Goal: Information Seeking & Learning: Learn about a topic

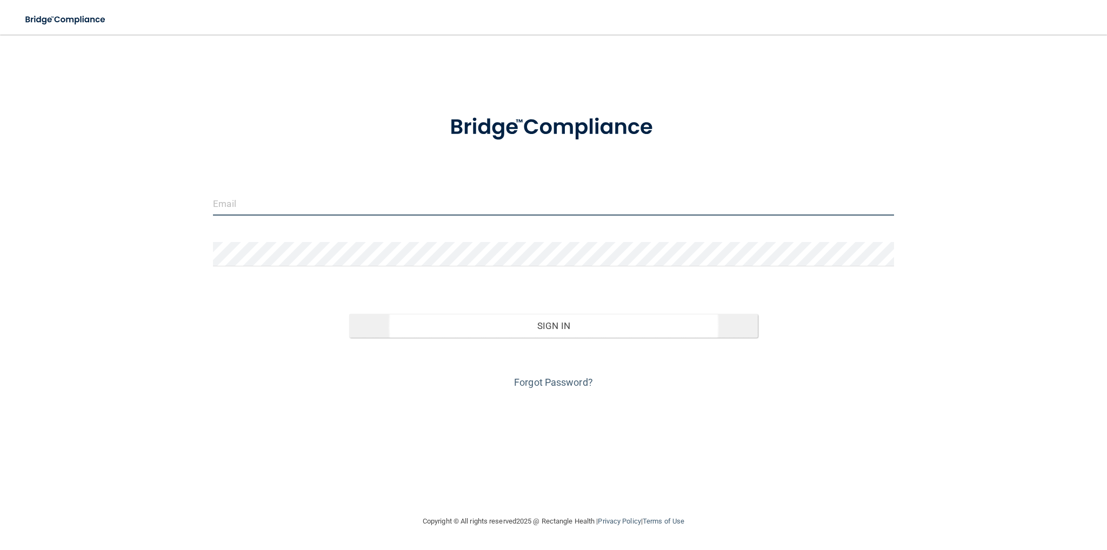
type input "[EMAIL_ADDRESS][DOMAIN_NAME]"
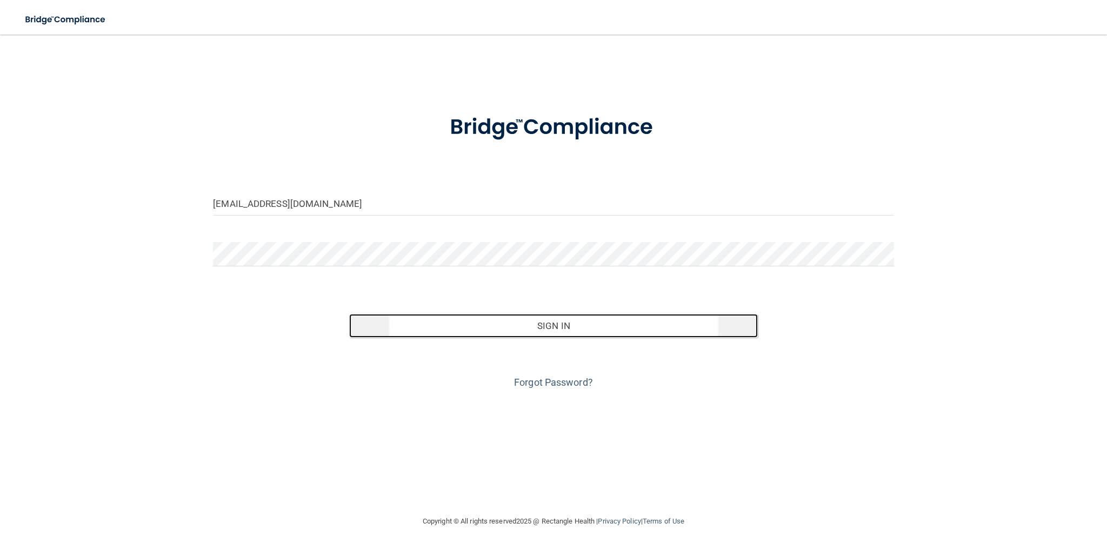
click at [524, 321] on button "Sign In" at bounding box center [553, 326] width 409 height 24
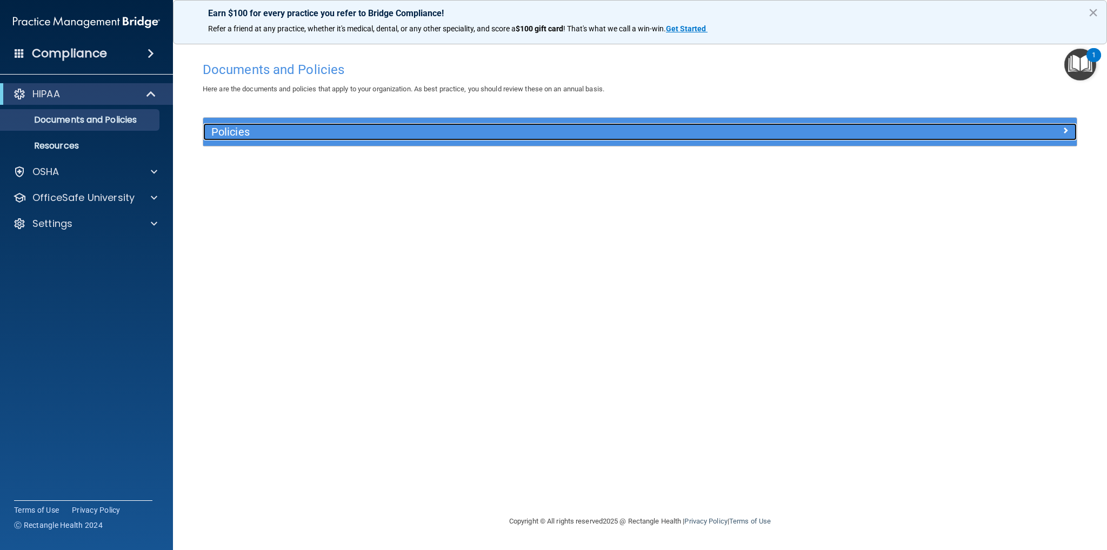
click at [1067, 128] on span at bounding box center [1066, 130] width 6 height 13
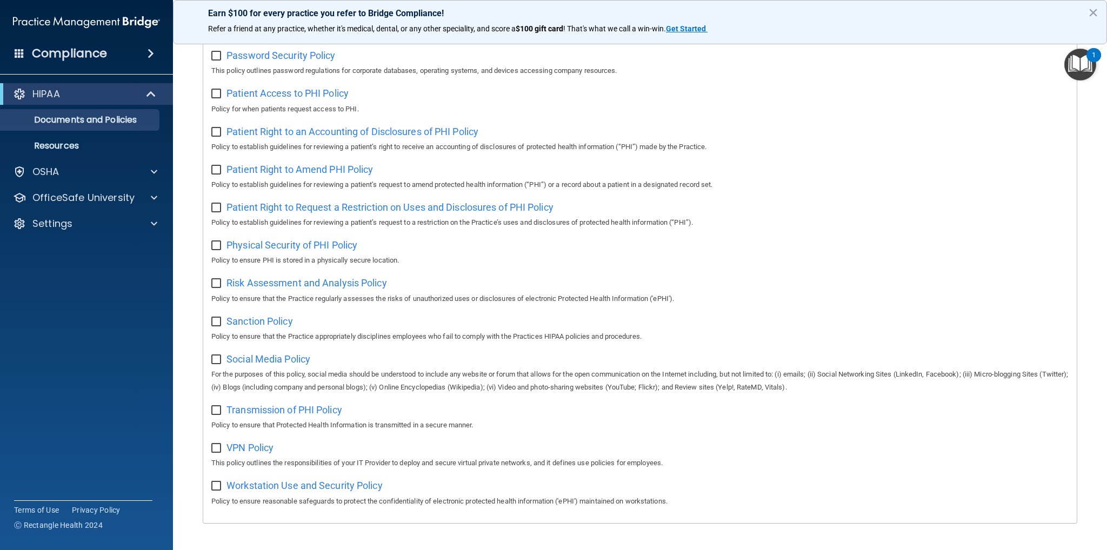
scroll to position [516, 0]
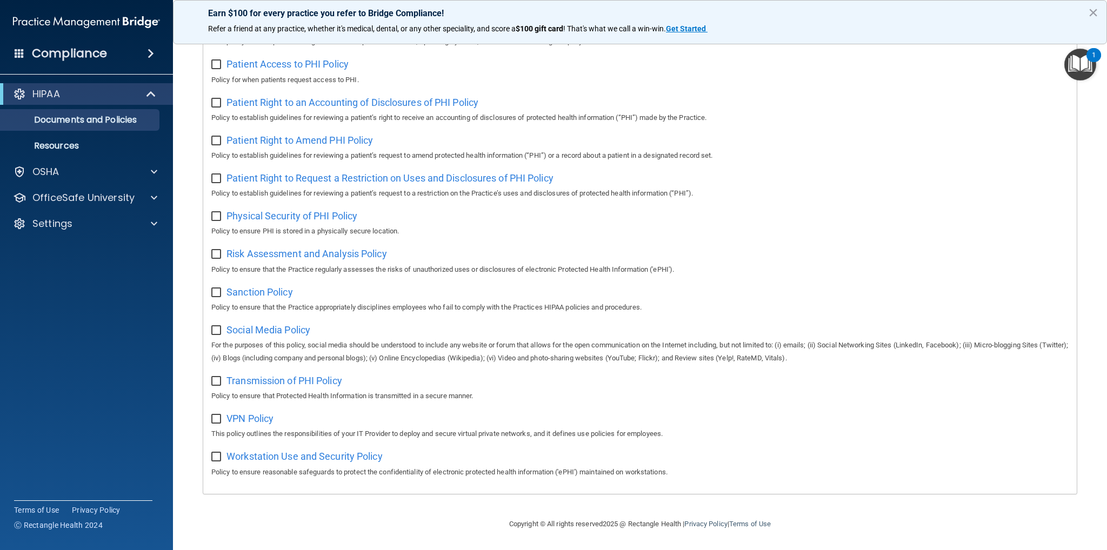
click at [1075, 67] on img "Open Resource Center, 1 new notification" at bounding box center [1081, 65] width 32 height 32
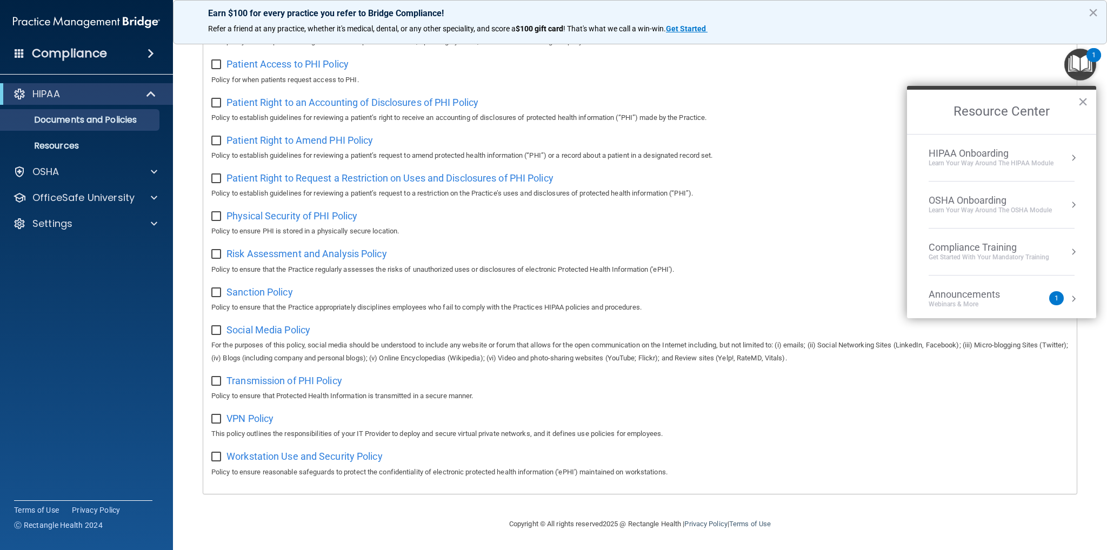
click at [990, 151] on div "HIPAA Onboarding" at bounding box center [991, 154] width 125 height 12
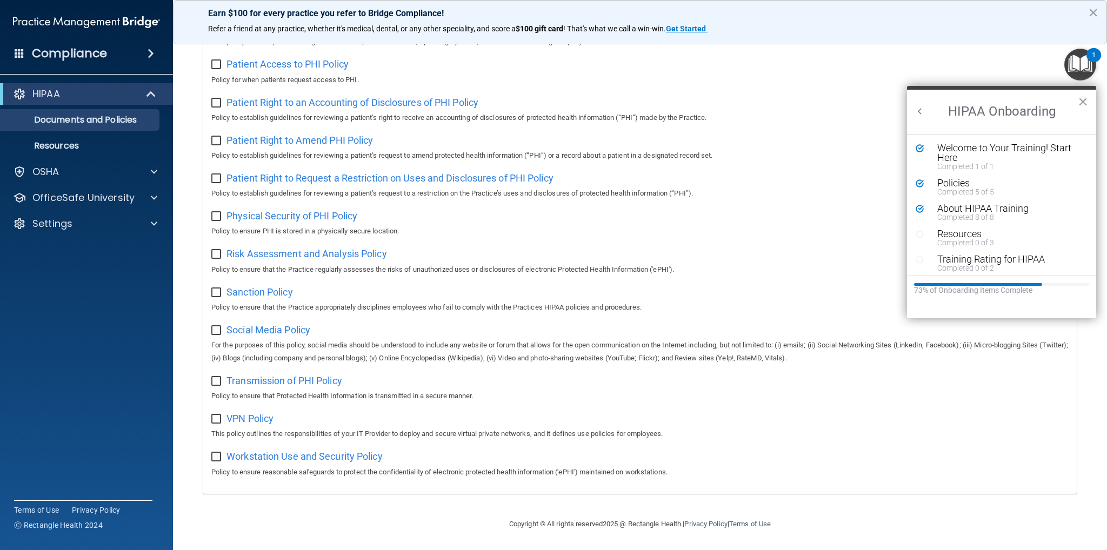
scroll to position [0, 0]
click at [955, 233] on div "Resources" at bounding box center [1006, 234] width 136 height 10
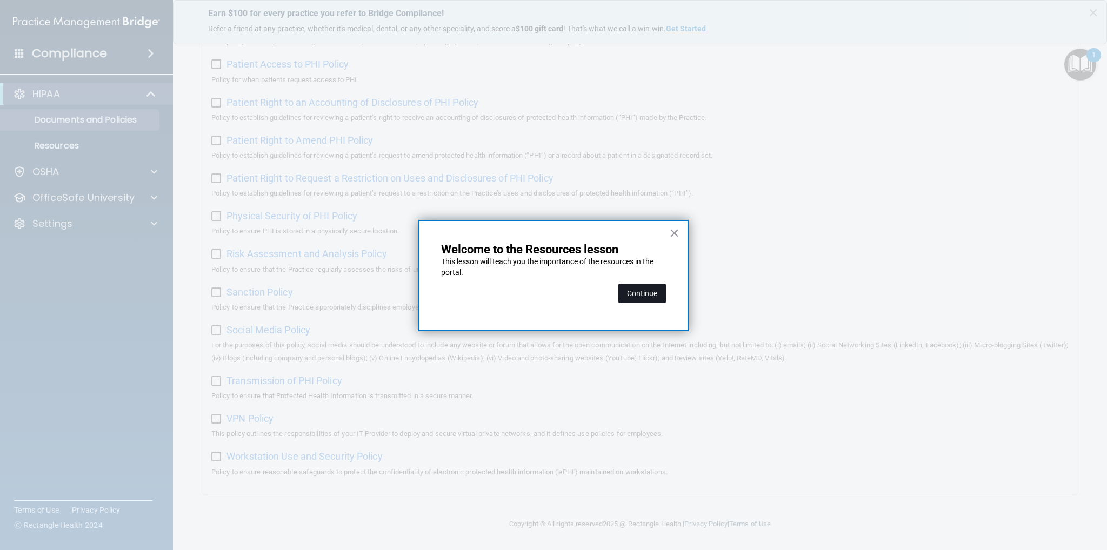
click at [638, 295] on button "Continue" at bounding box center [643, 293] width 48 height 19
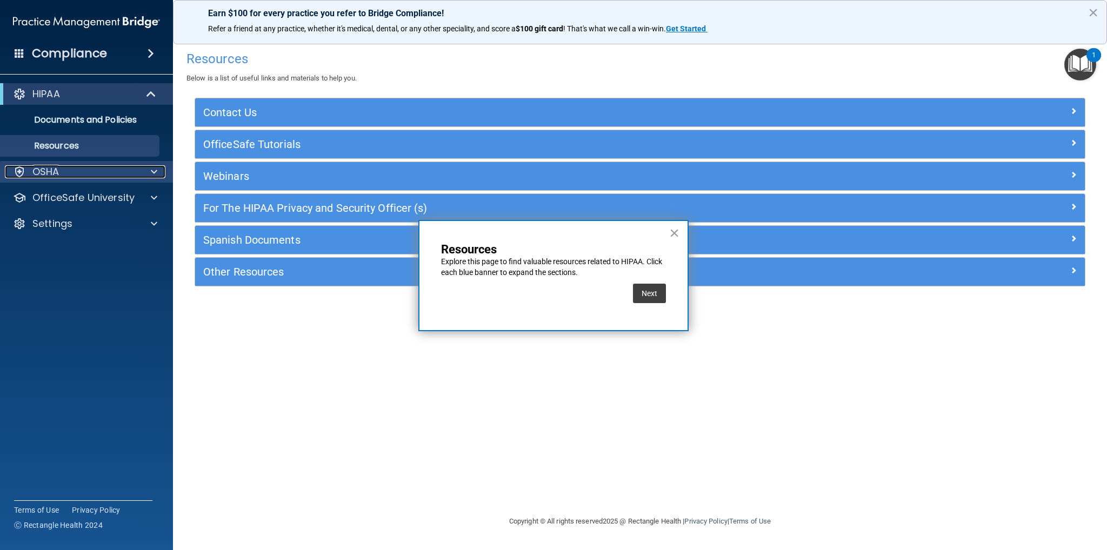
click at [68, 171] on div "OSHA" at bounding box center [72, 171] width 134 height 13
click at [95, 52] on h4 "Compliance" at bounding box center [69, 53] width 75 height 15
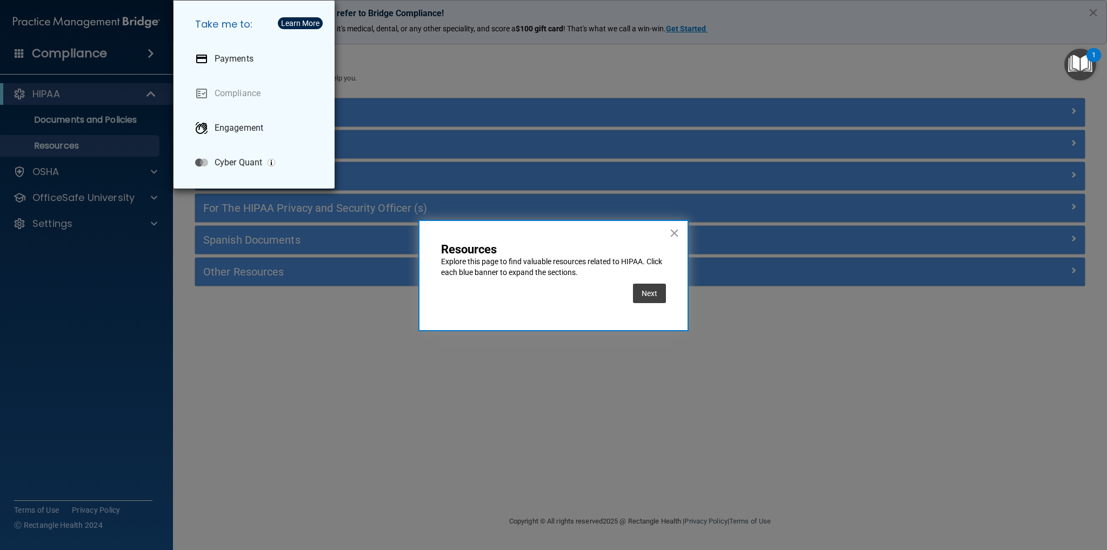
click at [450, 83] on div "Take me to: Payments Compliance Engagement Cyber Quant" at bounding box center [553, 275] width 1107 height 550
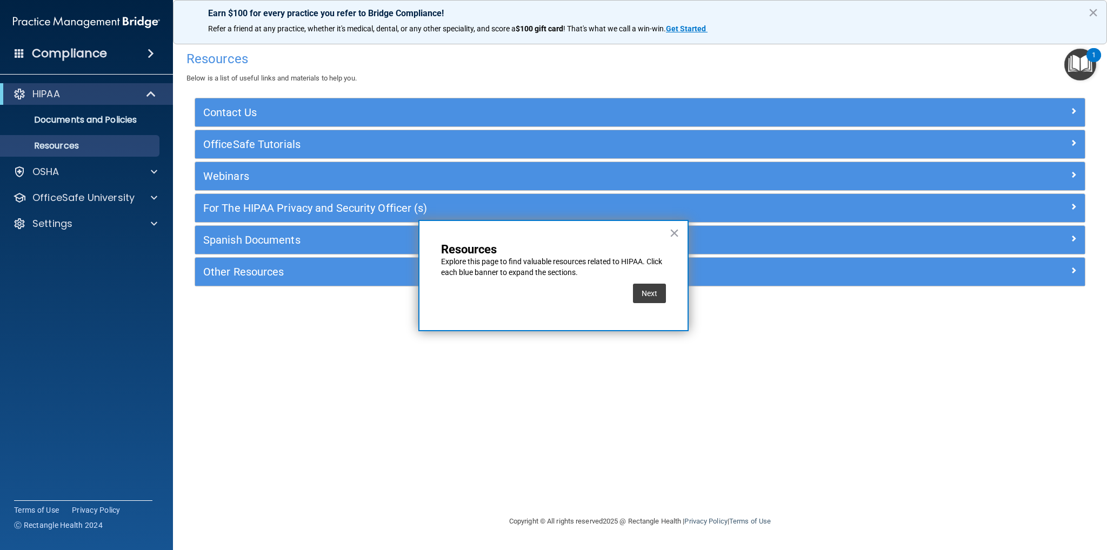
click at [1091, 75] on img "Open Resource Center, 1 new notification" at bounding box center [1081, 65] width 32 height 32
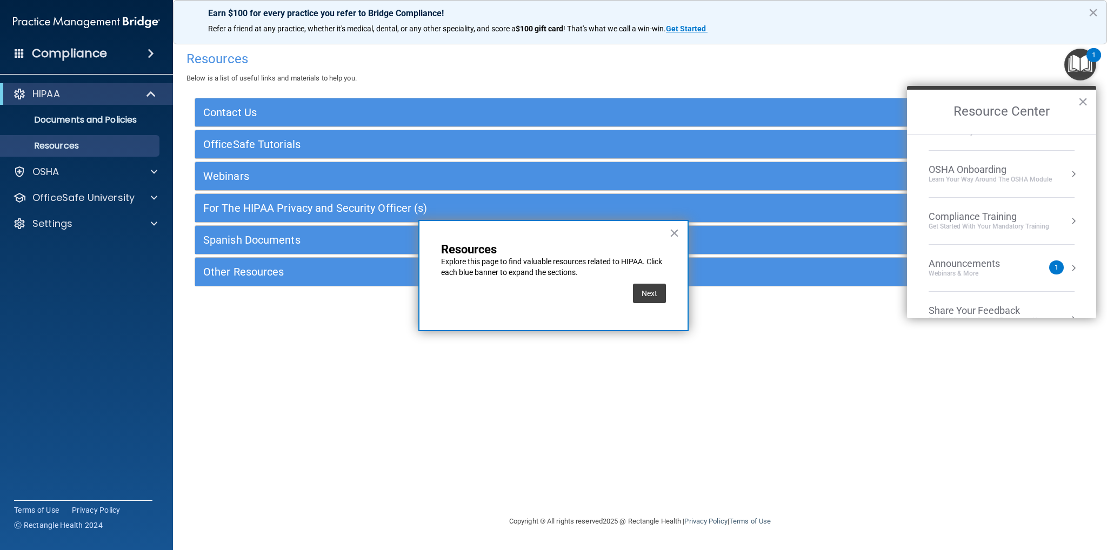
scroll to position [59, 0]
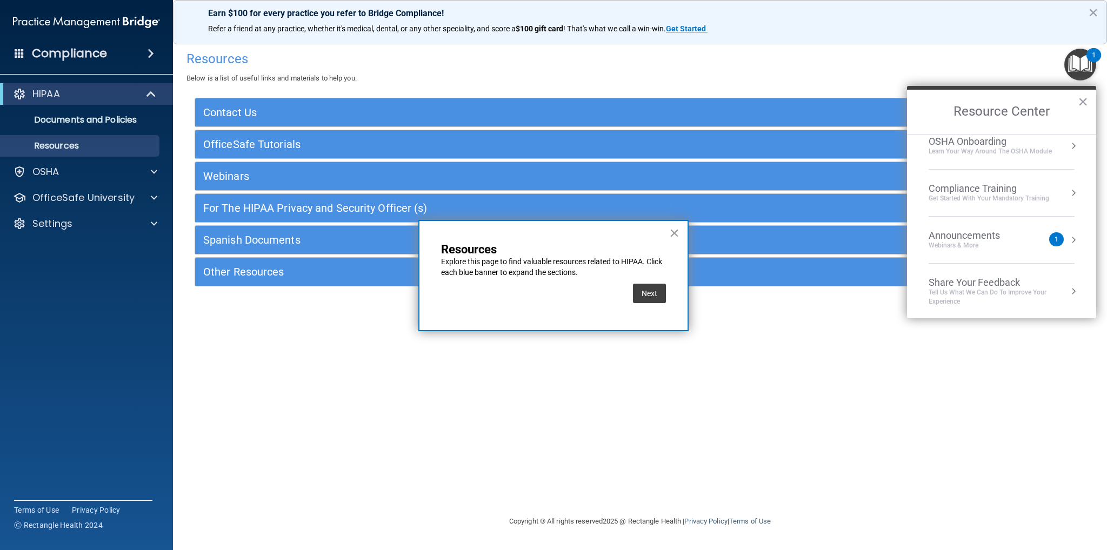
click at [1057, 235] on div "Announcements Webinars & More 1" at bounding box center [1002, 240] width 146 height 21
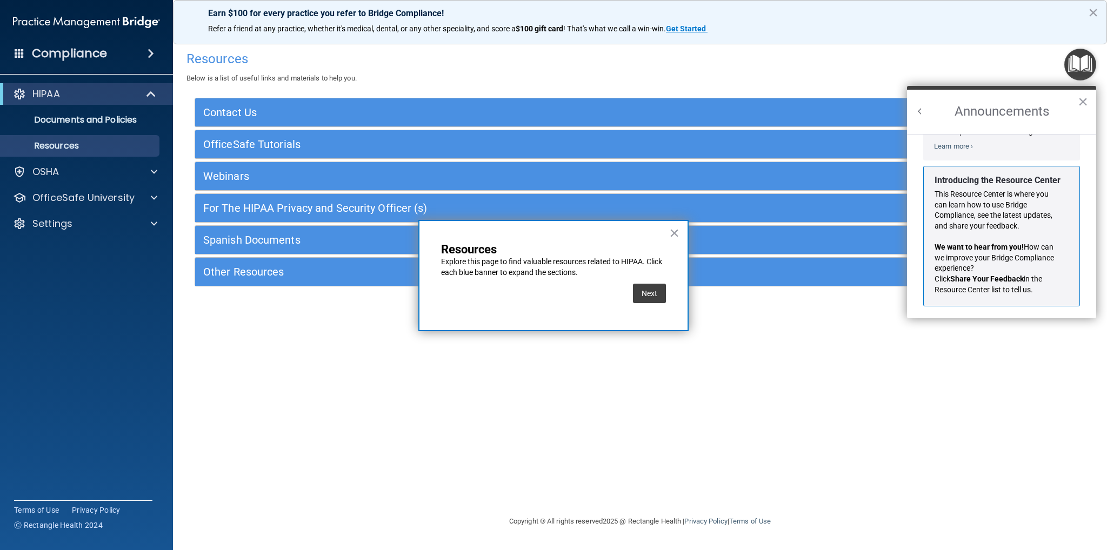
scroll to position [177, 0]
click at [1080, 108] on button "×" at bounding box center [1083, 101] width 10 height 17
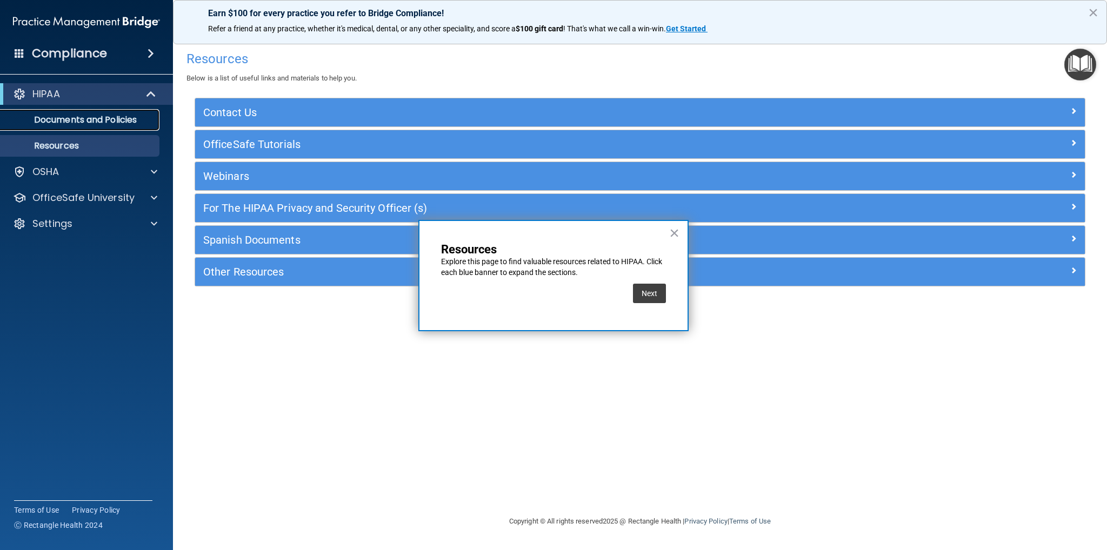
click at [74, 116] on p "Documents and Policies" at bounding box center [81, 120] width 148 height 11
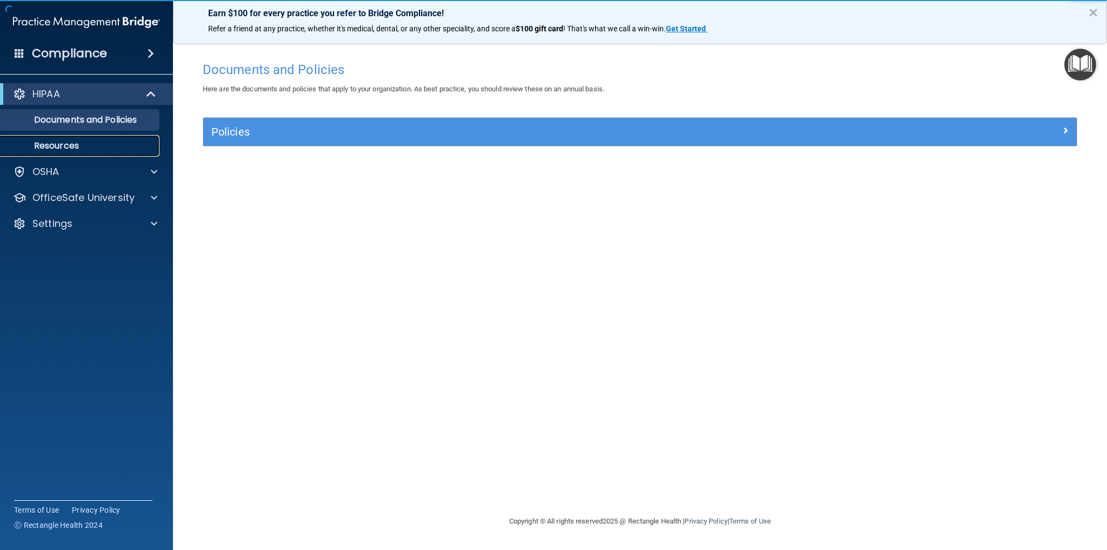
click at [74, 145] on p "Resources" at bounding box center [81, 146] width 148 height 11
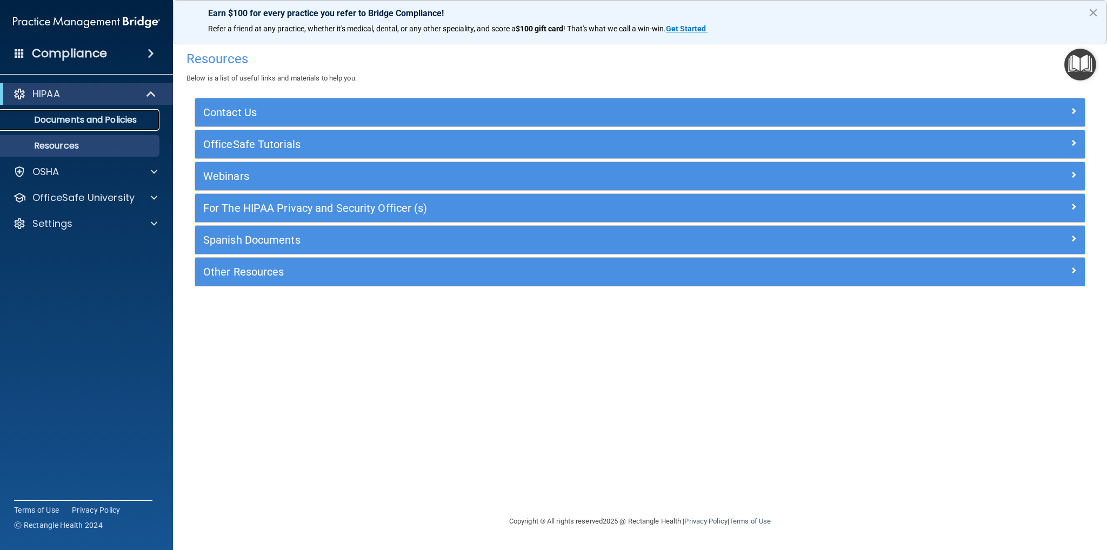
click at [104, 119] on p "Documents and Policies" at bounding box center [81, 120] width 148 height 11
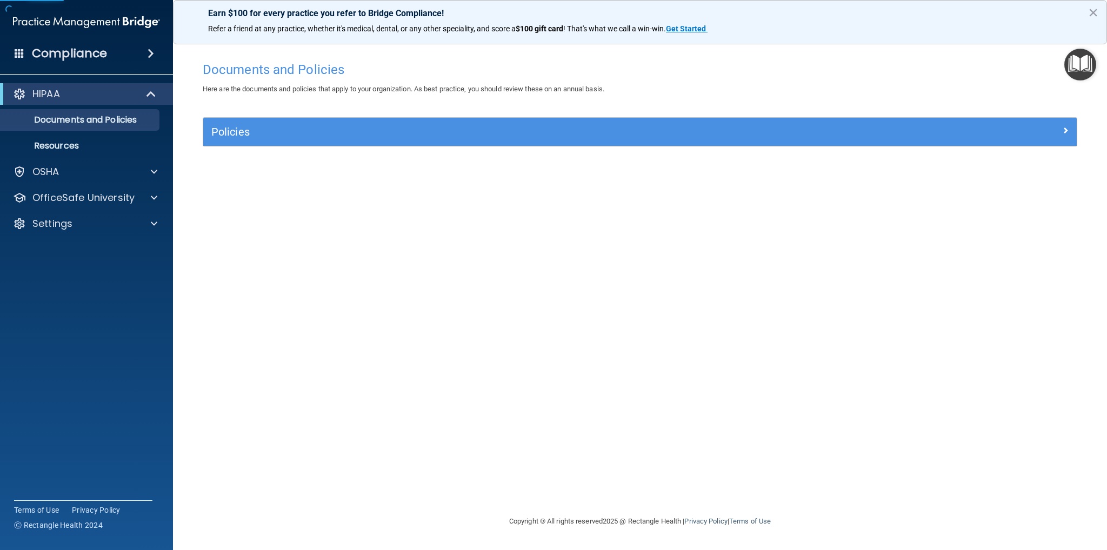
click at [356, 119] on div "Policies" at bounding box center [640, 132] width 874 height 28
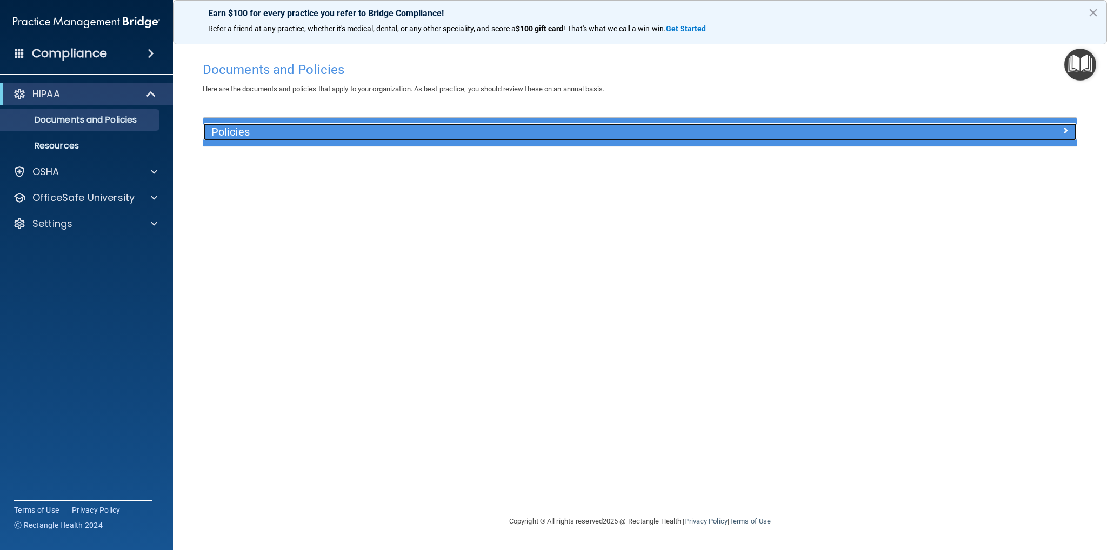
click at [1065, 125] on span at bounding box center [1066, 130] width 6 height 13
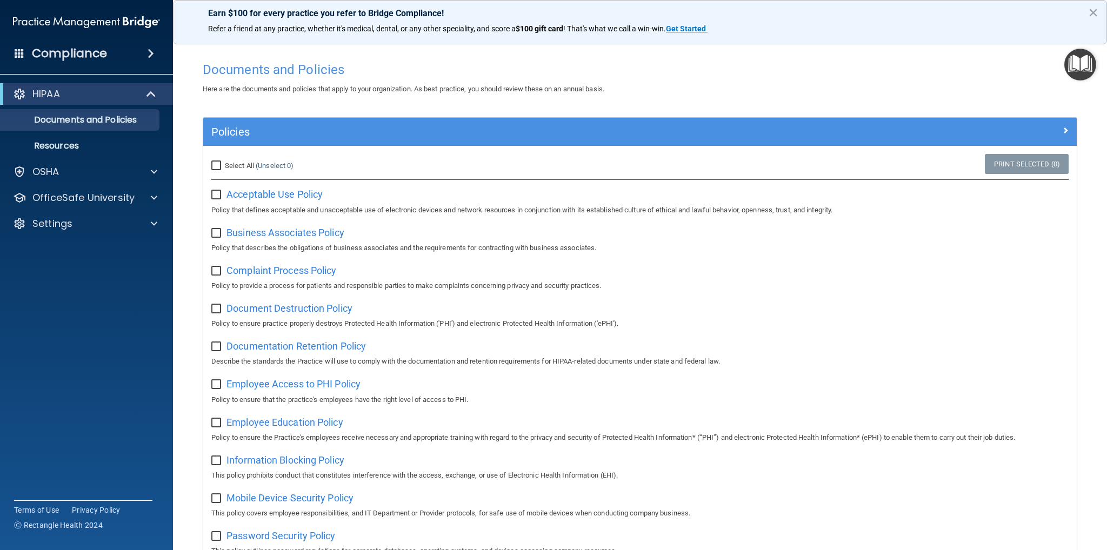
click at [221, 165] on input "Select All (Unselect 0) Unselect All" at bounding box center [217, 166] width 12 height 9
checkbox input "true"
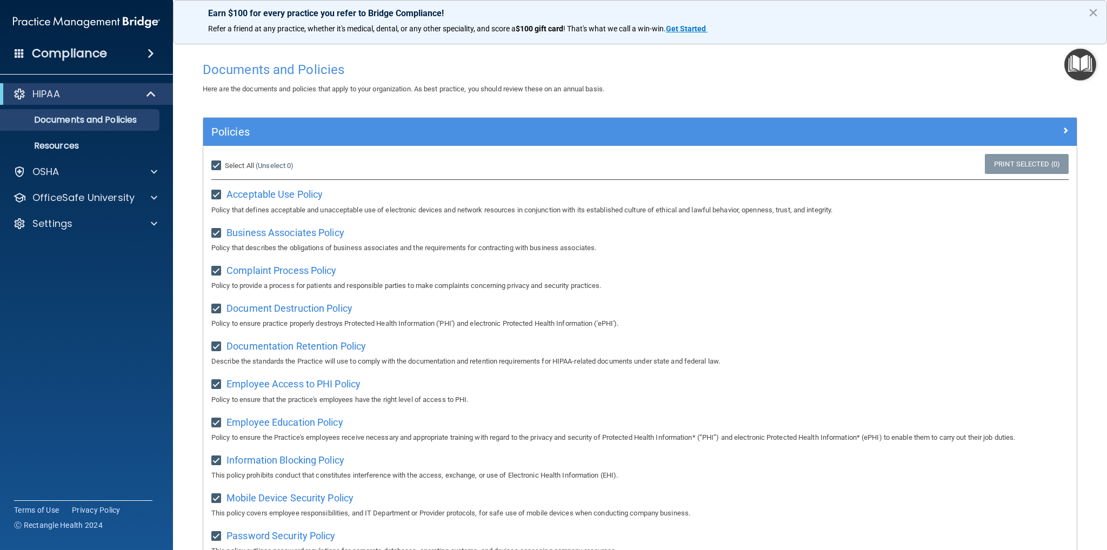
checkbox input "true"
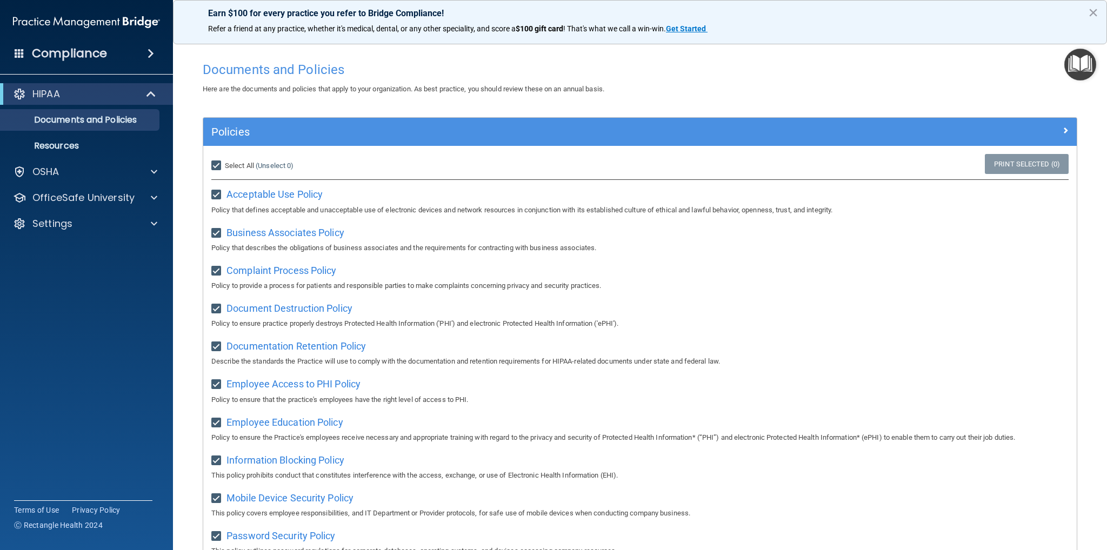
checkbox input "true"
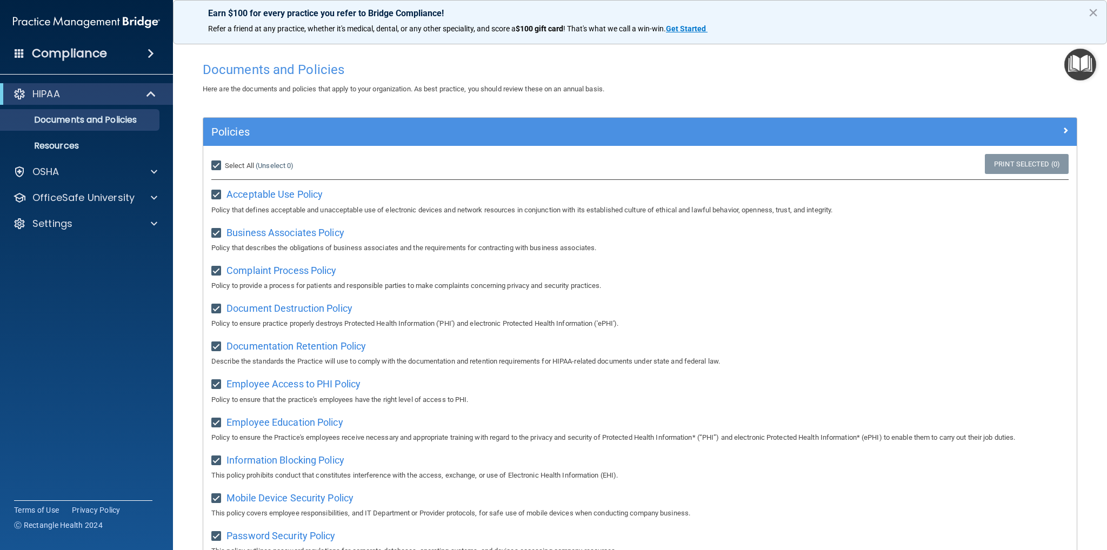
checkbox input "true"
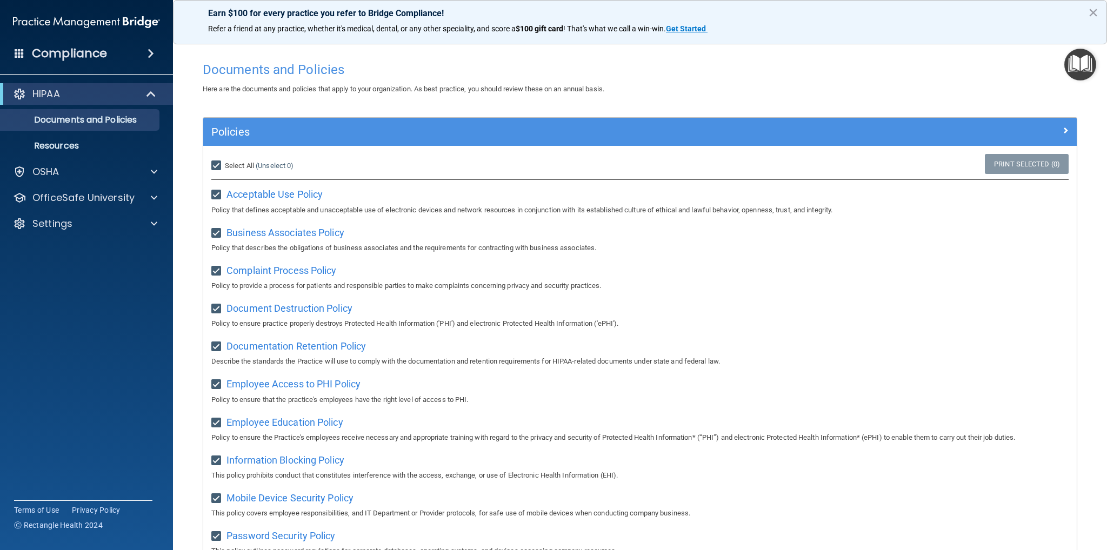
checkbox input "true"
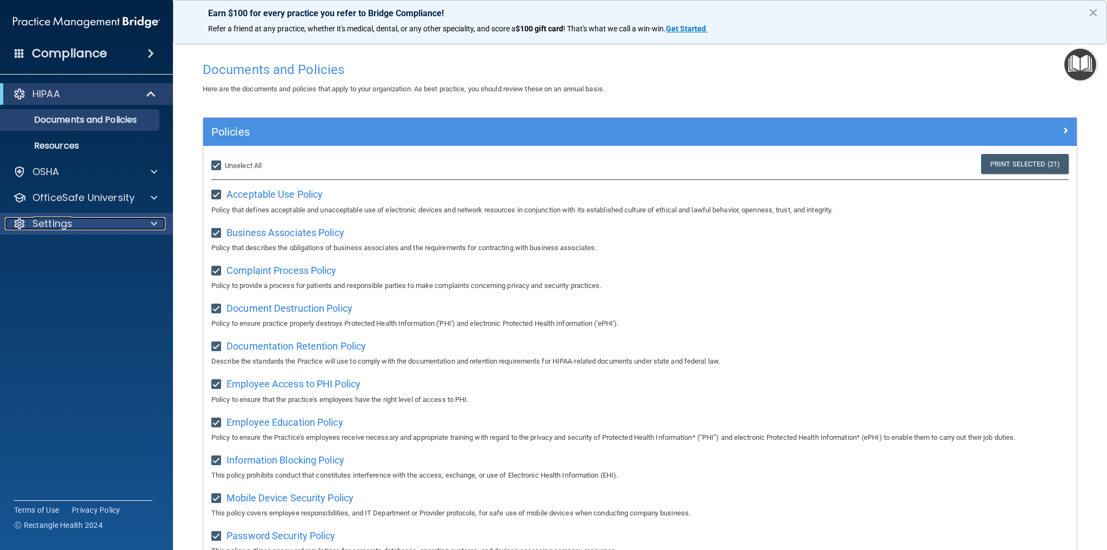
click at [58, 224] on p "Settings" at bounding box center [52, 223] width 40 height 13
click at [66, 257] on link "My Account" at bounding box center [74, 250] width 170 height 22
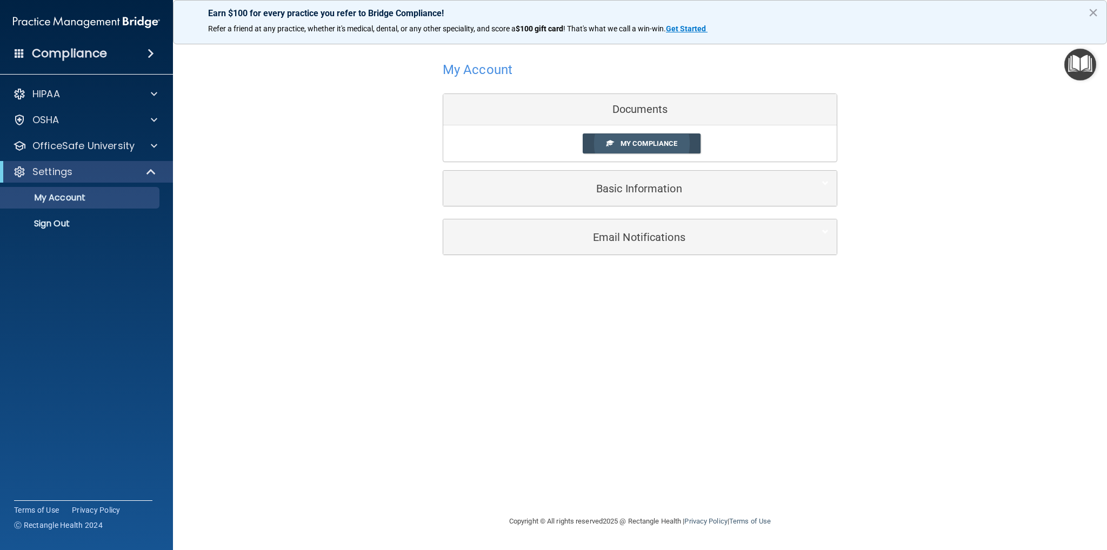
click at [646, 143] on span "My Compliance" at bounding box center [649, 144] width 57 height 8
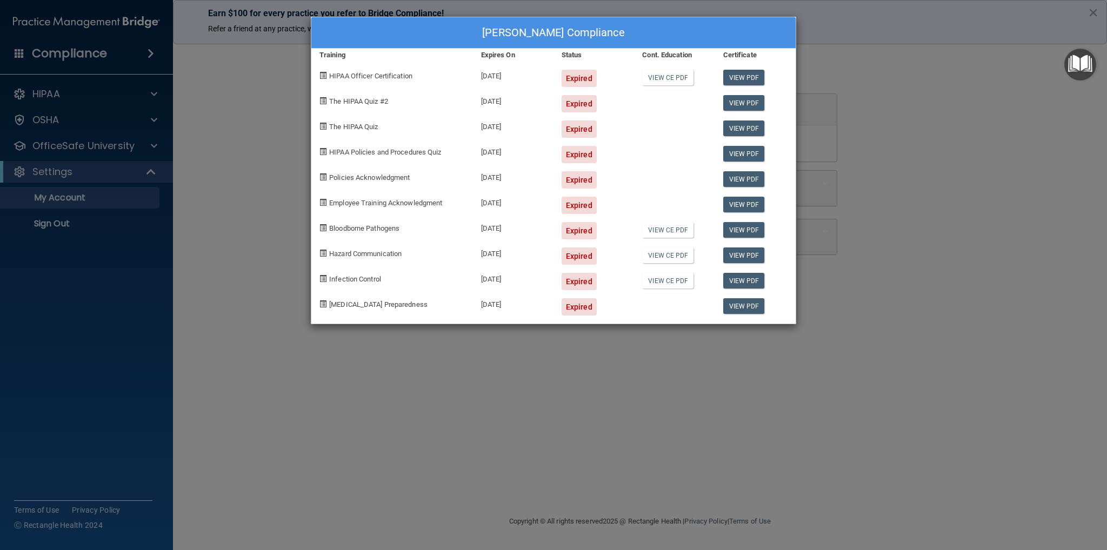
click at [229, 46] on div "Gwenevere Phillips's Compliance Training Expires On Status Cont. Education Cert…" at bounding box center [553, 275] width 1107 height 550
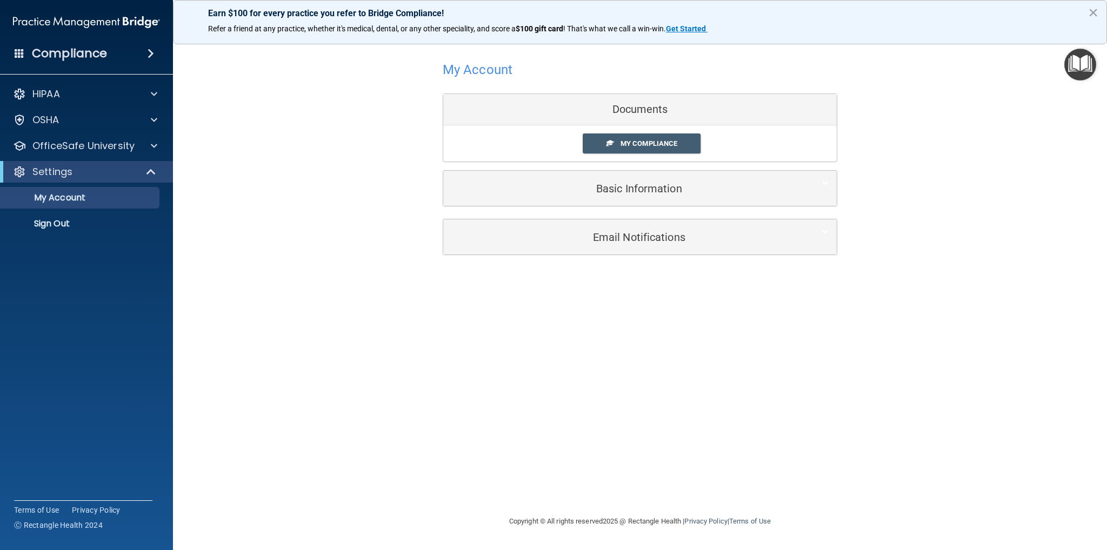
click at [117, 20] on img at bounding box center [86, 22] width 147 height 22
click at [56, 48] on h4 "Compliance" at bounding box center [69, 53] width 75 height 15
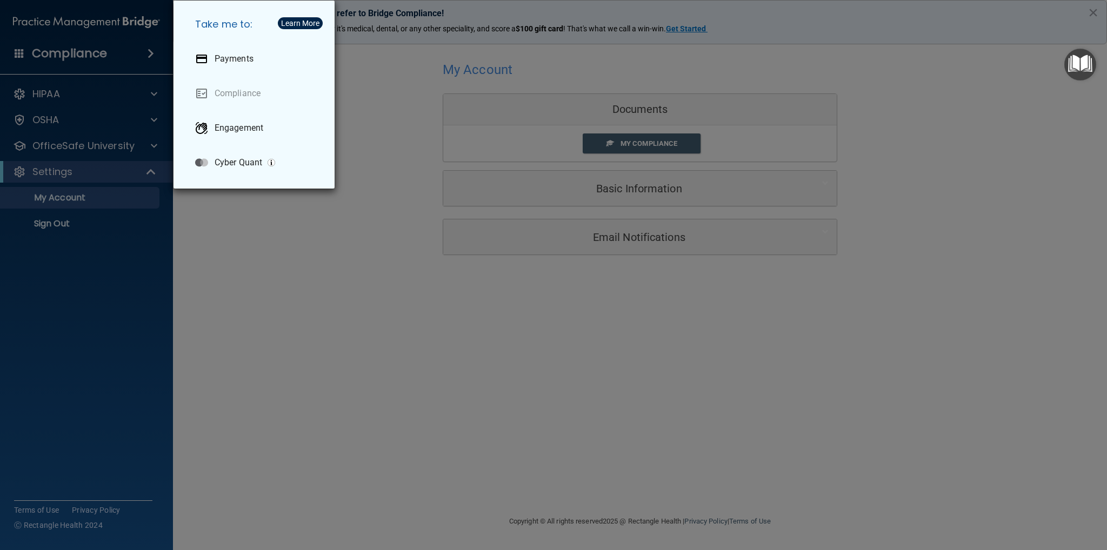
click at [26, 51] on div "Take me to: Payments Compliance Engagement Cyber Quant" at bounding box center [553, 275] width 1107 height 550
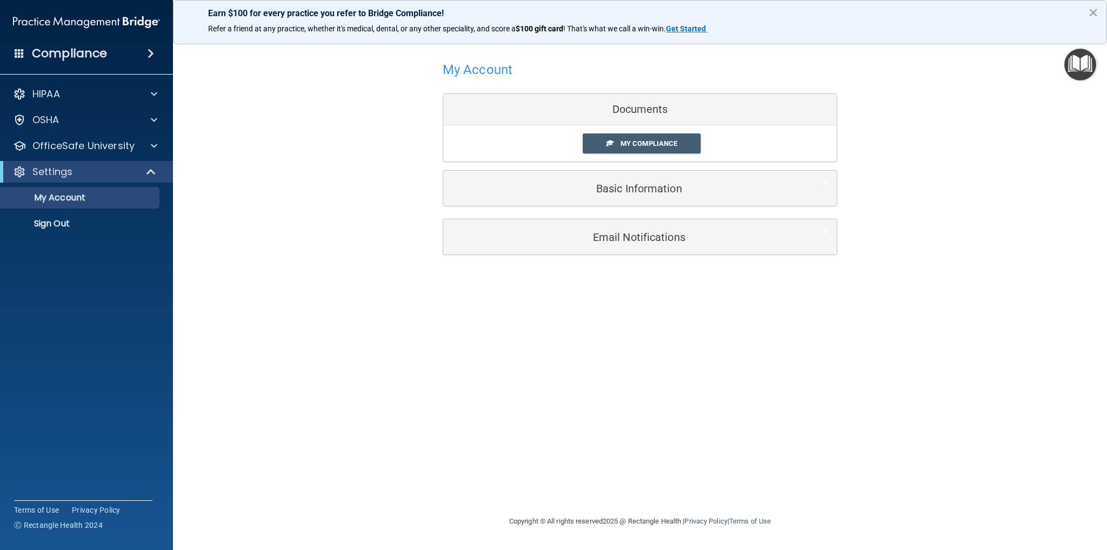
click at [180, 58] on main "My Account Documents My Compliance My Compliance My BAA Basic Information Full …" at bounding box center [640, 293] width 934 height 516
click at [149, 54] on span at bounding box center [151, 53] width 6 height 13
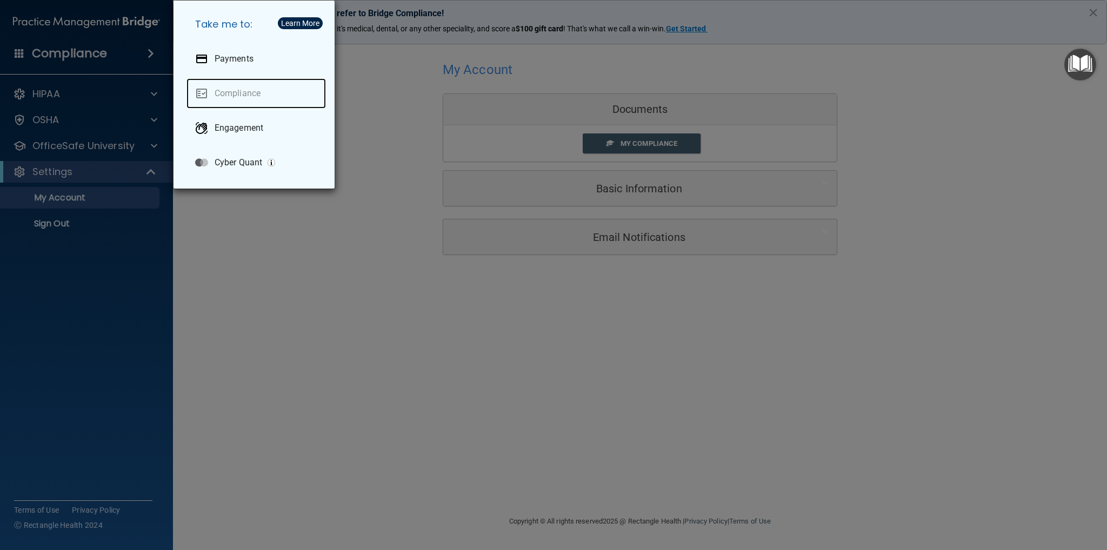
click at [230, 91] on link "Compliance" at bounding box center [257, 93] width 140 height 30
click at [306, 23] on div "Learn More" at bounding box center [300, 23] width 38 height 8
click at [300, 23] on div "Learn More" at bounding box center [300, 23] width 38 height 8
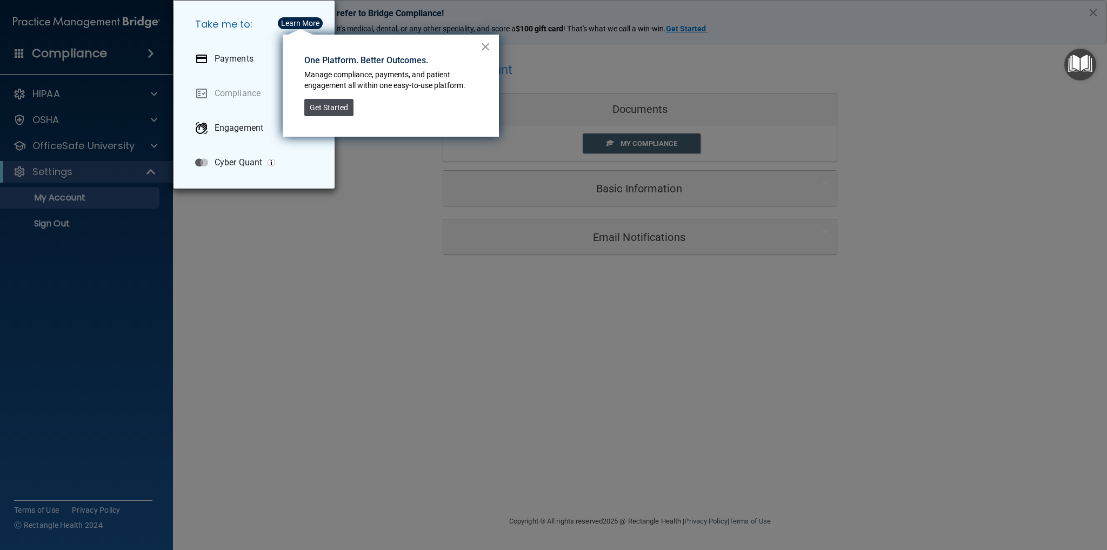
click at [316, 110] on button "Get Started" at bounding box center [328, 107] width 49 height 17
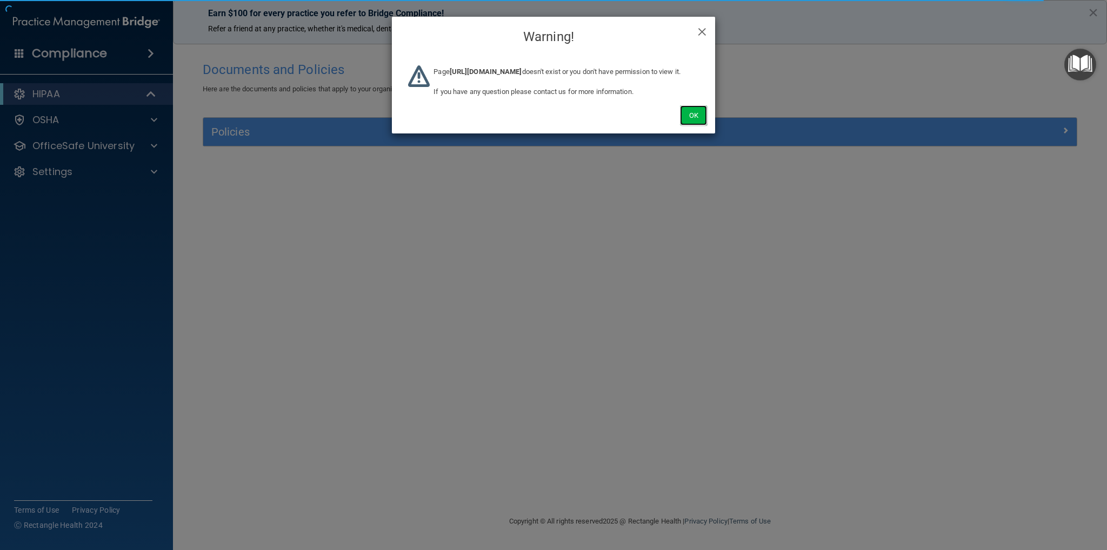
click at [693, 125] on button "Ok" at bounding box center [693, 115] width 27 height 20
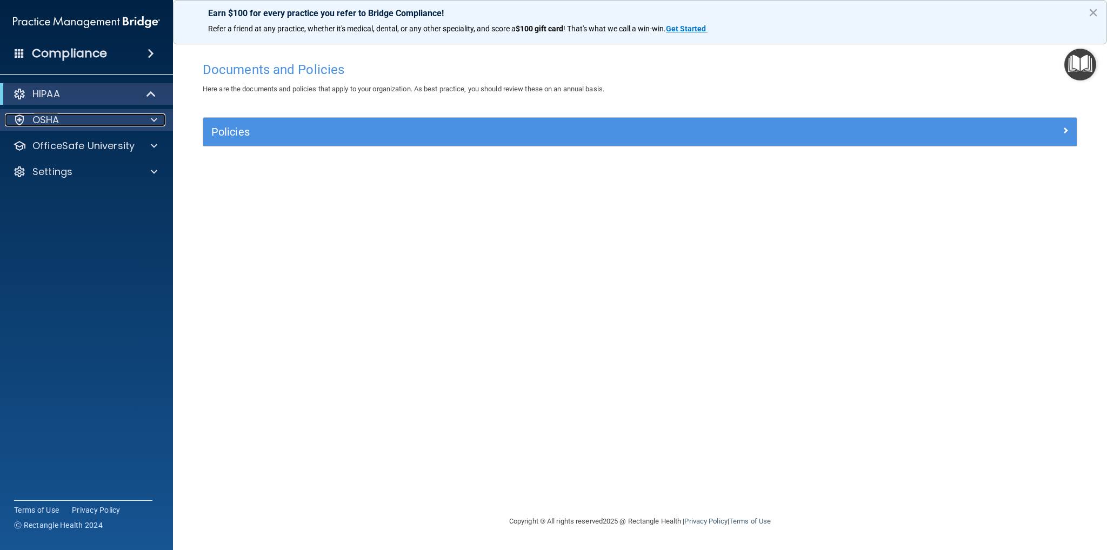
click at [100, 119] on div "OSHA" at bounding box center [72, 120] width 134 height 13
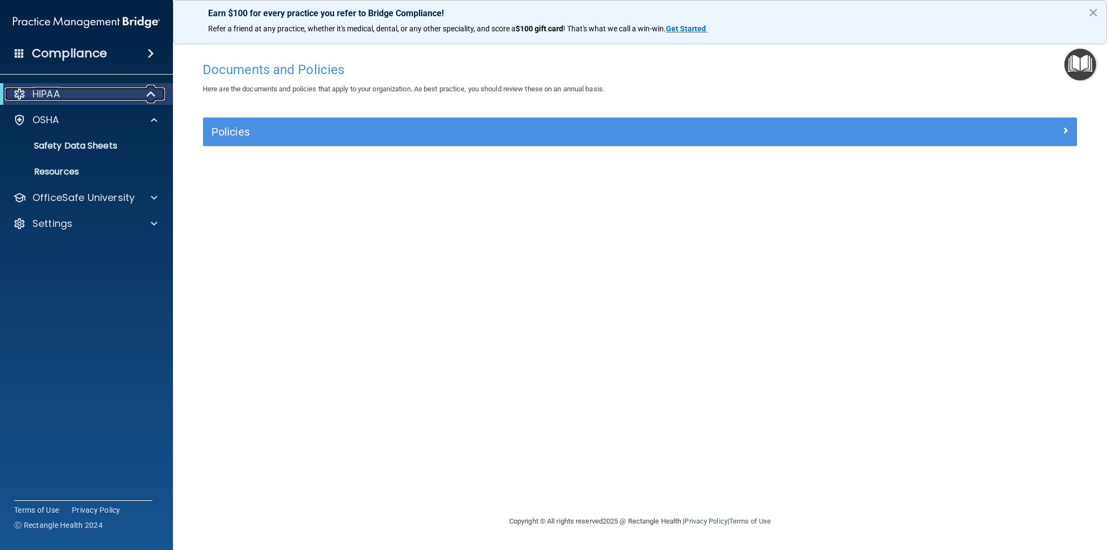
click at [141, 96] on div at bounding box center [151, 94] width 26 height 13
click at [71, 122] on div "OSHA" at bounding box center [72, 120] width 134 height 13
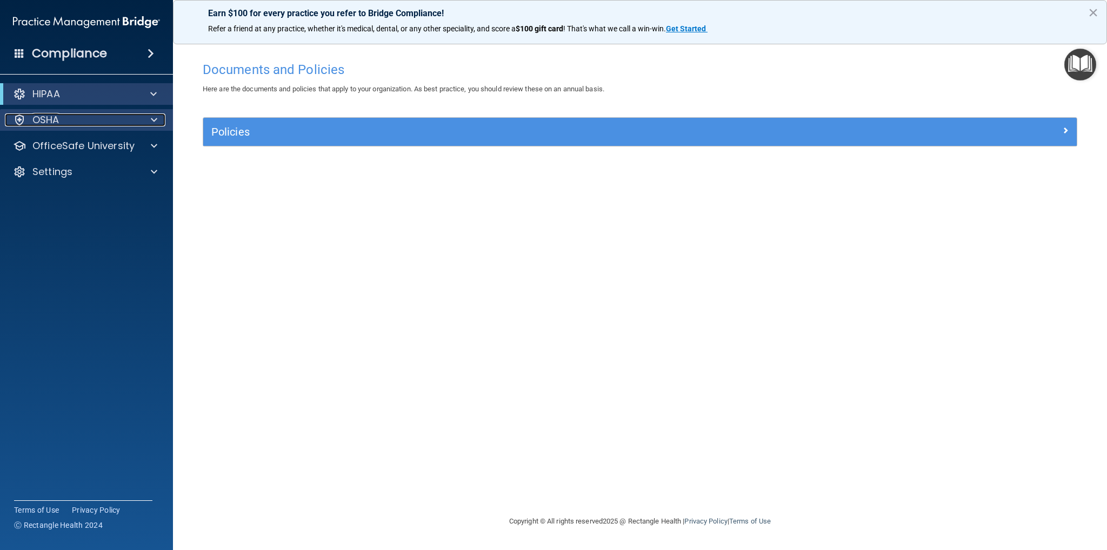
click at [71, 122] on div "OSHA" at bounding box center [72, 120] width 134 height 13
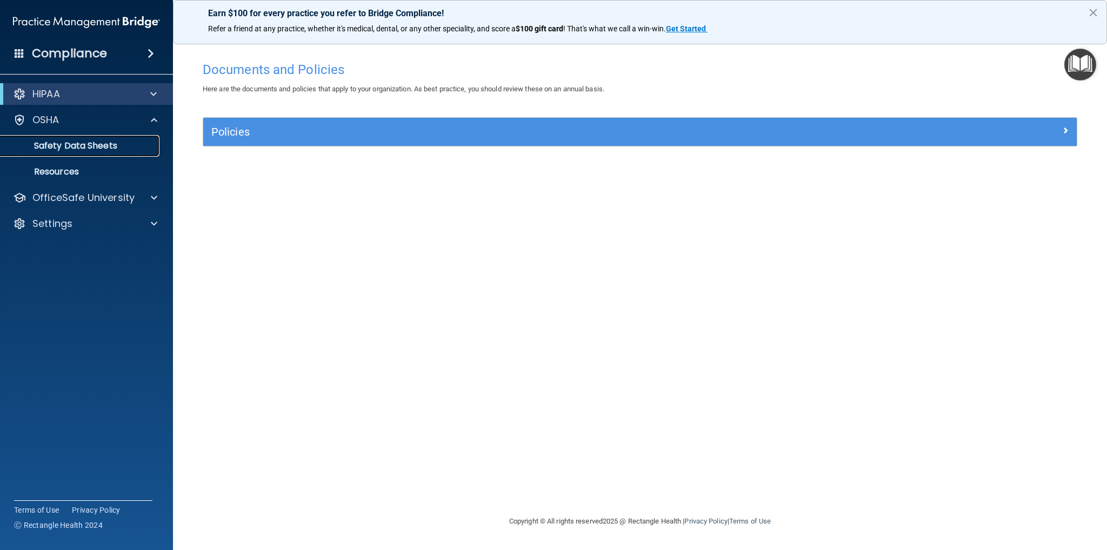
click at [70, 148] on p "Safety Data Sheets" at bounding box center [81, 146] width 148 height 11
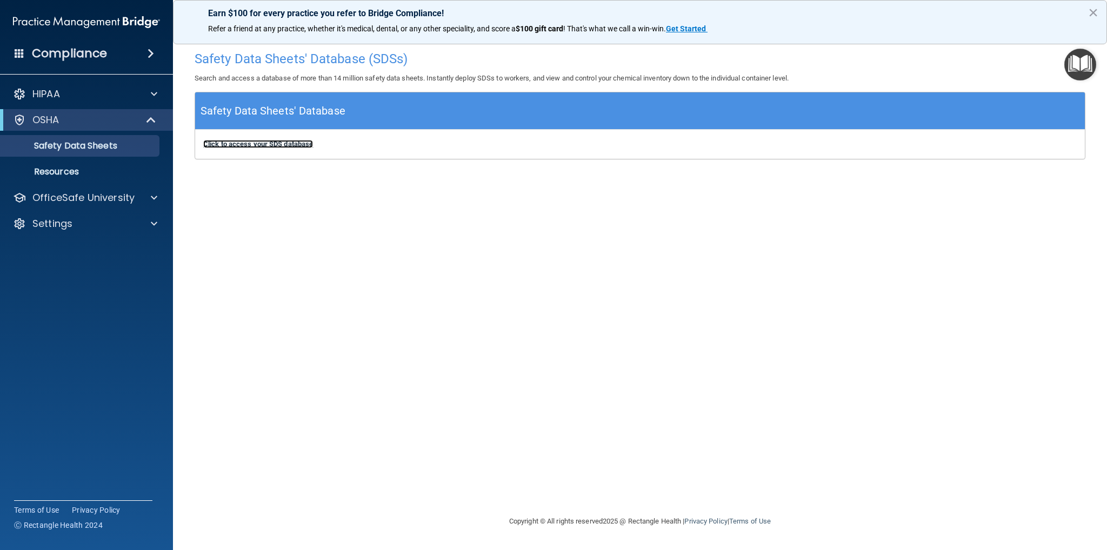
click at [238, 144] on b "Click to access your SDS database" at bounding box center [258, 144] width 110 height 8
click at [89, 55] on h4 "Compliance" at bounding box center [69, 53] width 75 height 15
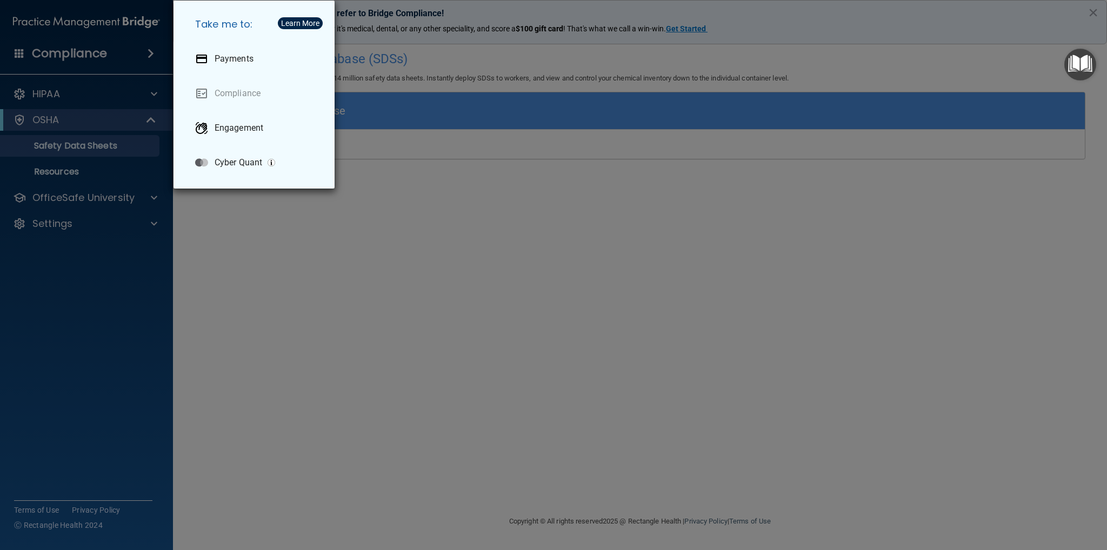
click at [71, 46] on div "Take me to: Payments Compliance Engagement Cyber Quant" at bounding box center [553, 275] width 1107 height 550
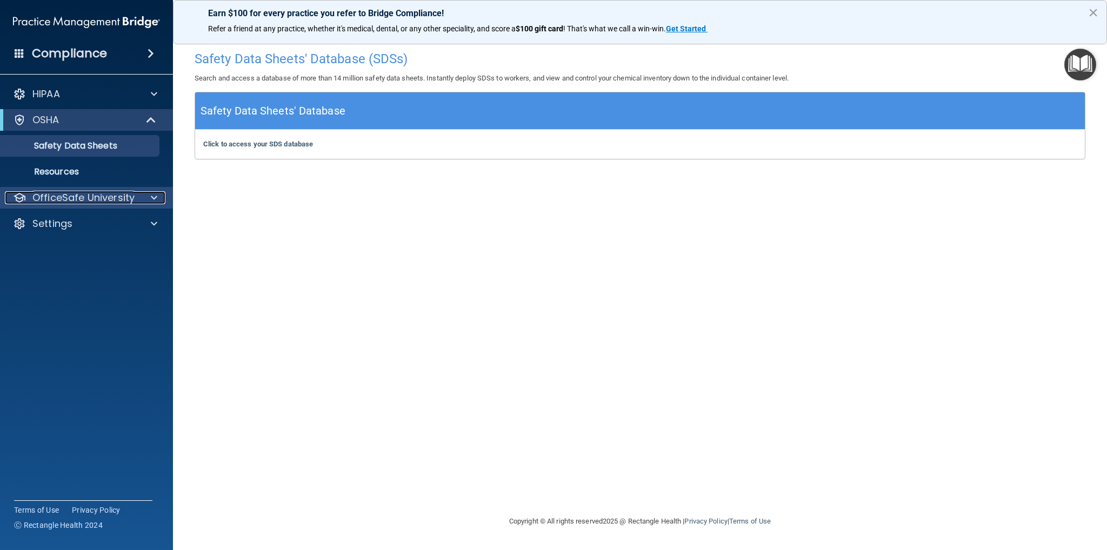
click at [153, 200] on span at bounding box center [154, 197] width 6 height 13
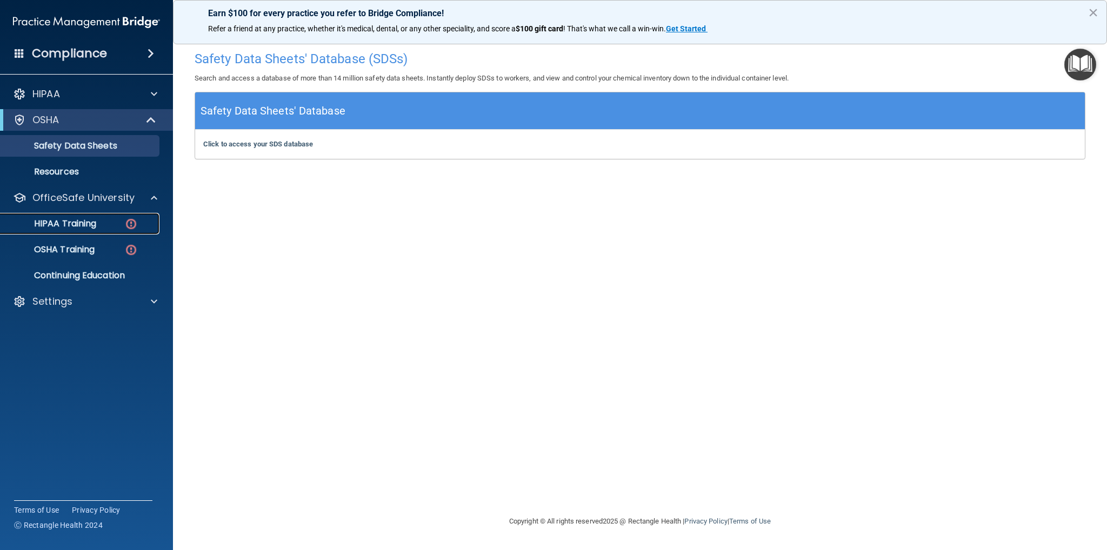
click at [111, 215] on link "HIPAA Training" at bounding box center [74, 224] width 170 height 22
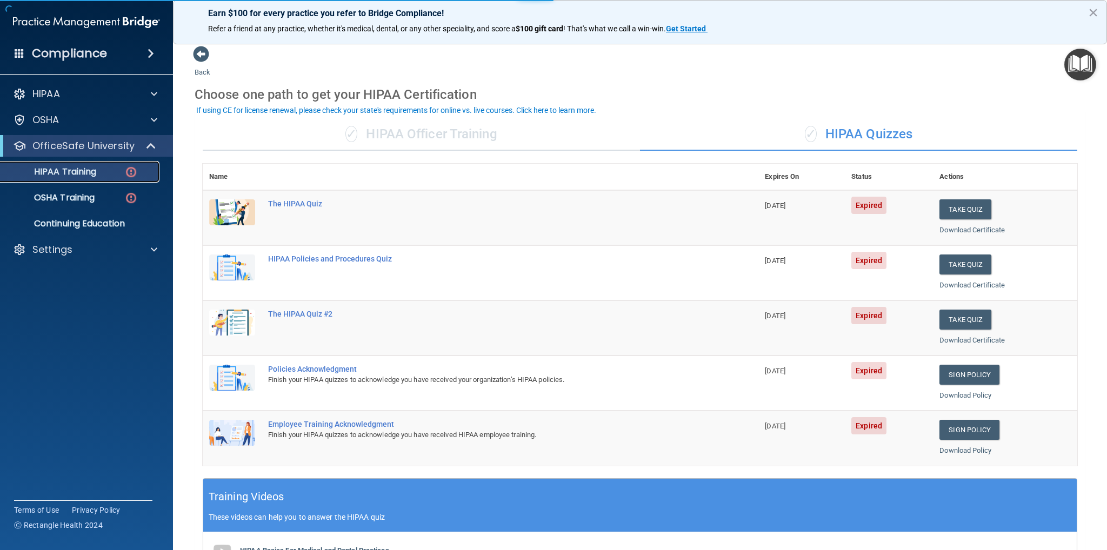
click at [135, 170] on img at bounding box center [131, 172] width 14 height 14
click at [954, 210] on button "Take Quiz" at bounding box center [966, 210] width 52 height 20
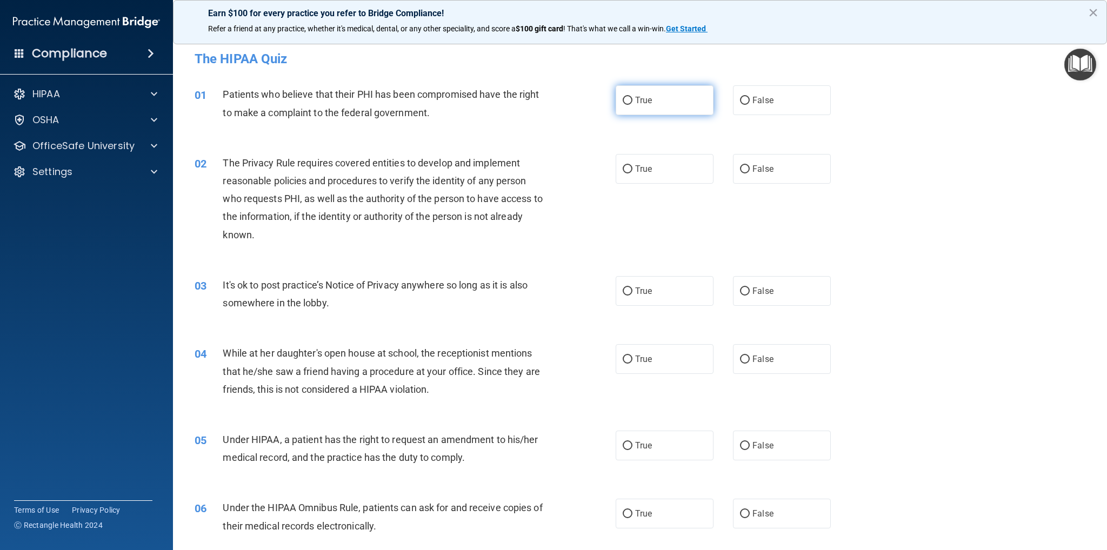
click at [625, 101] on input "True" at bounding box center [628, 101] width 10 height 8
radio input "true"
click at [623, 170] on input "True" at bounding box center [628, 169] width 10 height 8
radio input "true"
click at [625, 291] on input "True" at bounding box center [628, 292] width 10 height 8
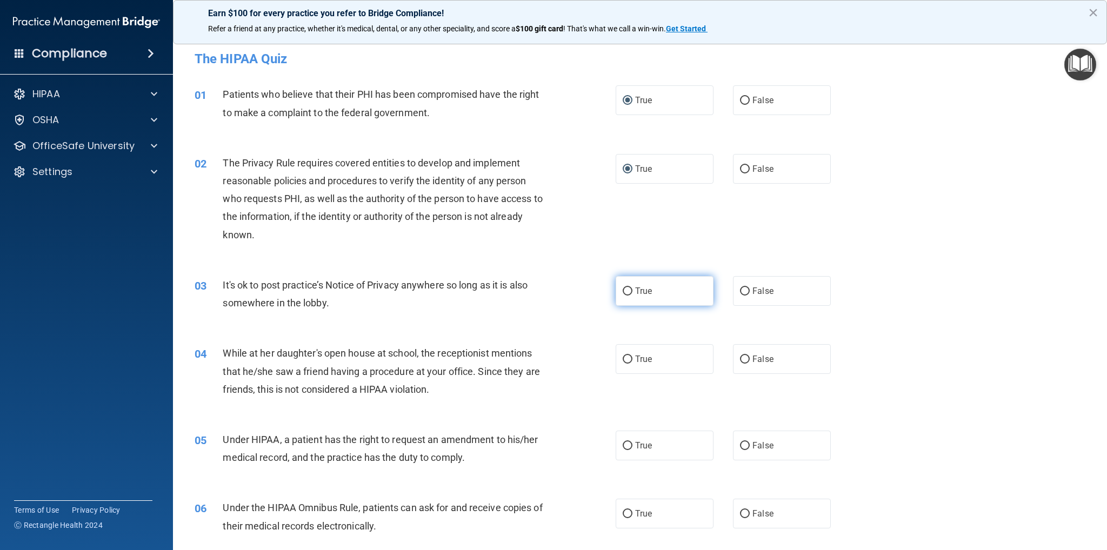
radio input "true"
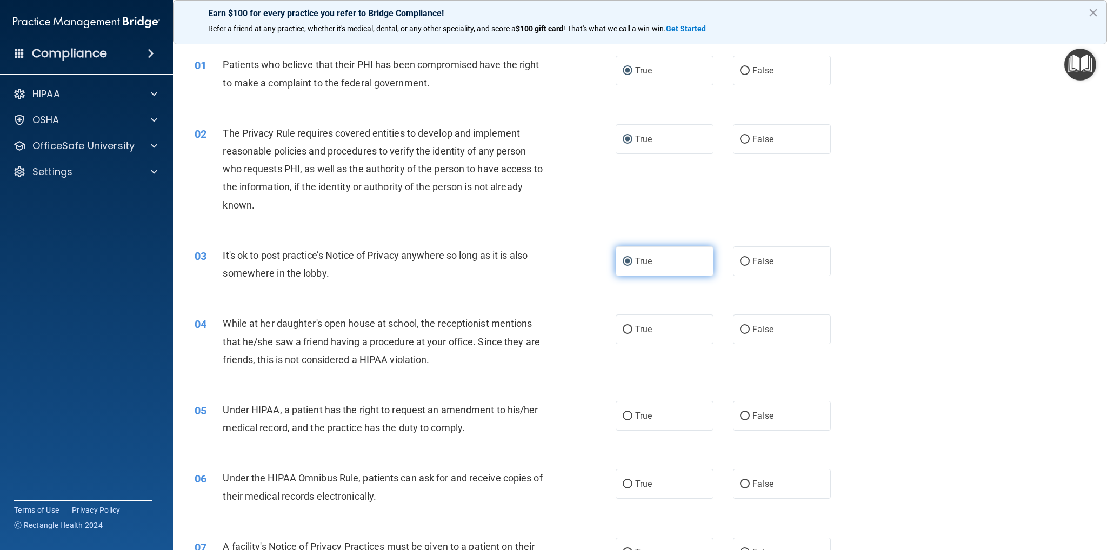
scroll to position [54, 0]
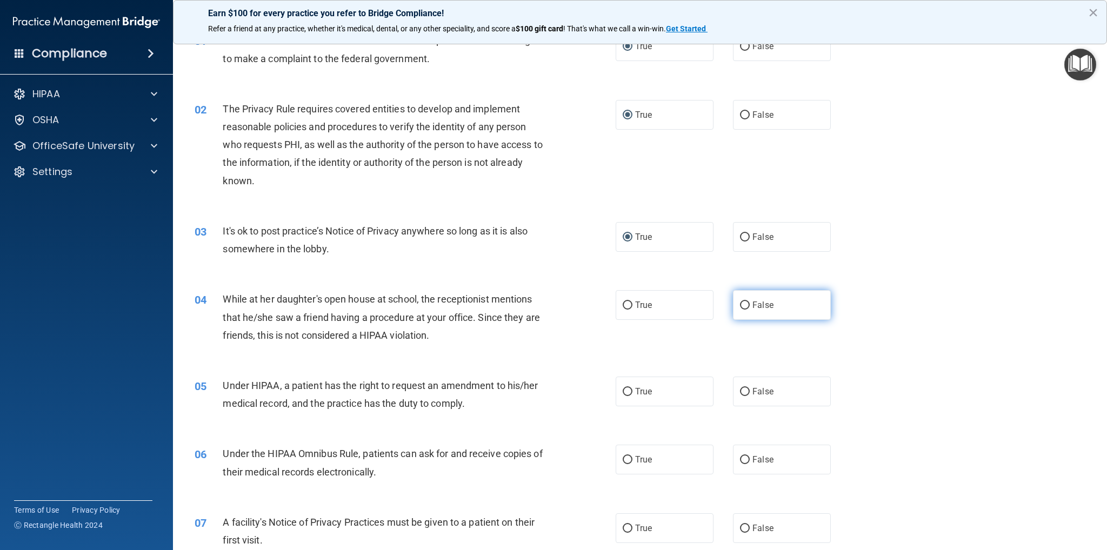
click at [742, 308] on input "False" at bounding box center [745, 306] width 10 height 8
radio input "true"
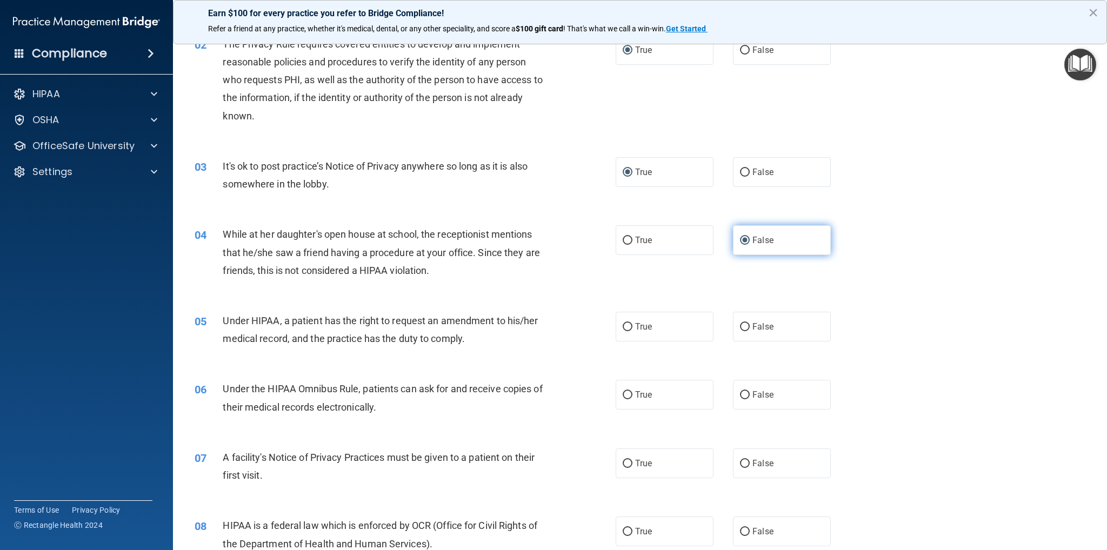
scroll to position [162, 0]
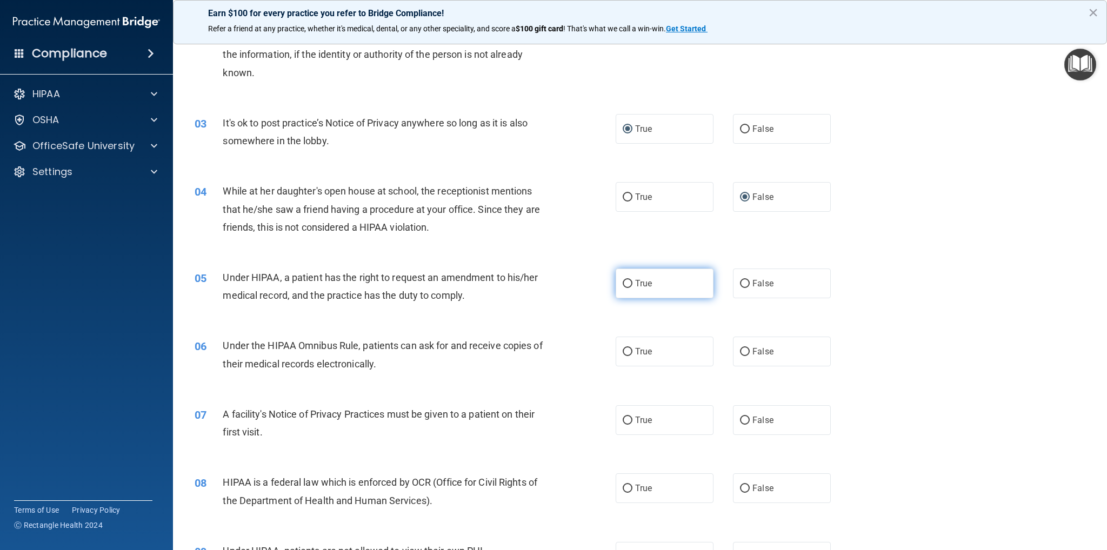
click at [623, 284] on input "True" at bounding box center [628, 284] width 10 height 8
radio input "true"
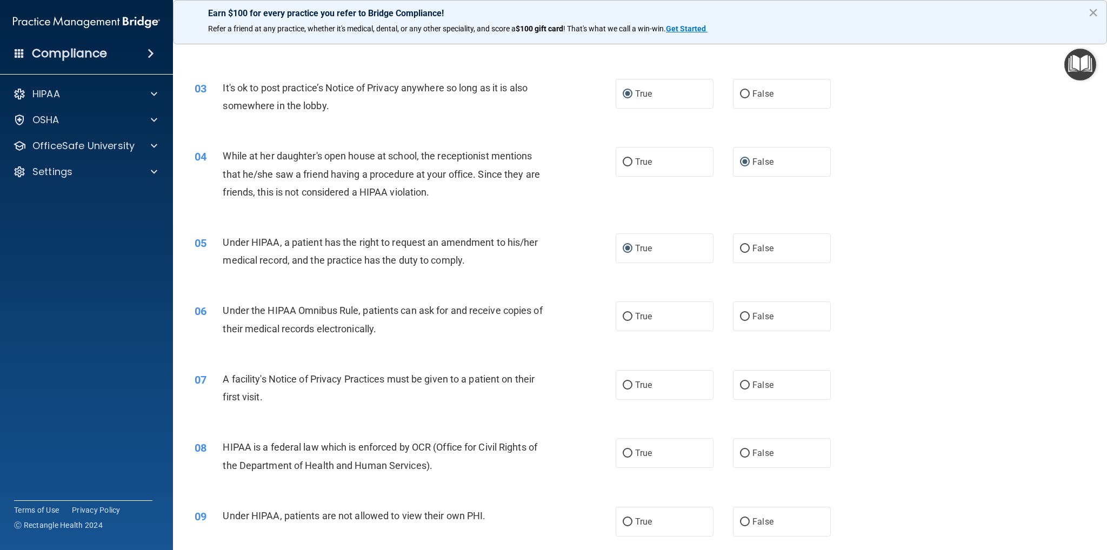
scroll to position [216, 0]
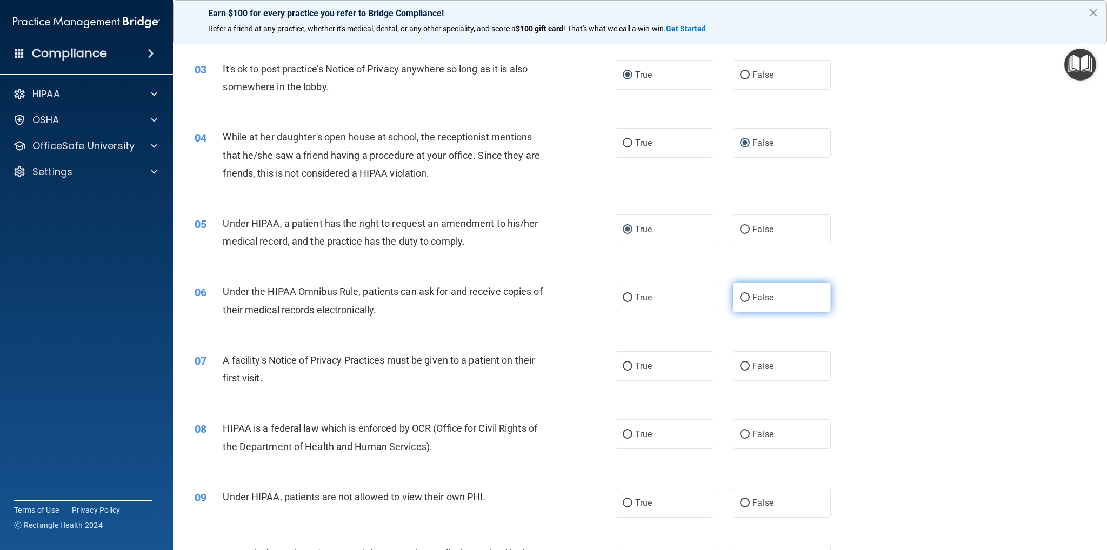
click at [740, 300] on input "False" at bounding box center [745, 298] width 10 height 8
radio input "true"
click at [625, 367] on input "True" at bounding box center [628, 367] width 10 height 8
radio input "true"
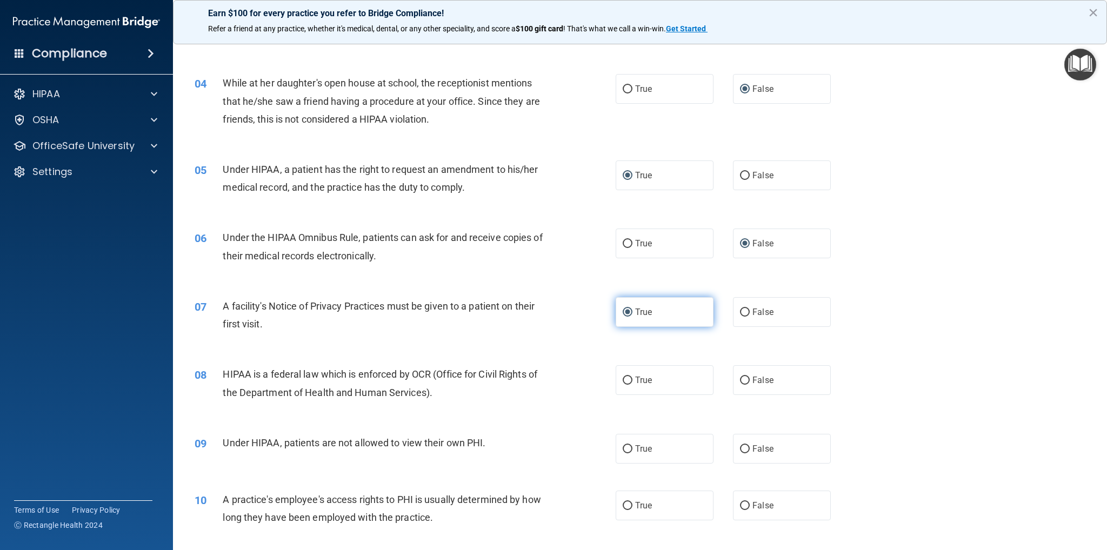
scroll to position [324, 0]
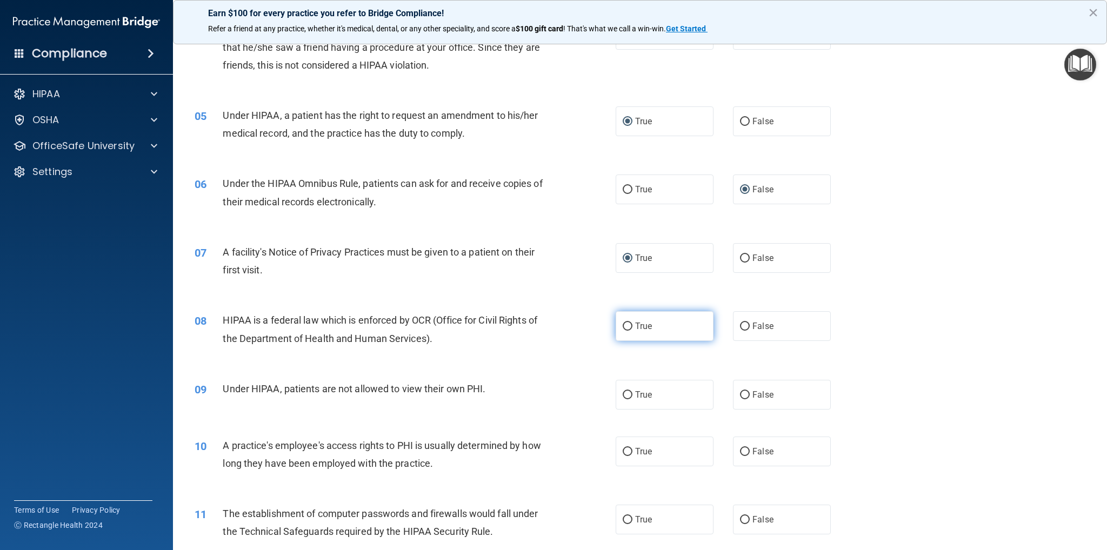
click at [625, 325] on input "True" at bounding box center [628, 327] width 10 height 8
radio input "true"
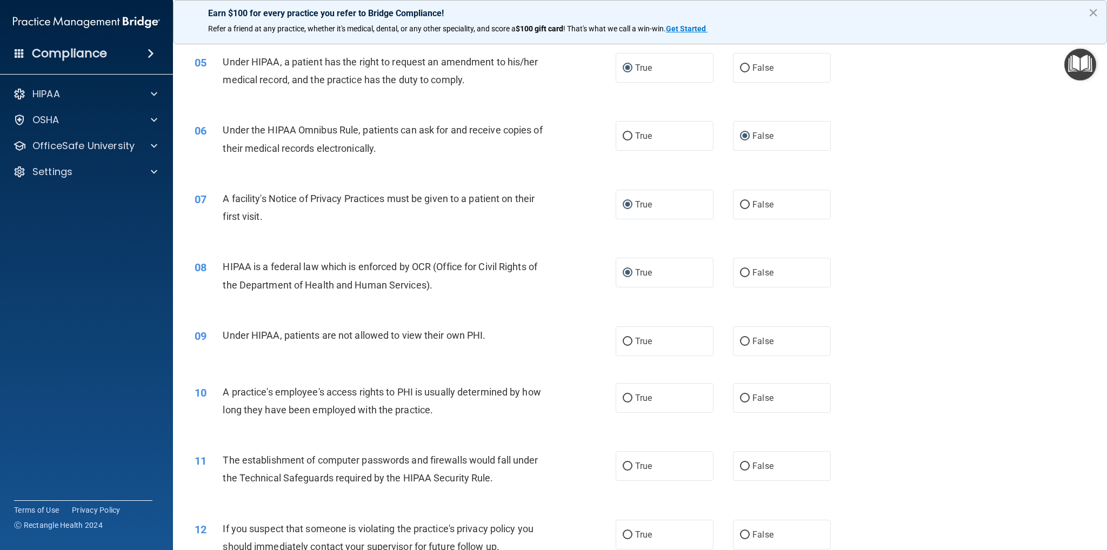
scroll to position [379, 0]
click at [740, 343] on input "False" at bounding box center [745, 341] width 10 height 8
radio input "true"
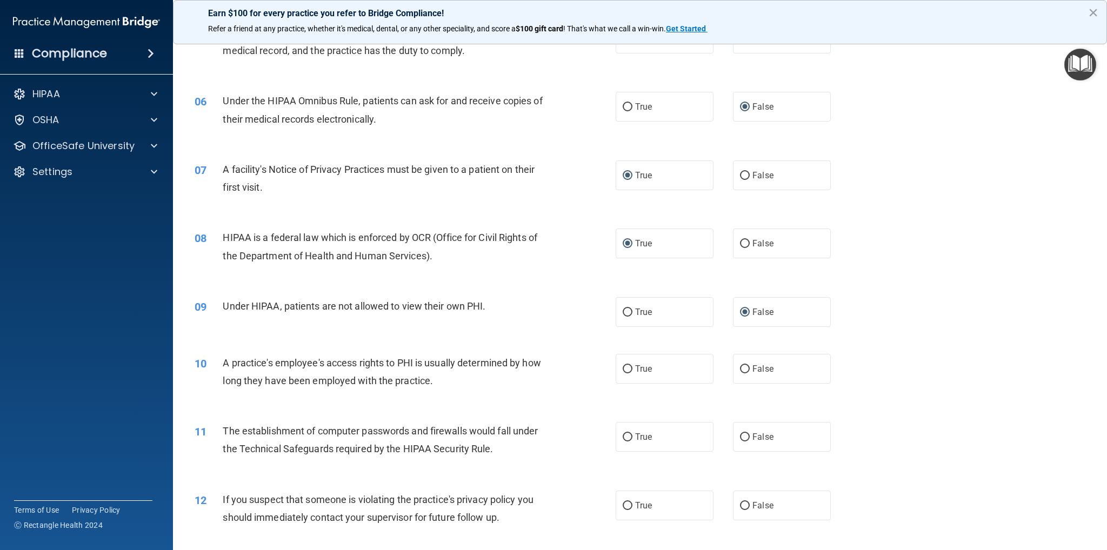
scroll to position [433, 0]
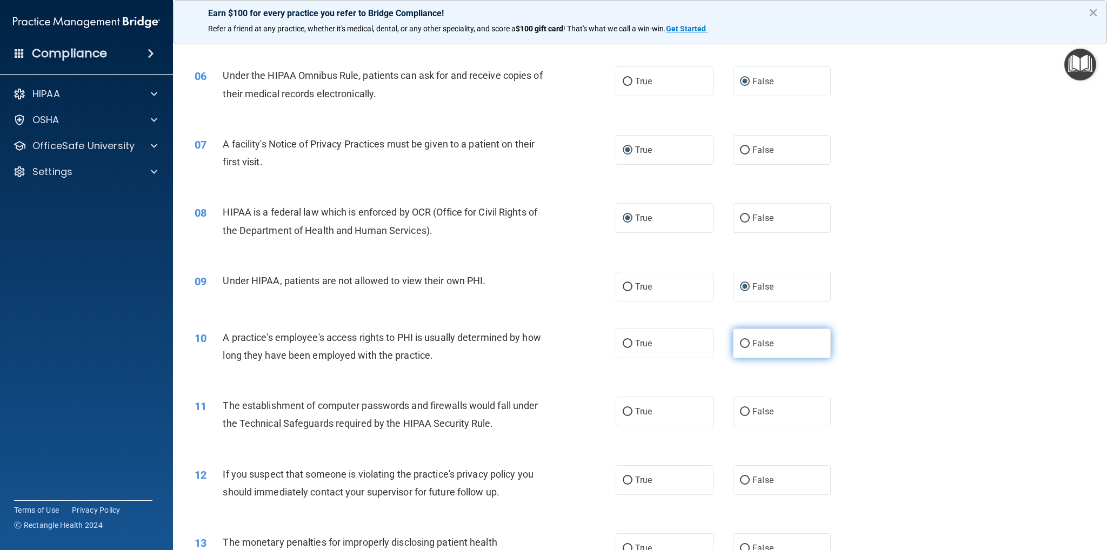
click at [740, 343] on input "False" at bounding box center [745, 344] width 10 height 8
radio input "true"
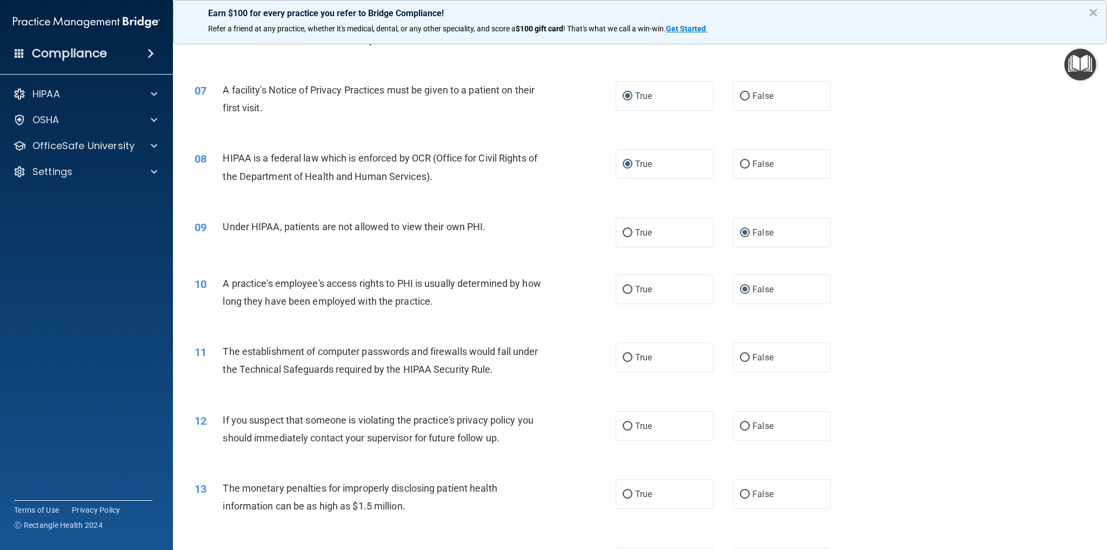
scroll to position [541, 0]
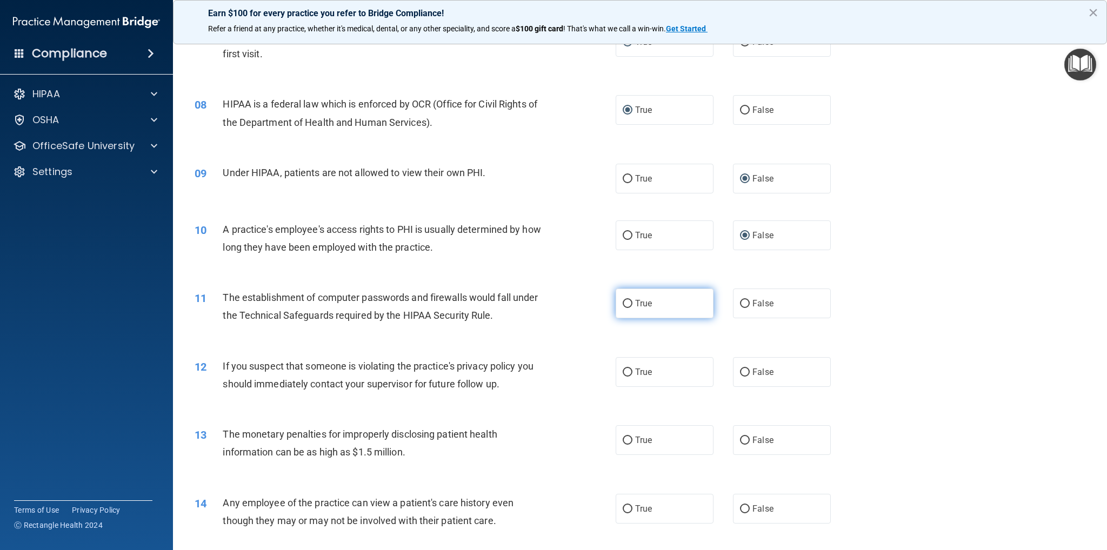
click at [624, 304] on input "True" at bounding box center [628, 304] width 10 height 8
radio input "true"
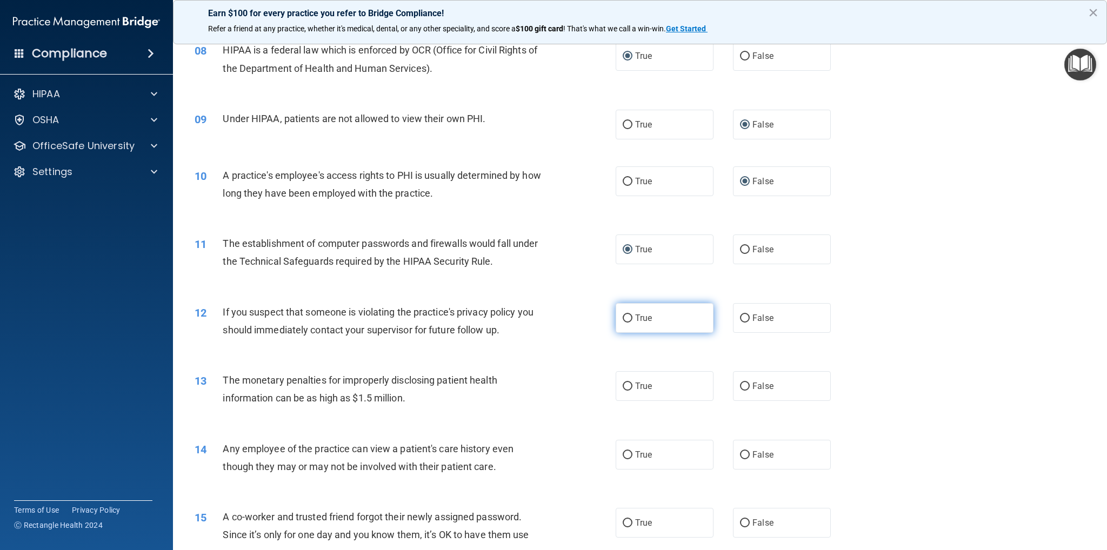
click at [624, 316] on input "True" at bounding box center [628, 319] width 10 height 8
radio input "true"
click at [625, 383] on input "True" at bounding box center [628, 387] width 10 height 8
radio input "true"
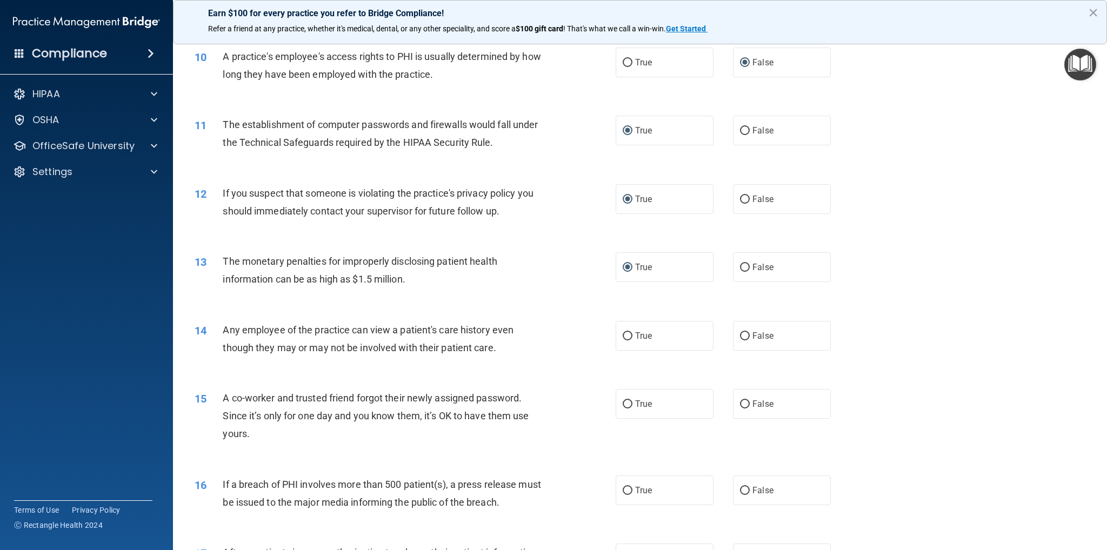
scroll to position [757, 0]
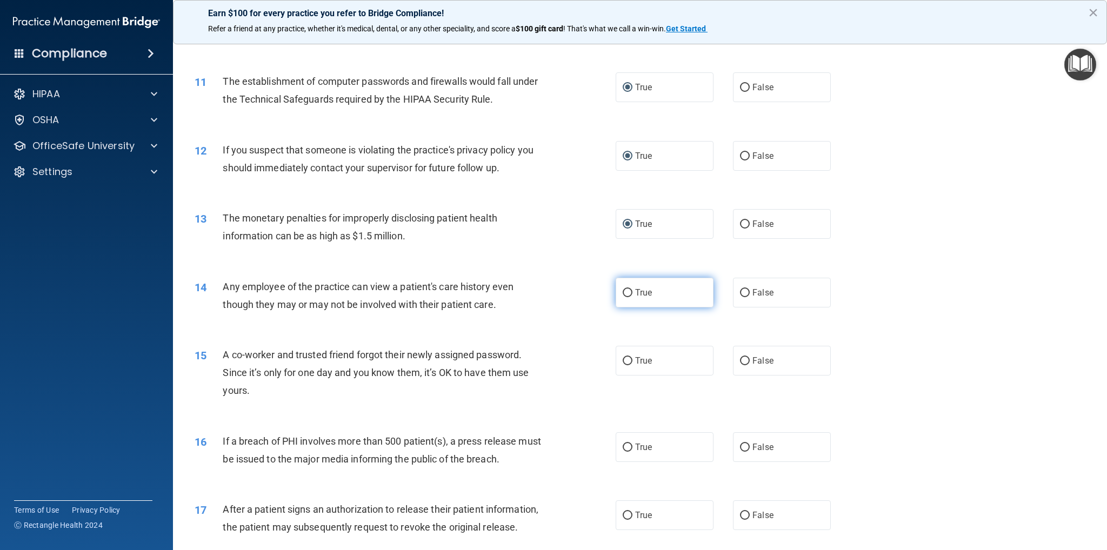
click at [623, 293] on input "True" at bounding box center [628, 293] width 10 height 8
radio input "true"
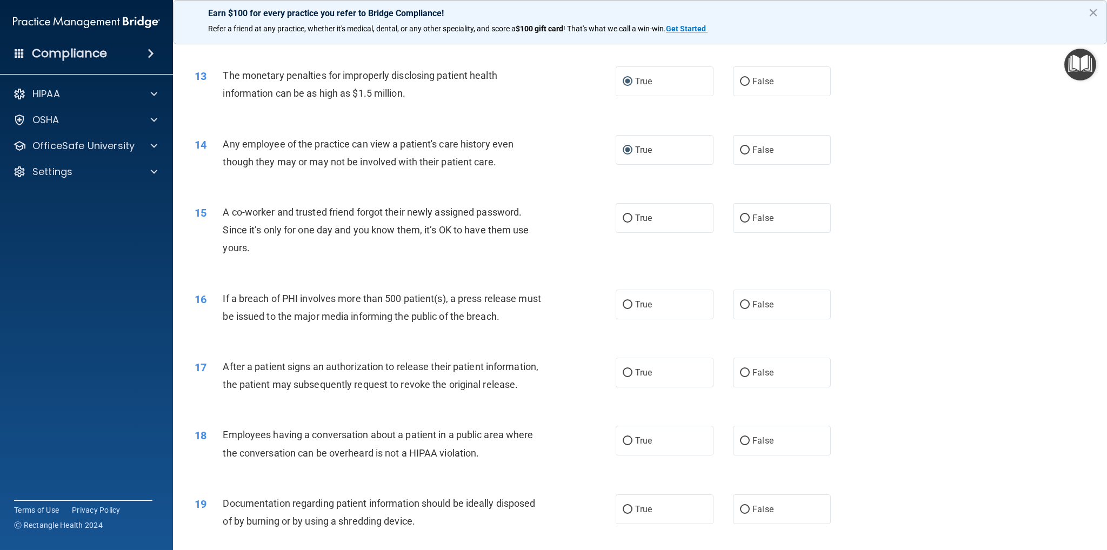
scroll to position [919, 0]
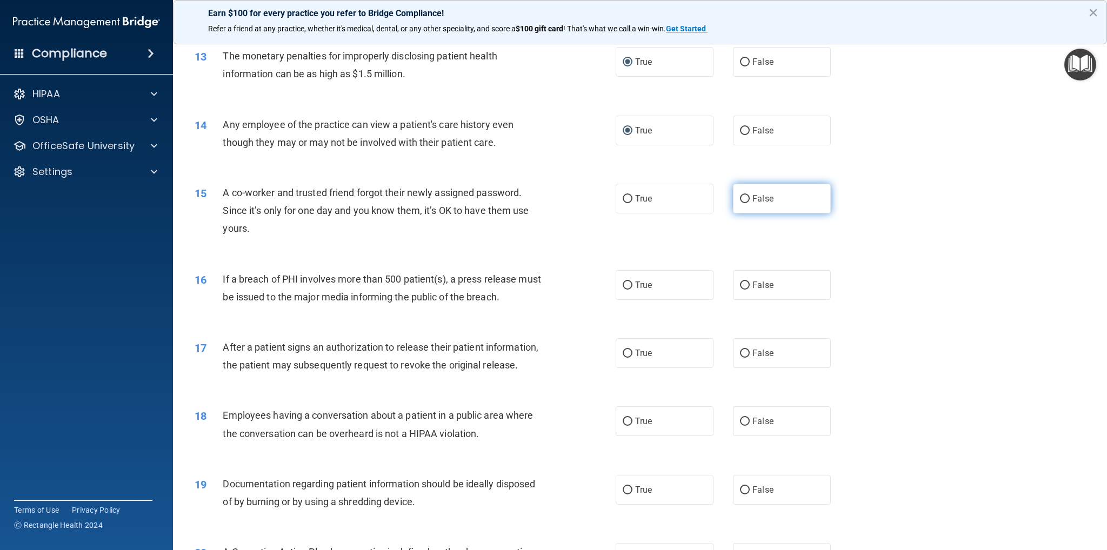
click at [740, 203] on input "False" at bounding box center [745, 199] width 10 height 8
radio input "true"
click at [740, 285] on input "False" at bounding box center [745, 286] width 10 height 8
radio input "true"
click at [623, 354] on input "True" at bounding box center [628, 354] width 10 height 8
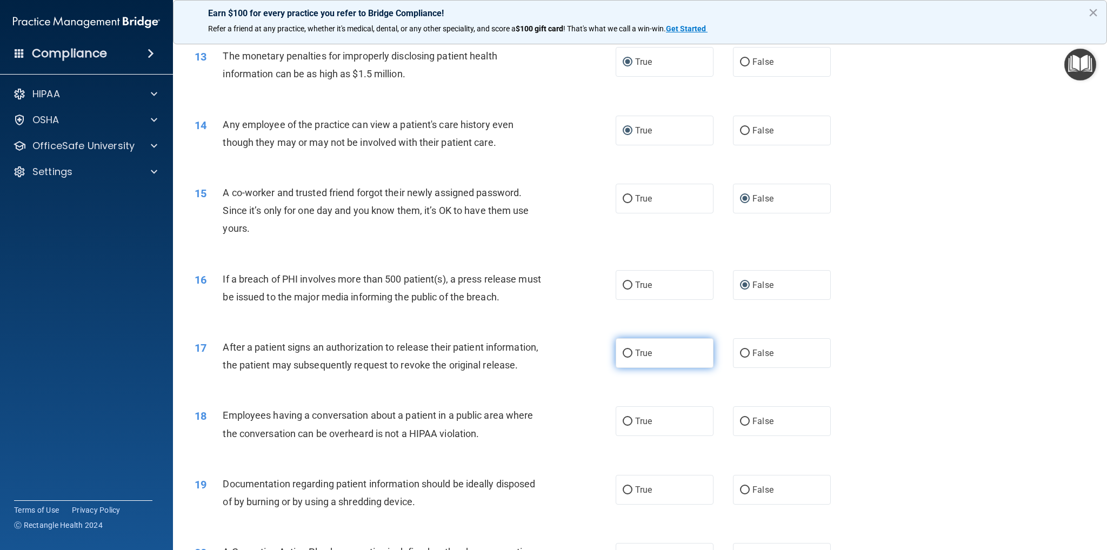
radio input "true"
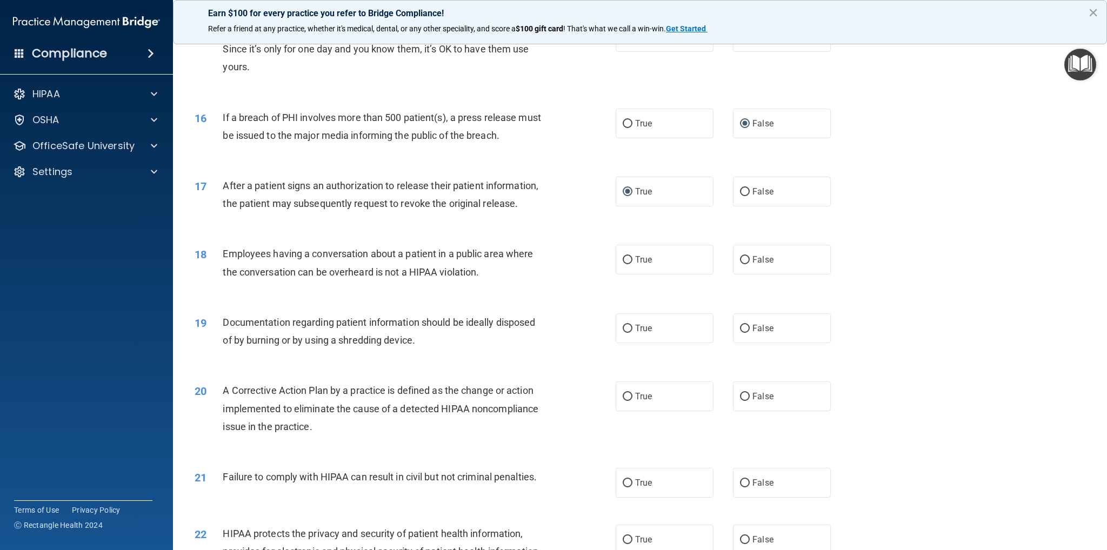
scroll to position [1081, 0]
click at [740, 264] on input "False" at bounding box center [745, 260] width 10 height 8
radio input "true"
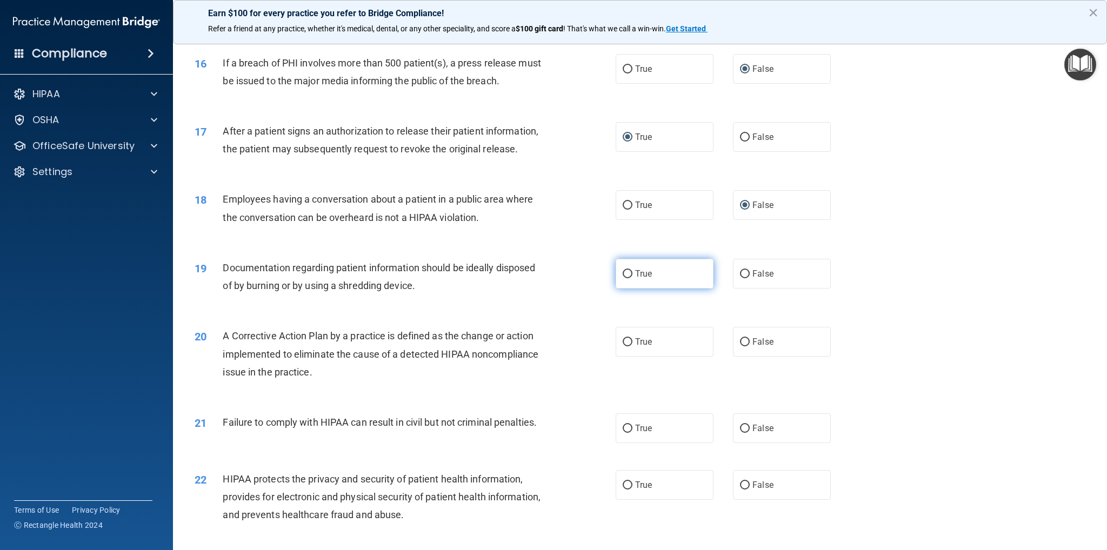
click at [625, 278] on input "True" at bounding box center [628, 274] width 10 height 8
radio input "true"
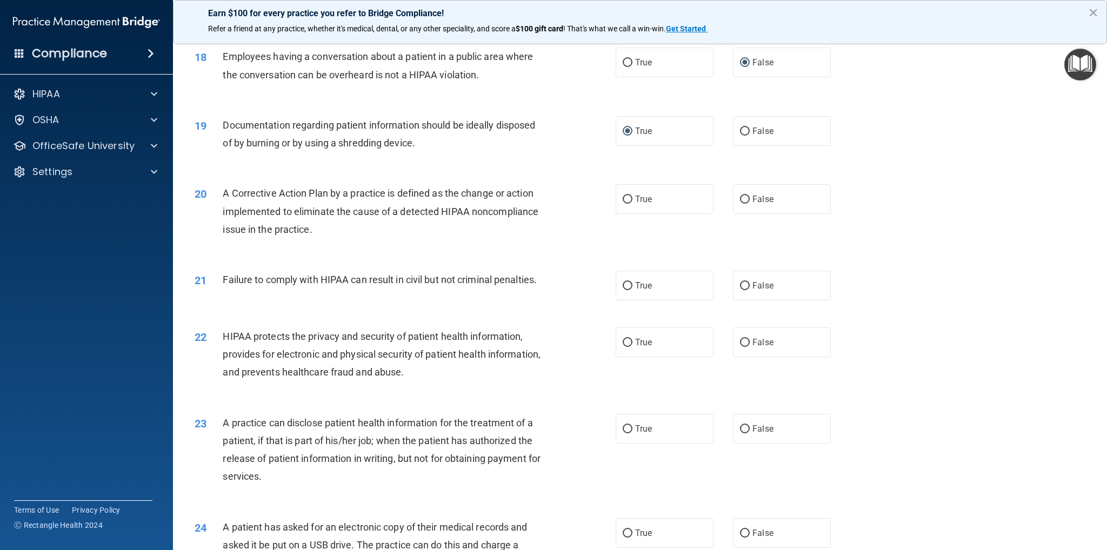
scroll to position [1298, 0]
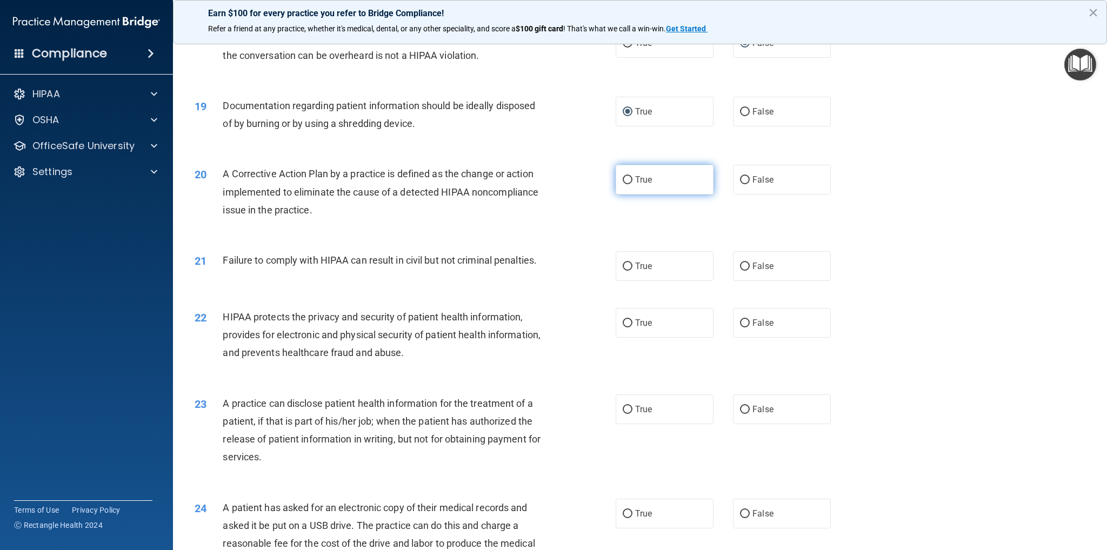
click at [629, 195] on label "True" at bounding box center [665, 180] width 98 height 30
click at [629, 184] on input "True" at bounding box center [628, 180] width 10 height 8
radio input "true"
click at [623, 271] on input "True" at bounding box center [628, 267] width 10 height 8
radio input "true"
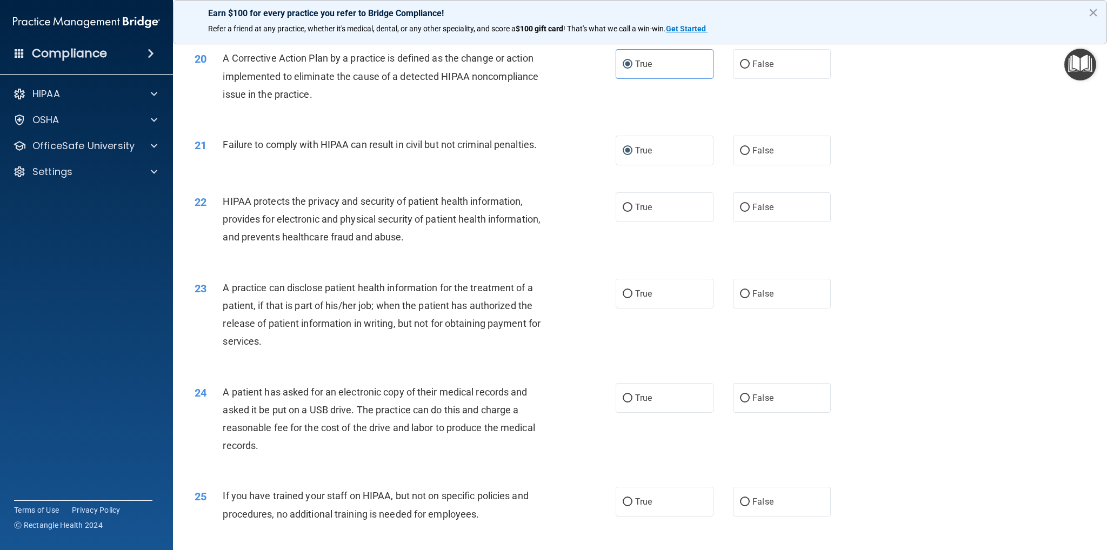
scroll to position [1460, 0]
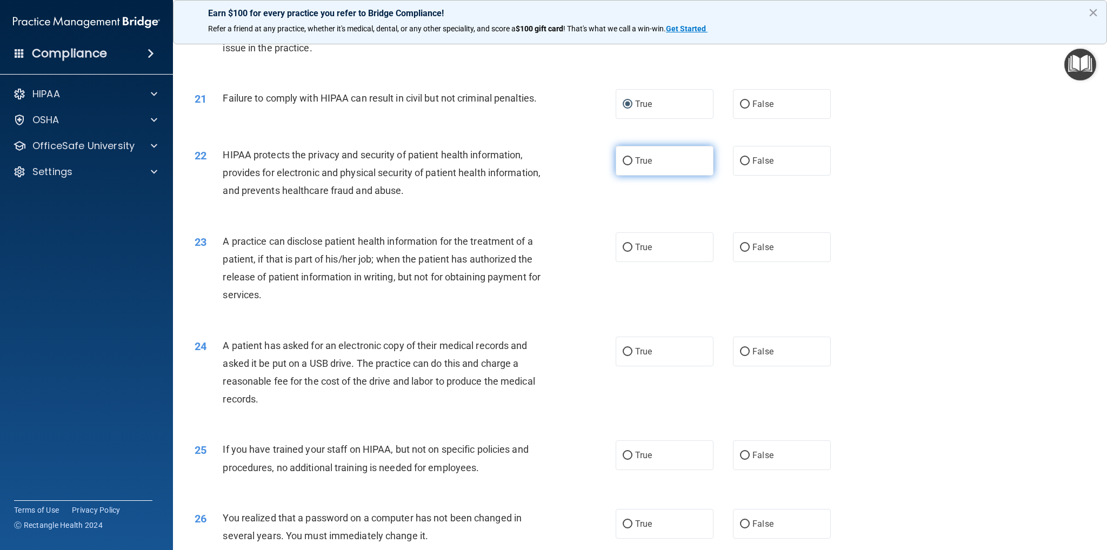
click at [626, 165] on input "True" at bounding box center [628, 161] width 10 height 8
radio input "true"
click at [623, 252] on input "True" at bounding box center [628, 248] width 10 height 8
radio input "true"
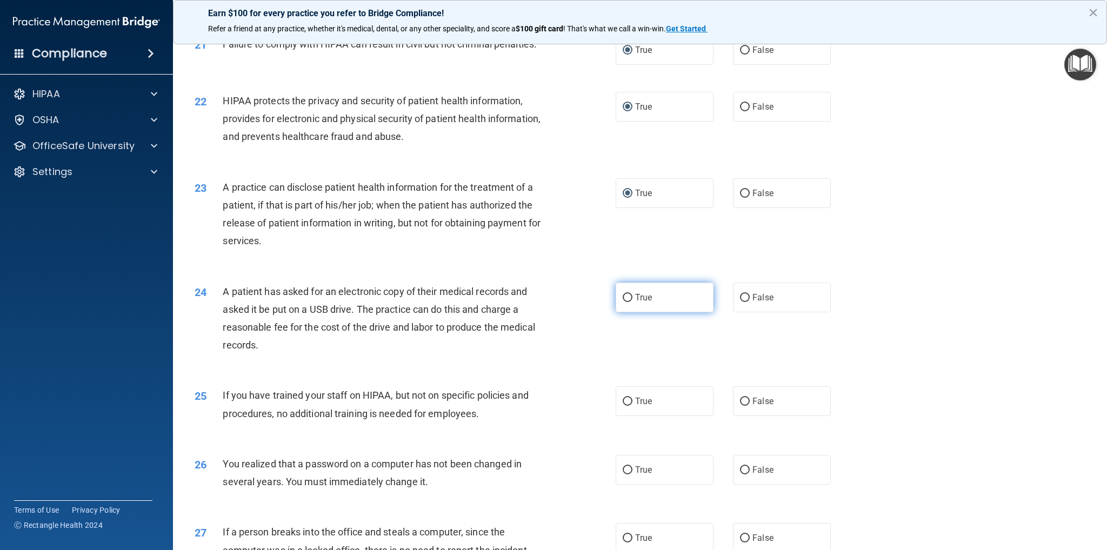
click at [623, 302] on input "True" at bounding box center [628, 298] width 10 height 8
radio input "true"
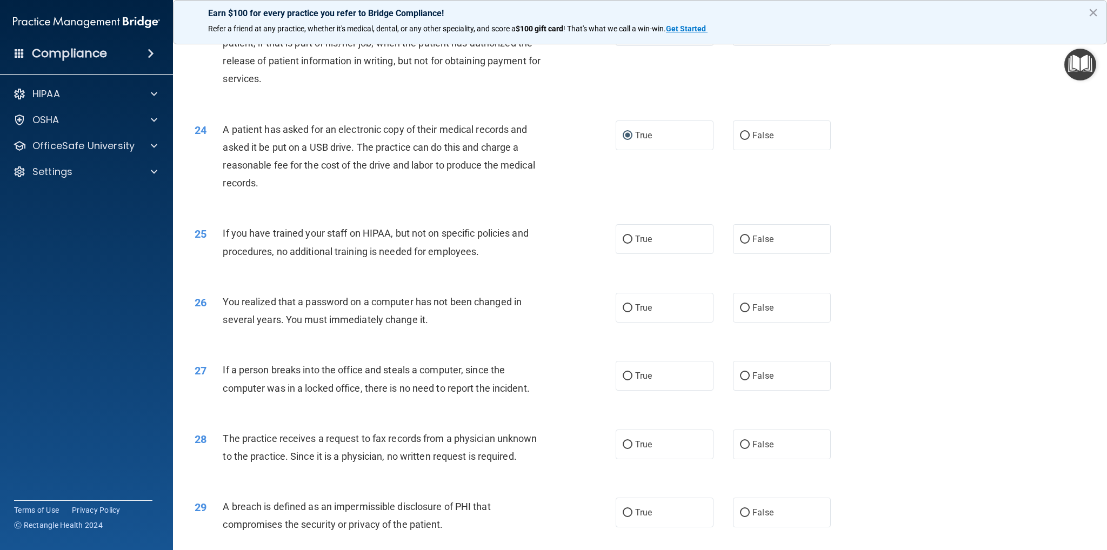
scroll to position [1730, 0]
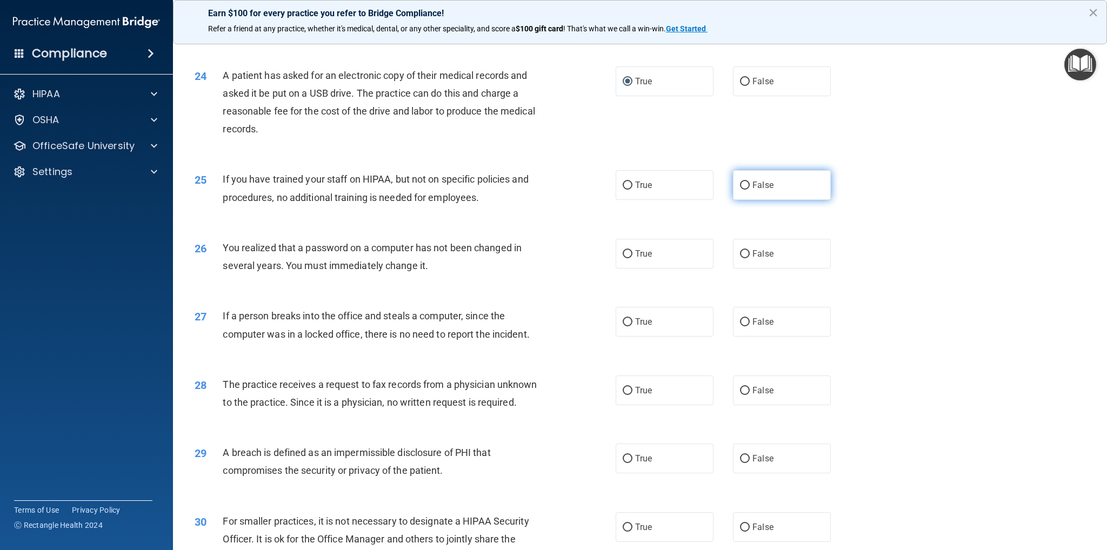
click at [740, 190] on input "False" at bounding box center [745, 186] width 10 height 8
radio input "true"
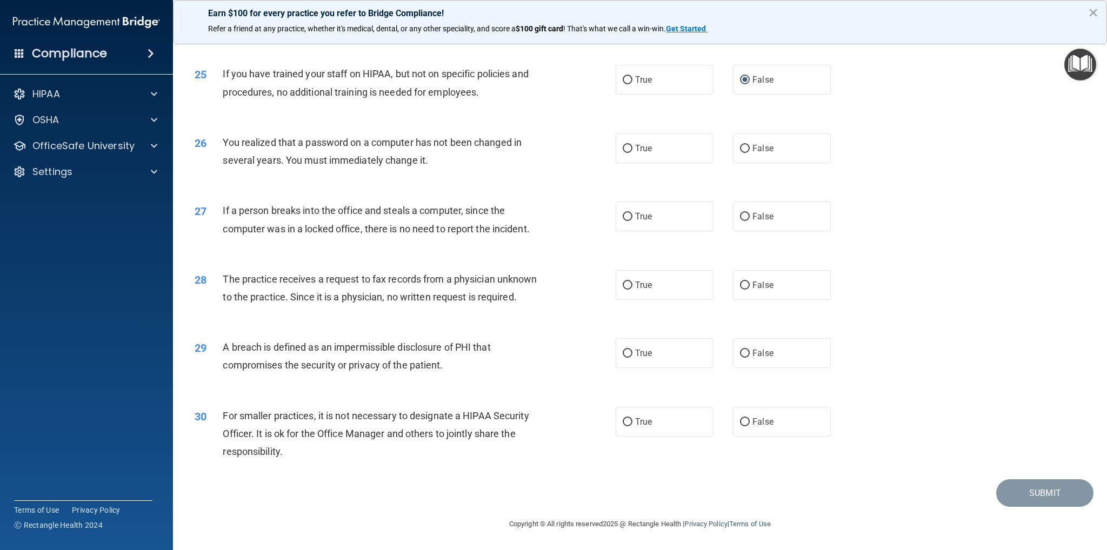
scroll to position [1865, 0]
click at [623, 145] on input "True" at bounding box center [628, 149] width 10 height 8
radio input "true"
click at [742, 216] on input "False" at bounding box center [745, 217] width 10 height 8
radio input "true"
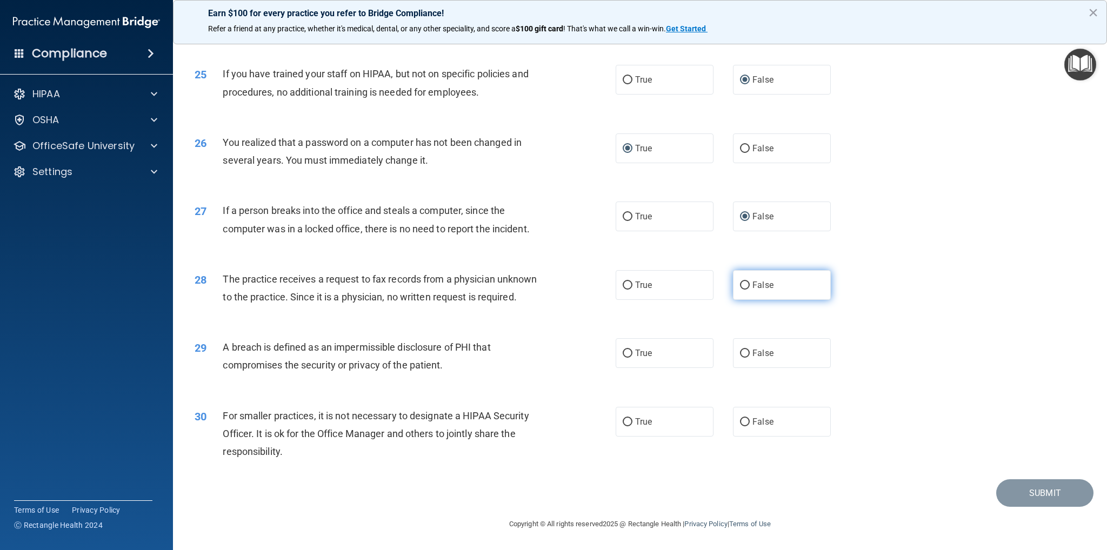
click at [741, 284] on input "False" at bounding box center [745, 286] width 10 height 8
radio input "true"
click at [623, 350] on input "True" at bounding box center [628, 354] width 10 height 8
radio input "true"
click at [623, 421] on input "True" at bounding box center [628, 423] width 10 height 8
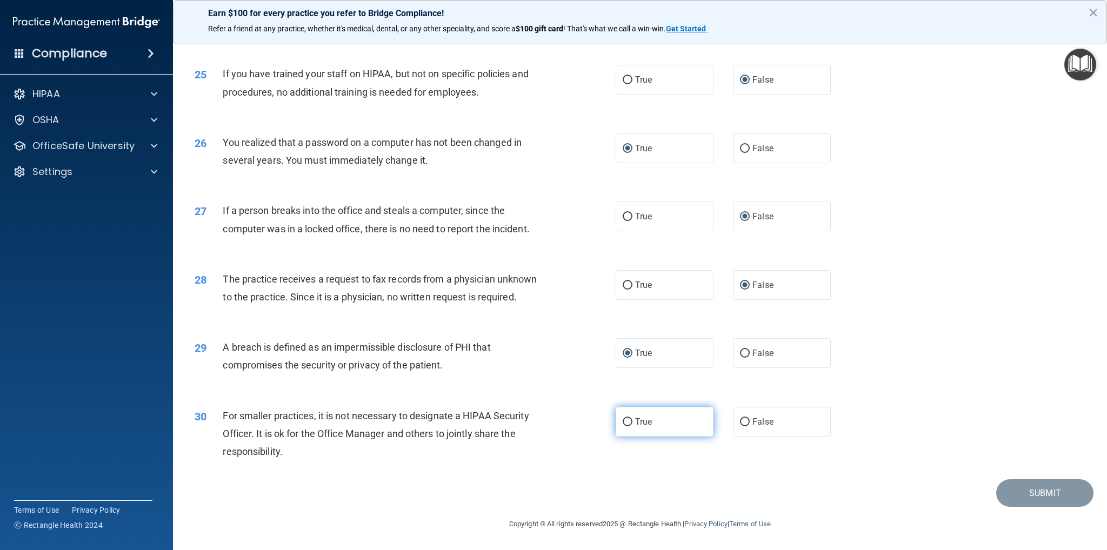
radio input "true"
click at [1017, 496] on button "Submit" at bounding box center [1045, 494] width 97 height 28
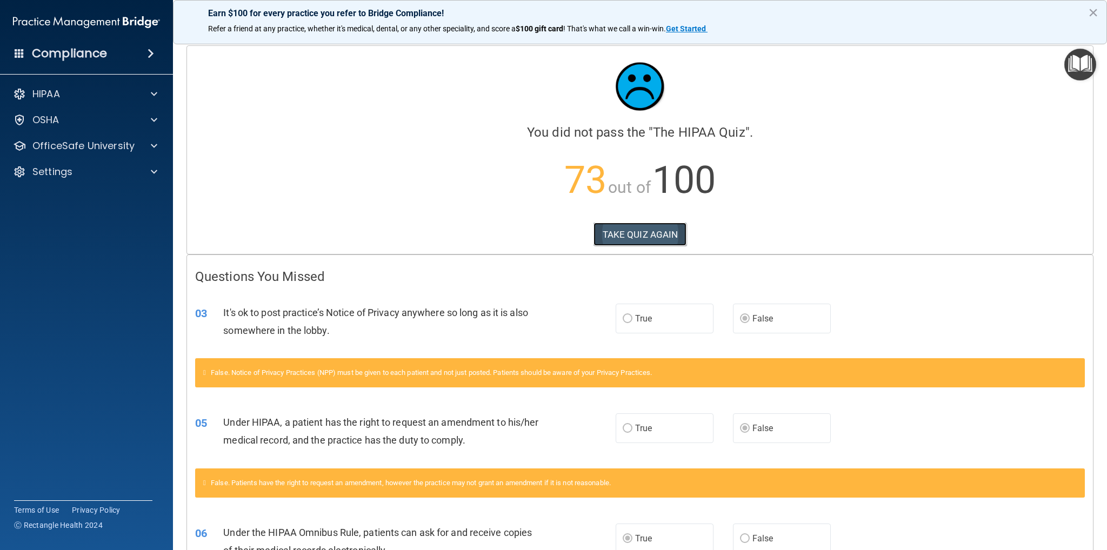
click at [653, 234] on button "TAKE QUIZ AGAIN" at bounding box center [641, 235] width 94 height 24
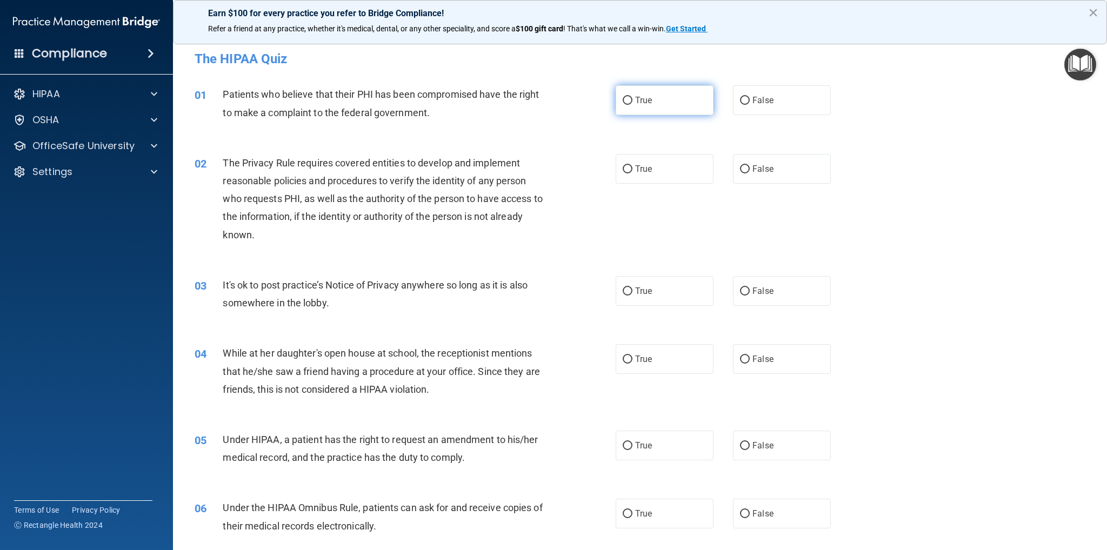
click at [625, 98] on input "True" at bounding box center [628, 101] width 10 height 8
radio input "true"
click at [623, 170] on input "True" at bounding box center [628, 169] width 10 height 8
radio input "true"
click at [740, 288] on input "False" at bounding box center [745, 292] width 10 height 8
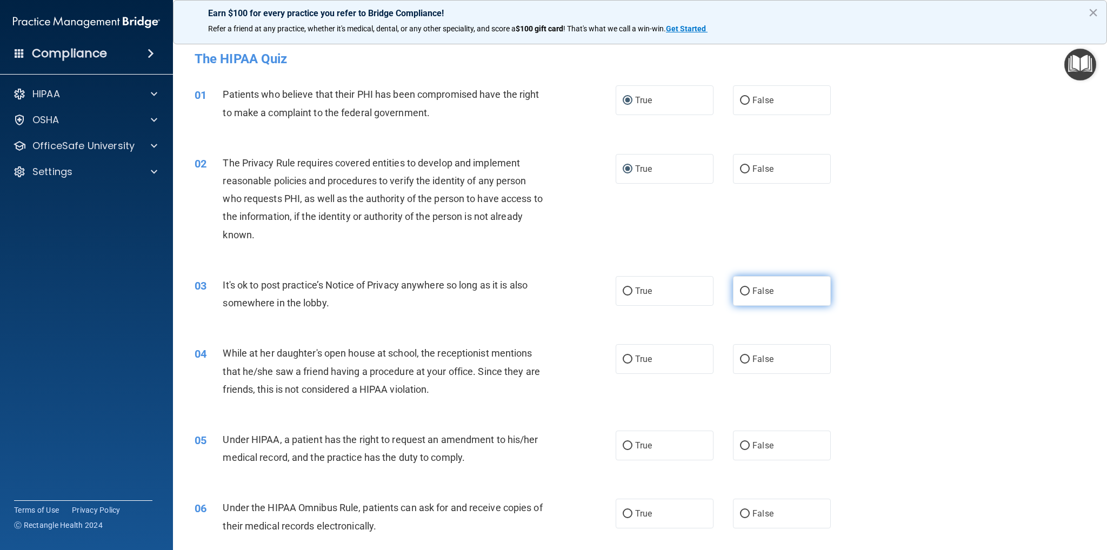
radio input "true"
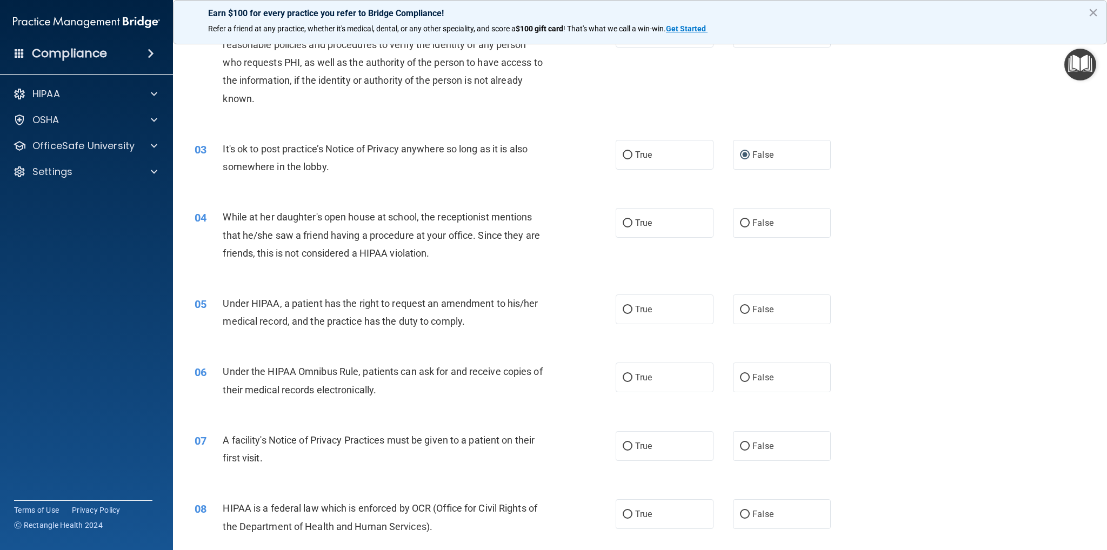
scroll to position [162, 0]
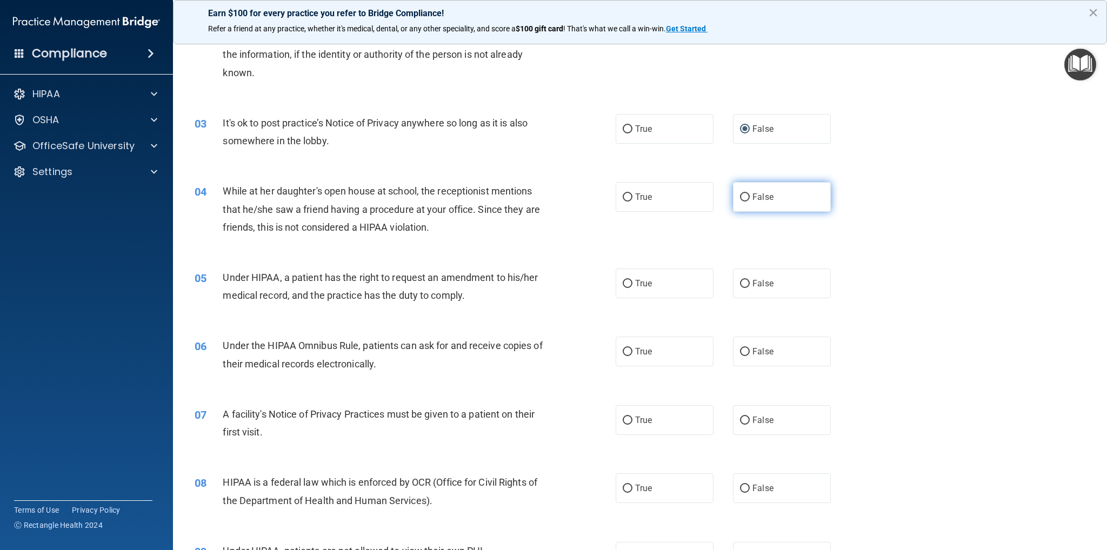
click at [742, 195] on input "False" at bounding box center [745, 198] width 10 height 8
radio input "true"
click at [623, 285] on input "True" at bounding box center [628, 284] width 10 height 8
radio input "true"
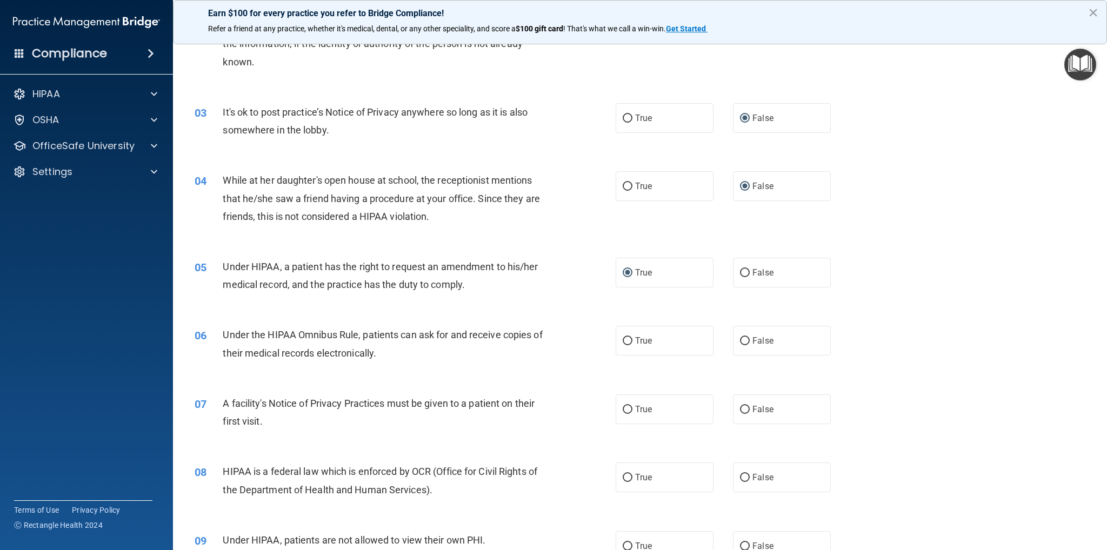
scroll to position [216, 0]
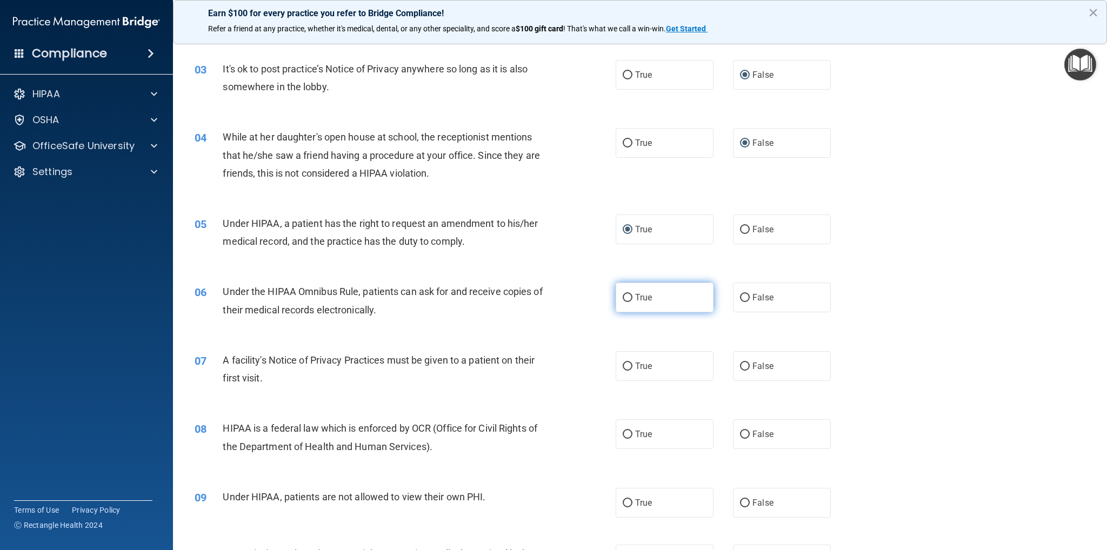
click at [623, 296] on input "True" at bounding box center [628, 298] width 10 height 8
radio input "true"
click at [625, 366] on input "True" at bounding box center [628, 367] width 10 height 8
radio input "true"
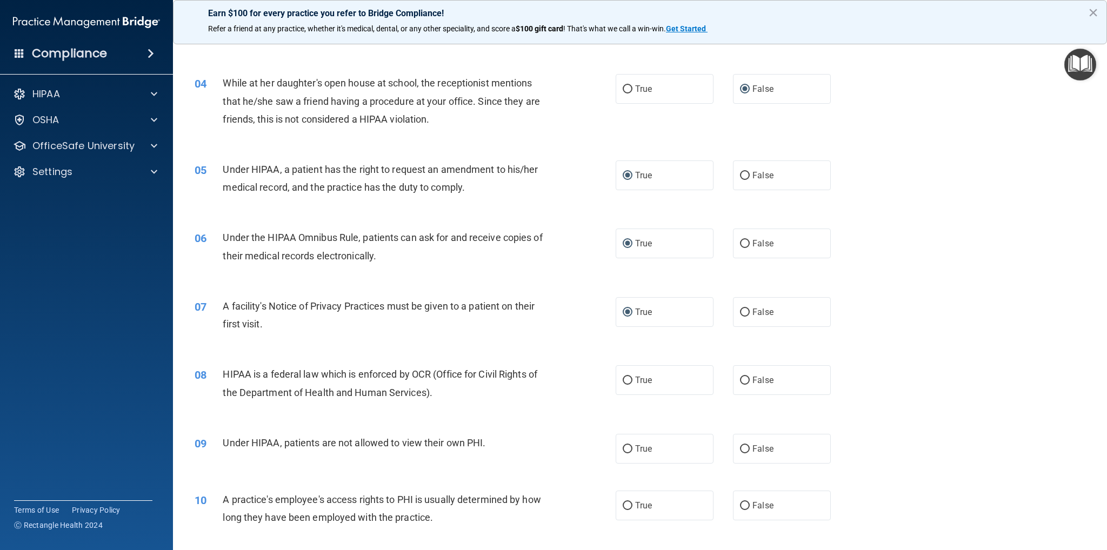
scroll to position [324, 0]
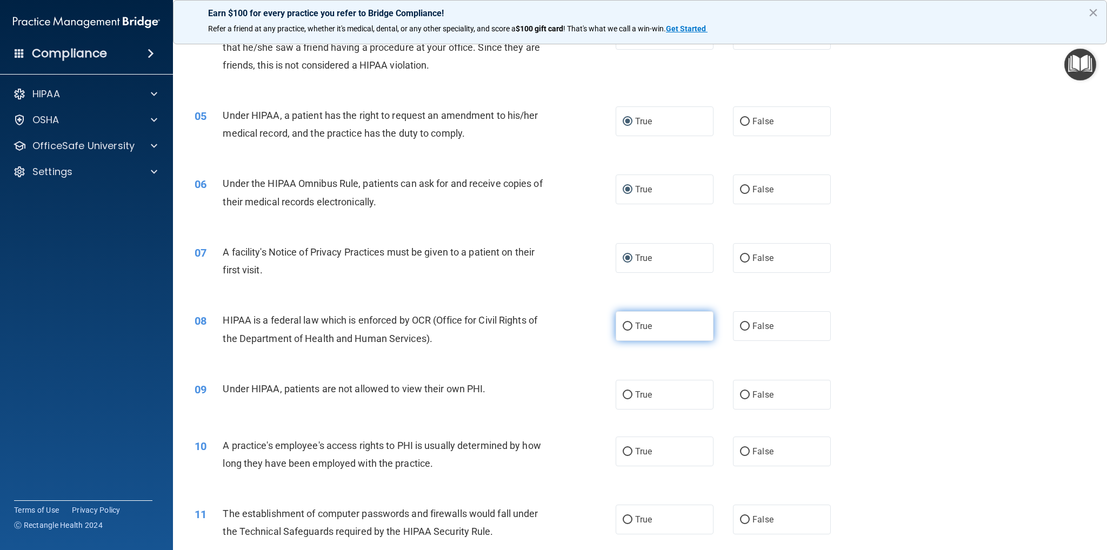
click at [623, 323] on input "True" at bounding box center [628, 327] width 10 height 8
radio input "true"
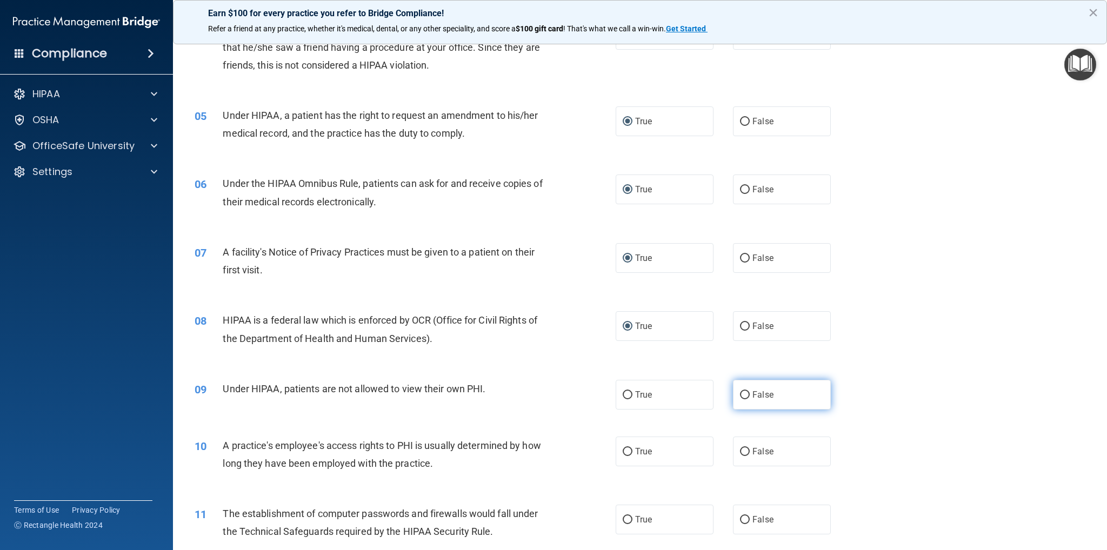
click at [740, 394] on input "False" at bounding box center [745, 395] width 10 height 8
radio input "true"
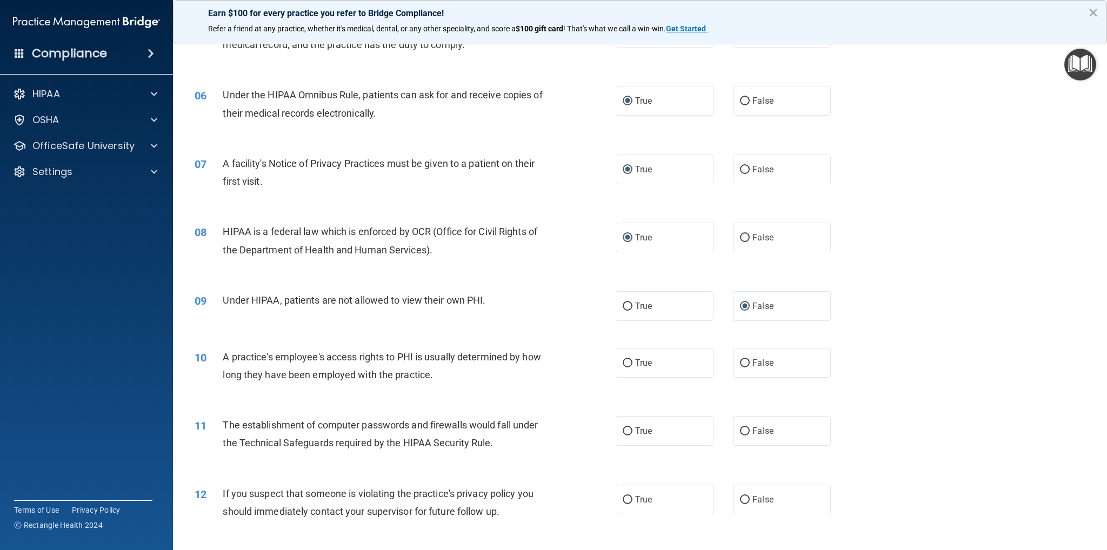
scroll to position [433, 0]
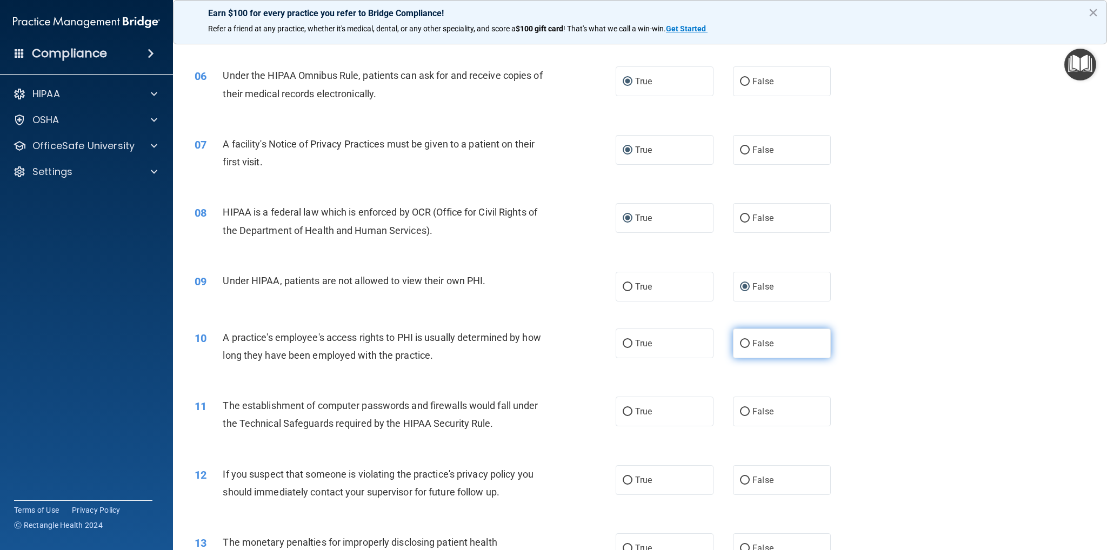
click at [740, 347] on input "False" at bounding box center [745, 344] width 10 height 8
radio input "true"
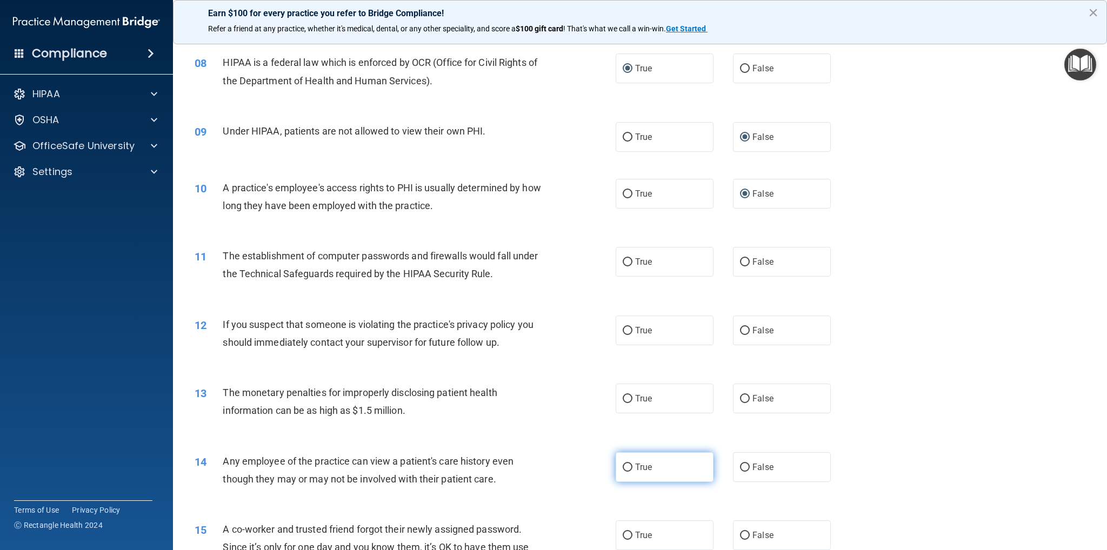
scroll to position [595, 0]
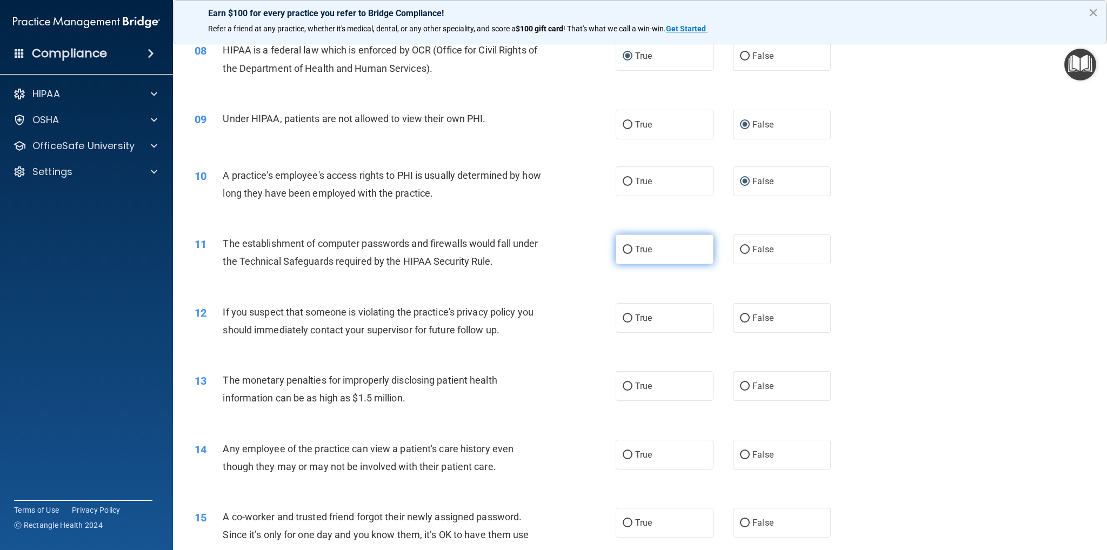
click at [623, 249] on input "True" at bounding box center [628, 250] width 10 height 8
radio input "true"
click at [625, 319] on input "True" at bounding box center [628, 319] width 10 height 8
radio input "true"
click at [625, 389] on input "True" at bounding box center [628, 387] width 10 height 8
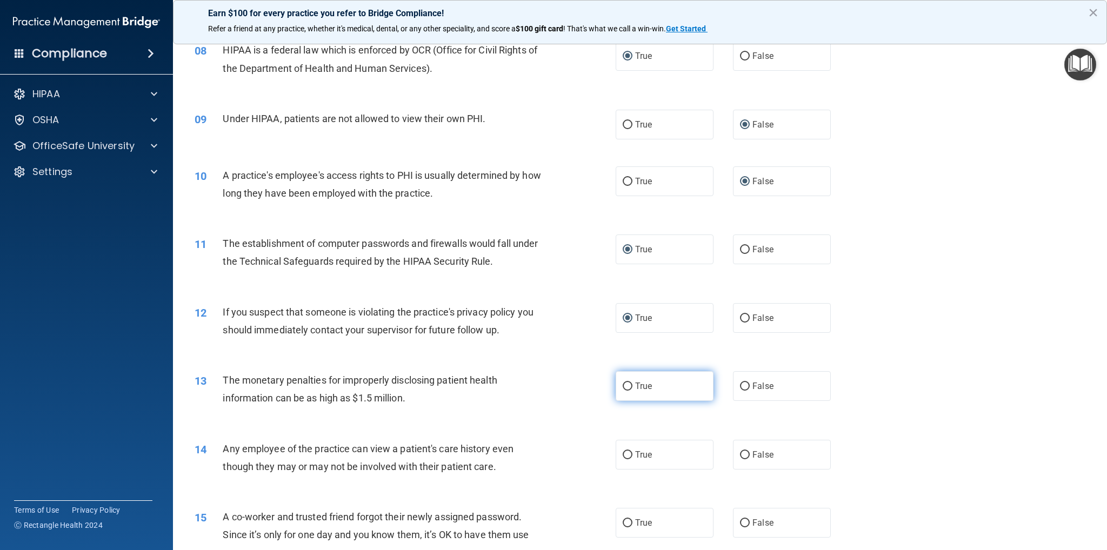
radio input "true"
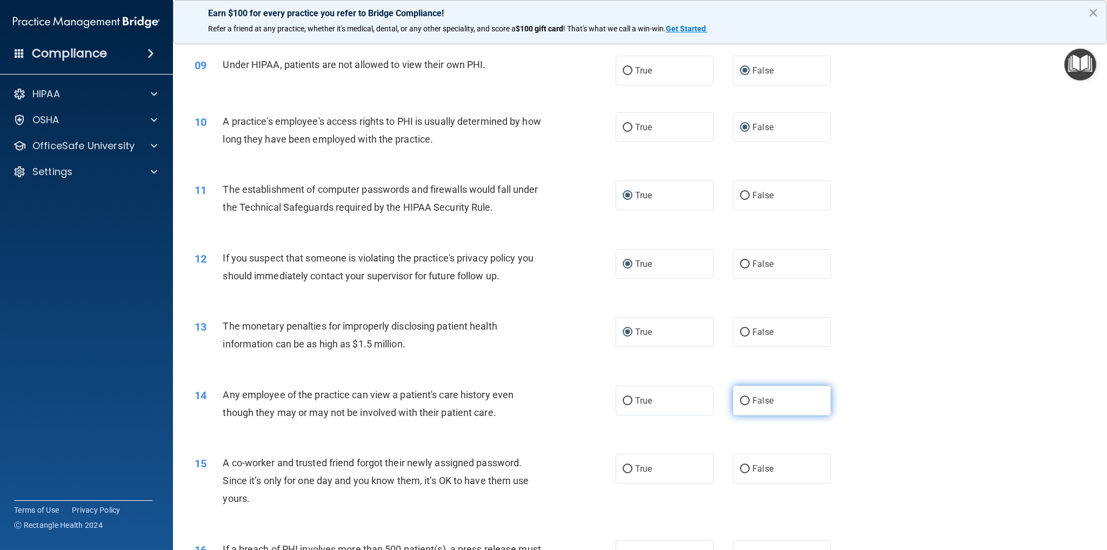
click at [742, 401] on input "False" at bounding box center [745, 401] width 10 height 8
radio input "true"
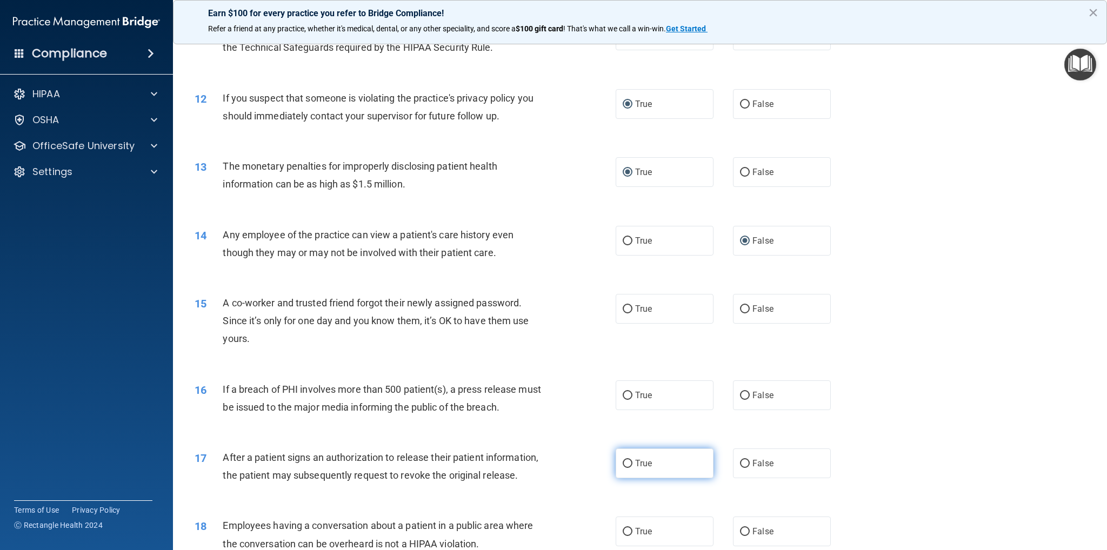
scroll to position [811, 0]
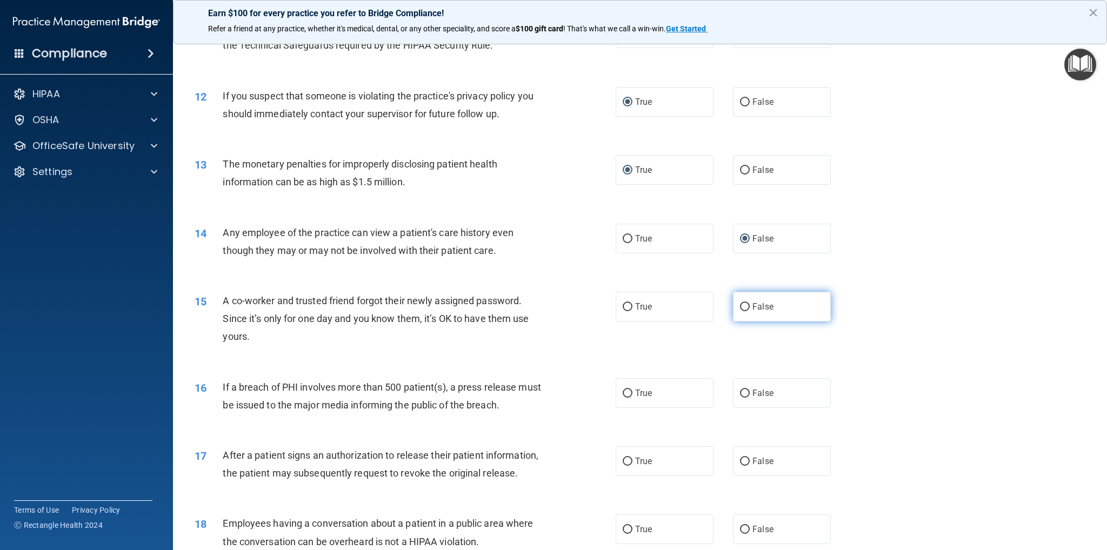
click at [740, 305] on input "False" at bounding box center [745, 307] width 10 height 8
radio input "true"
click at [741, 392] on input "False" at bounding box center [745, 394] width 10 height 8
radio input "true"
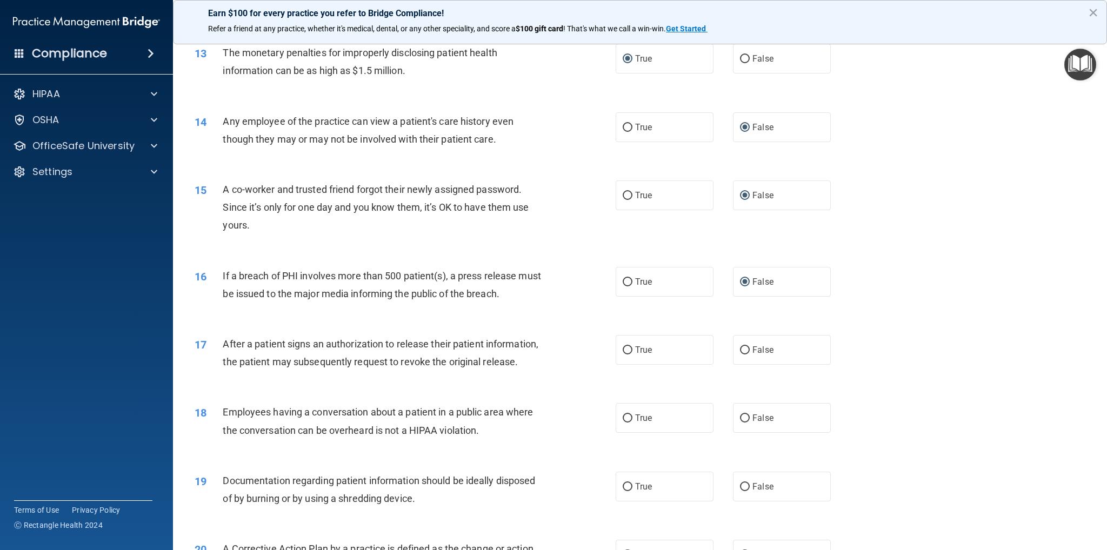
scroll to position [1027, 0]
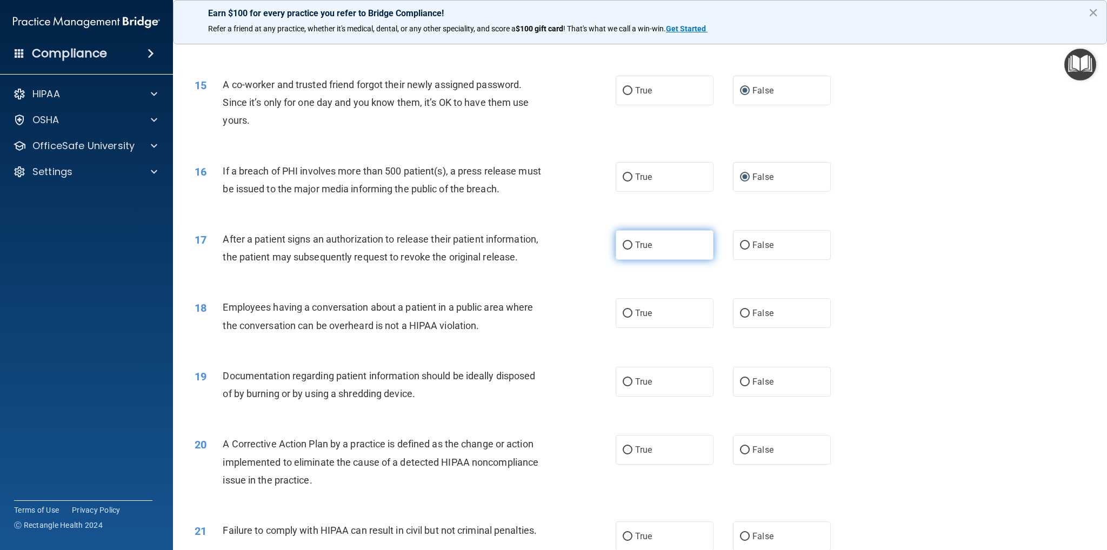
click at [627, 247] on input "True" at bounding box center [628, 246] width 10 height 8
radio input "true"
click at [741, 318] on input "False" at bounding box center [745, 314] width 10 height 8
radio input "true"
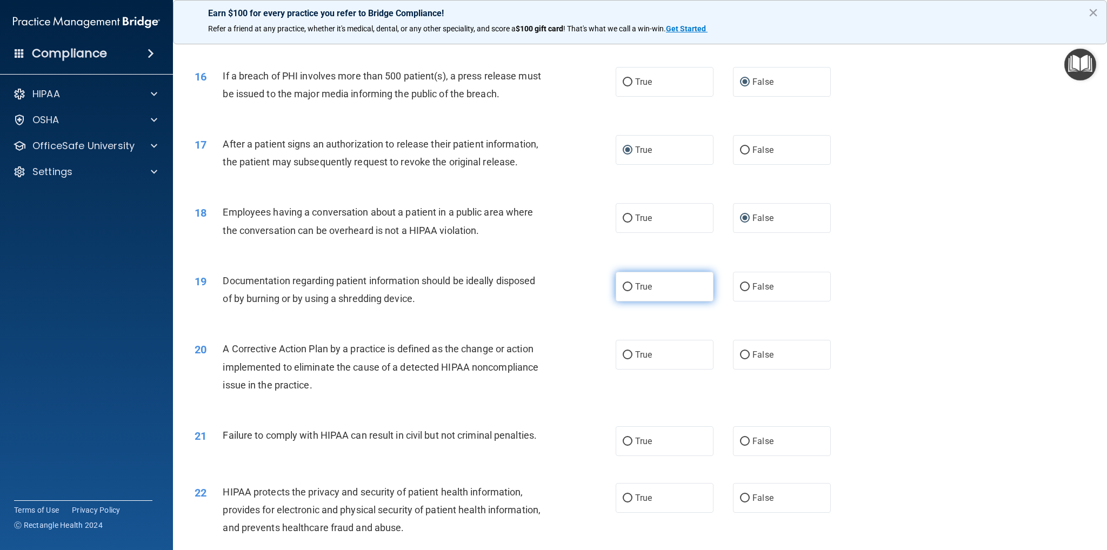
scroll to position [1190, 0]
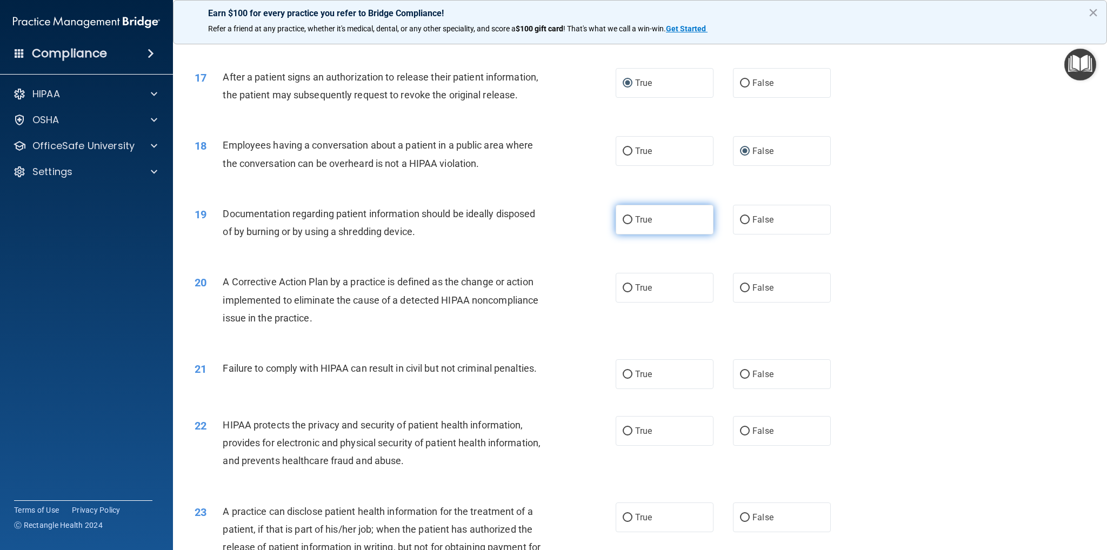
click at [619, 230] on label "True" at bounding box center [665, 220] width 98 height 30
click at [623, 224] on input "True" at bounding box center [628, 220] width 10 height 8
radio input "true"
click at [625, 293] on input "True" at bounding box center [628, 288] width 10 height 8
radio input "true"
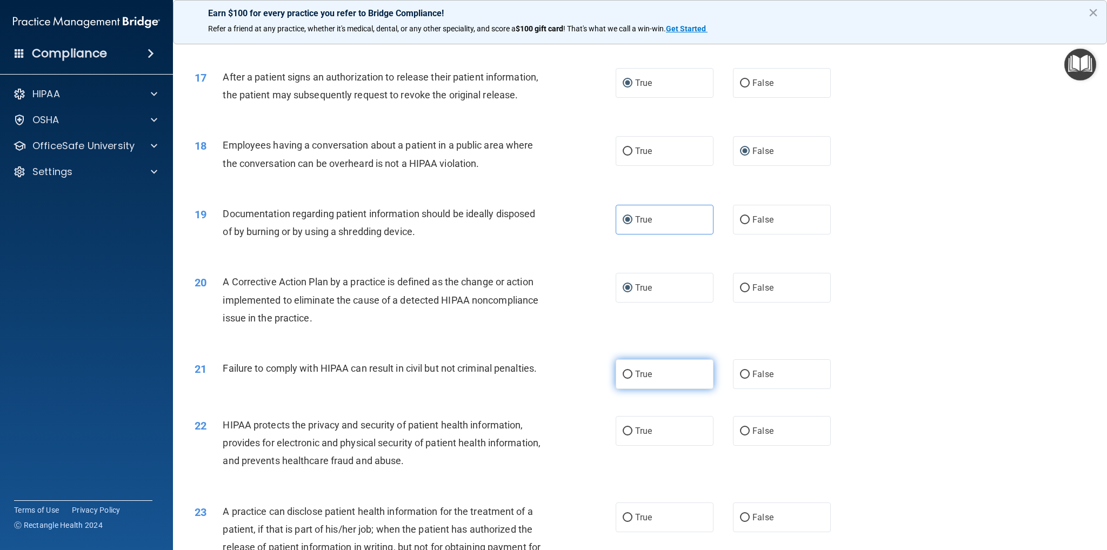
click at [625, 379] on input "True" at bounding box center [628, 375] width 10 height 8
radio input "true"
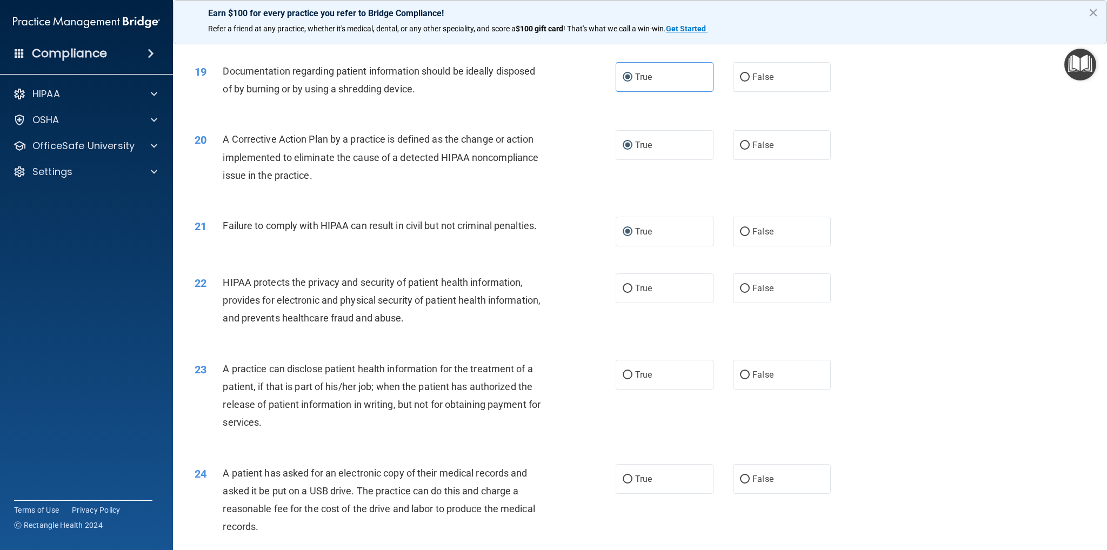
scroll to position [1352, 0]
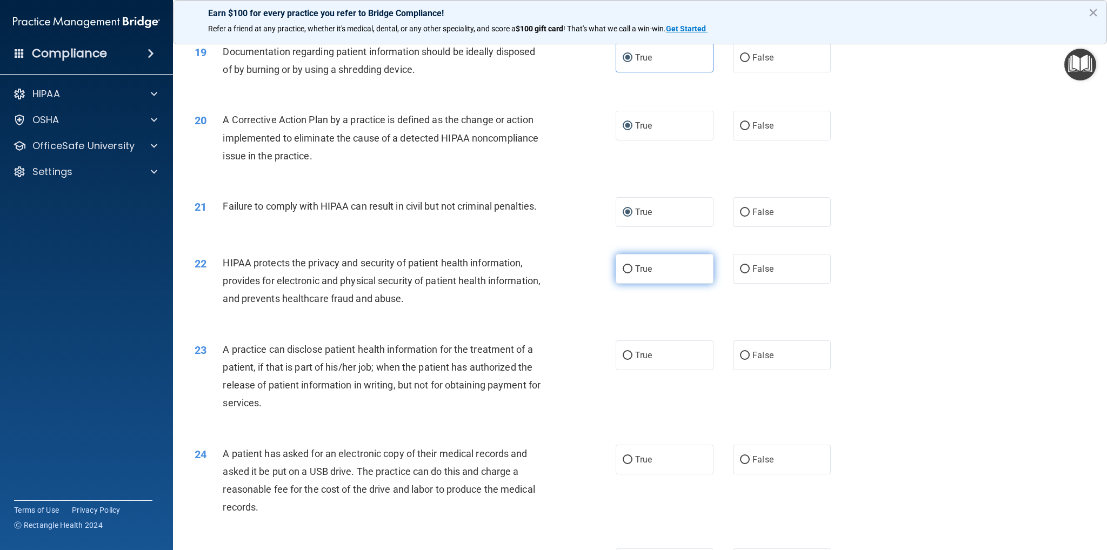
click at [625, 274] on input "True" at bounding box center [628, 269] width 10 height 8
radio input "true"
click at [623, 360] on input "True" at bounding box center [628, 356] width 10 height 8
radio input "true"
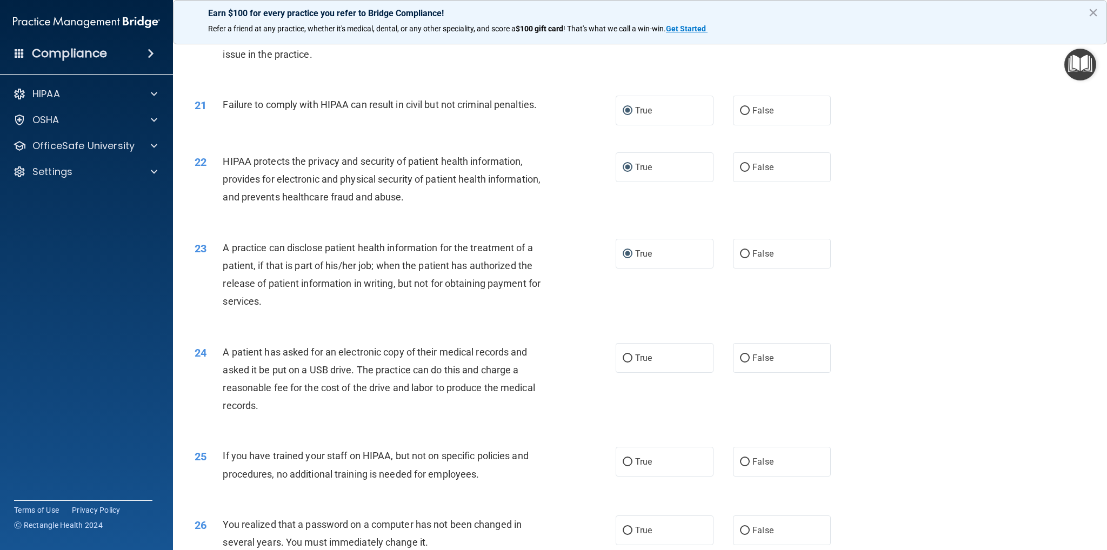
scroll to position [1460, 0]
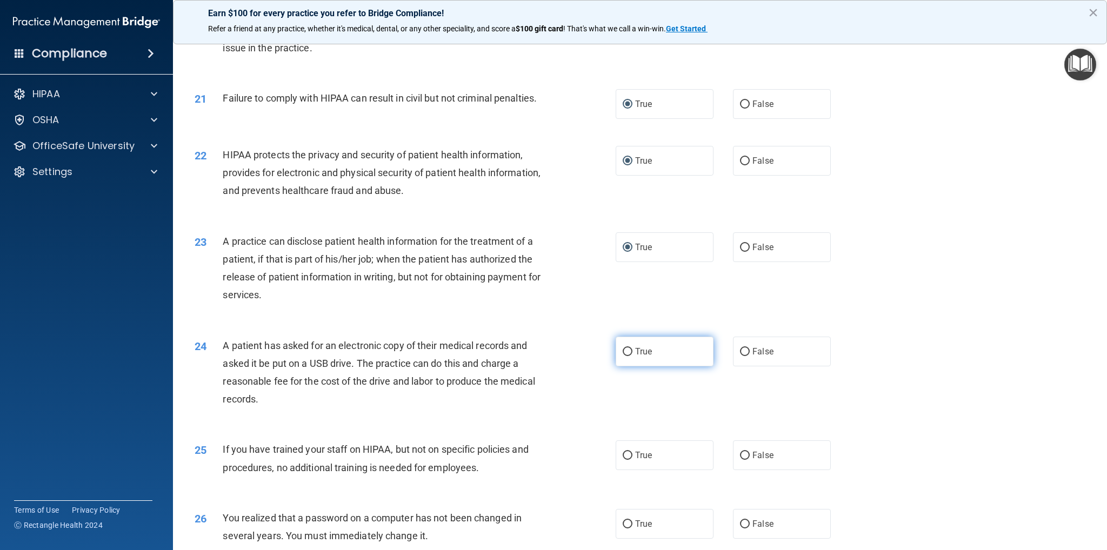
click at [630, 367] on label "True" at bounding box center [665, 352] width 98 height 30
click at [630, 356] on input "True" at bounding box center [628, 352] width 10 height 8
radio input "true"
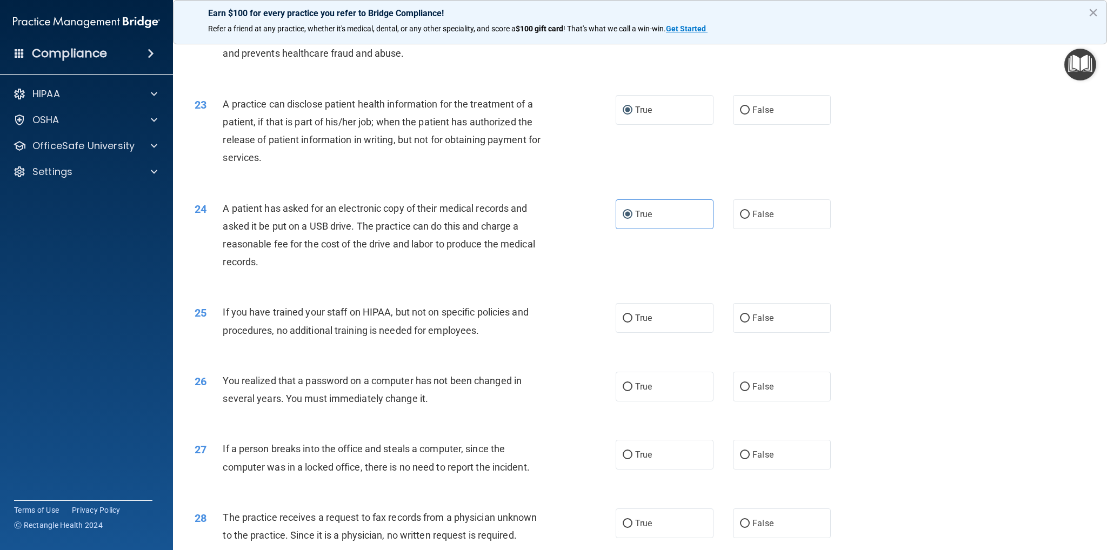
scroll to position [1622, 0]
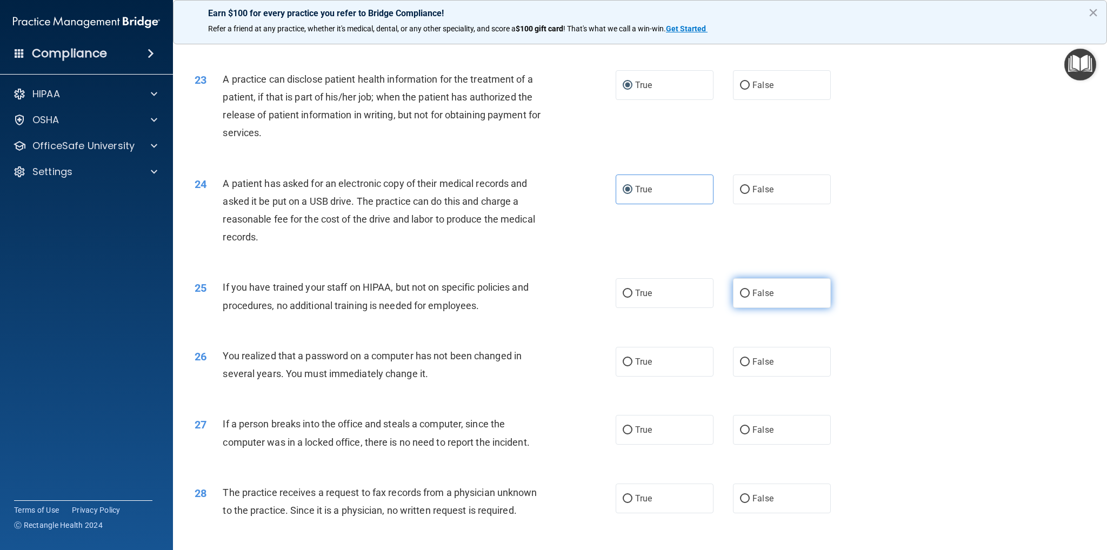
click at [740, 298] on input "False" at bounding box center [745, 294] width 10 height 8
radio input "true"
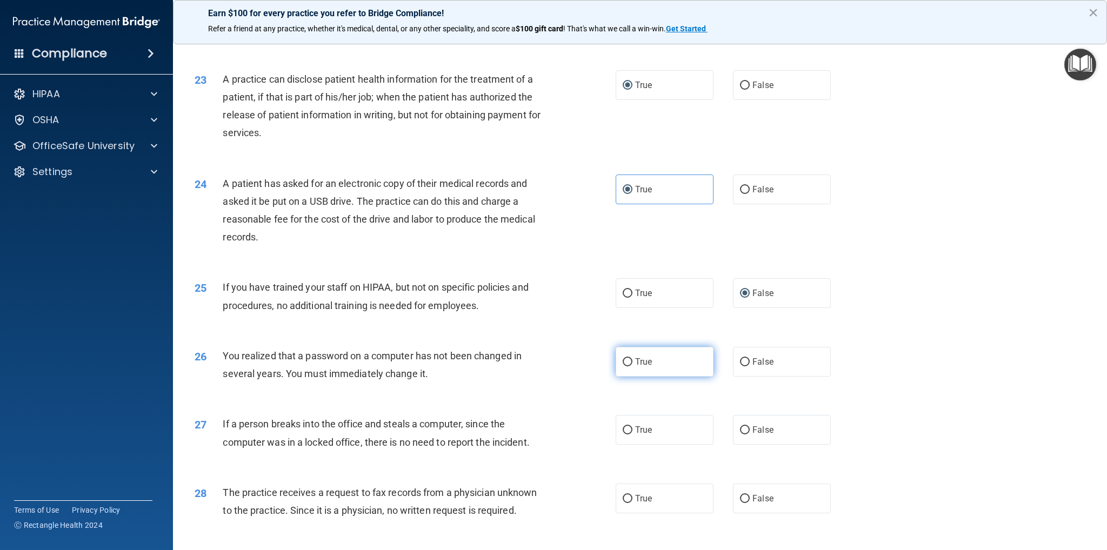
click at [627, 367] on input "True" at bounding box center [628, 362] width 10 height 8
radio input "true"
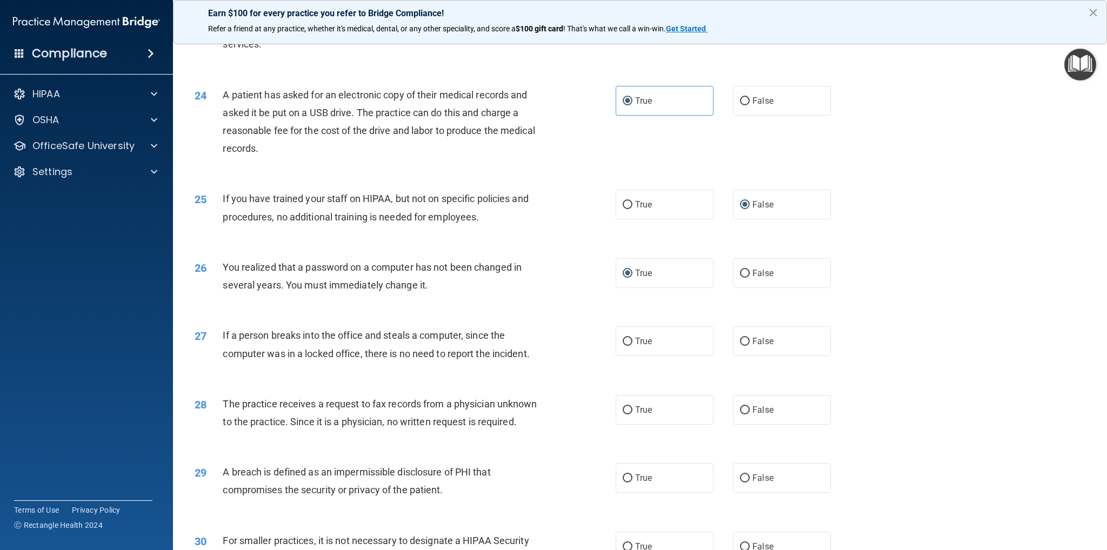
scroll to position [1730, 0]
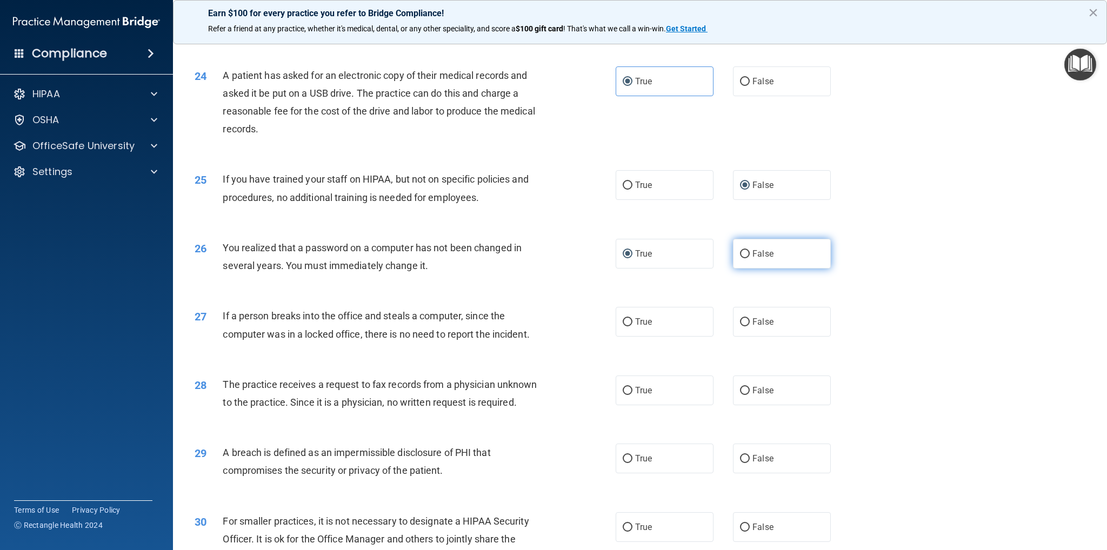
click at [740, 258] on input "False" at bounding box center [745, 254] width 10 height 8
radio input "true"
radio input "false"
click at [742, 327] on input "False" at bounding box center [745, 322] width 10 height 8
radio input "true"
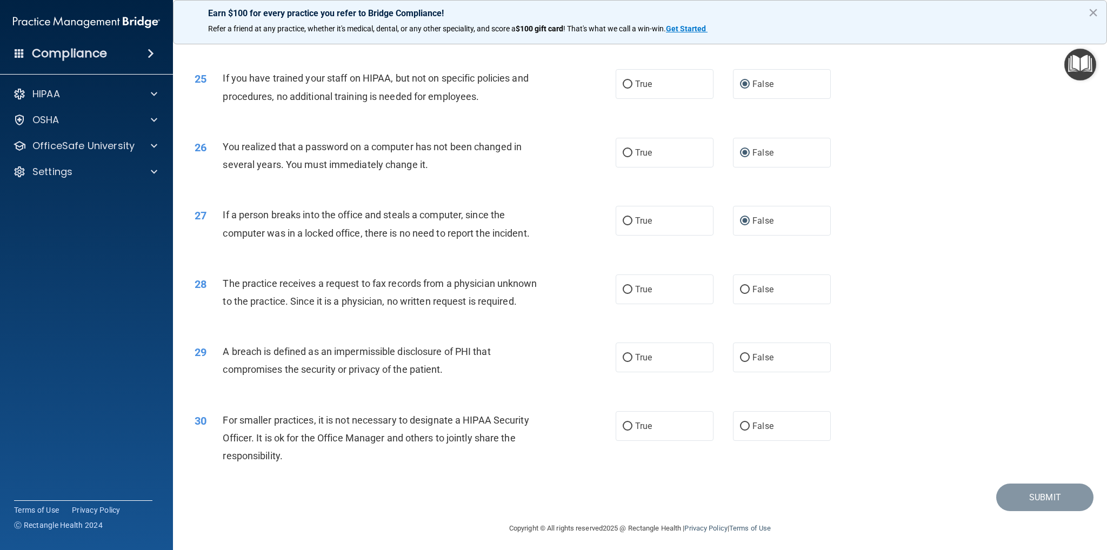
scroll to position [1838, 0]
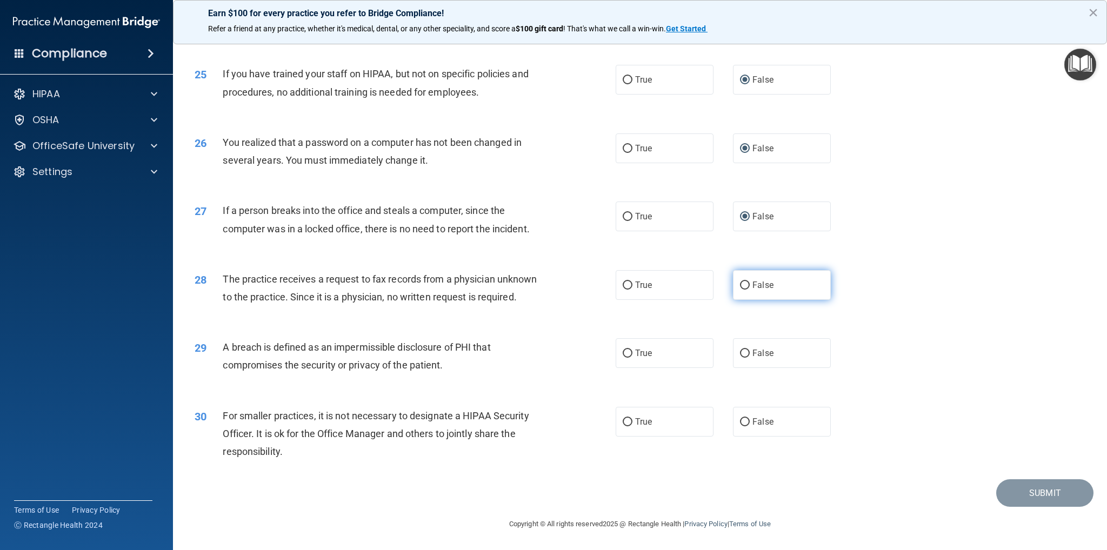
click at [742, 290] on input "False" at bounding box center [745, 286] width 10 height 8
radio input "true"
click at [623, 358] on input "True" at bounding box center [628, 354] width 10 height 8
radio input "true"
click at [740, 427] on input "False" at bounding box center [745, 423] width 10 height 8
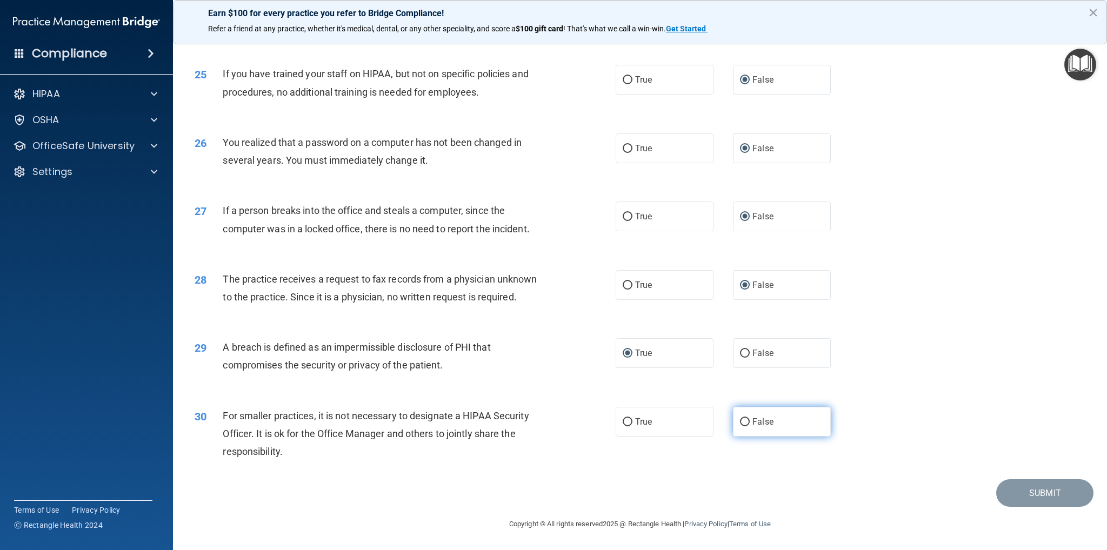
radio input "true"
click at [1025, 507] on button "Submit" at bounding box center [1045, 494] width 97 height 28
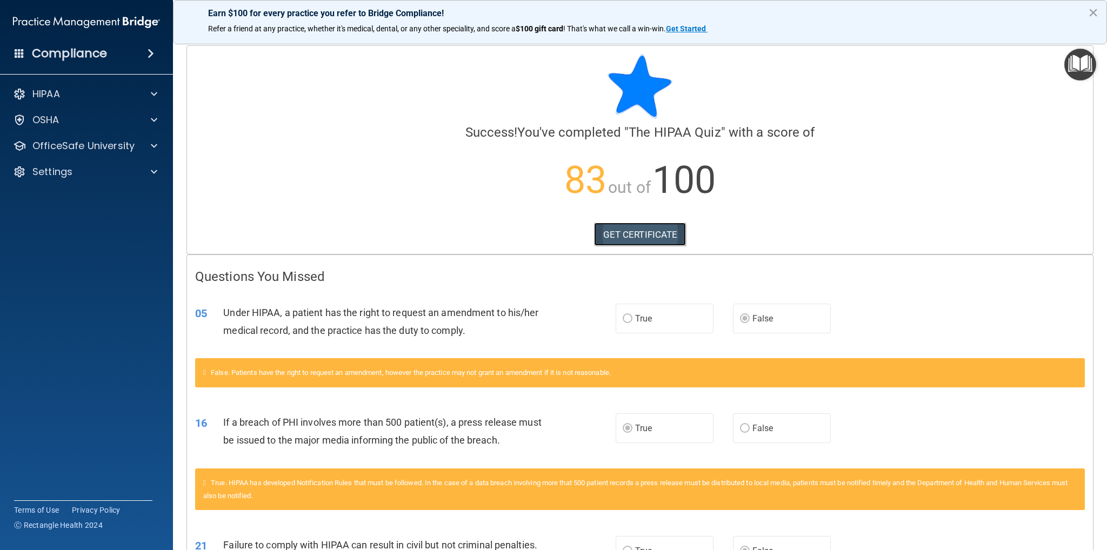
click at [646, 238] on link "GET CERTIFICATE" at bounding box center [640, 235] width 92 height 24
click at [1092, 9] on button "×" at bounding box center [1093, 12] width 10 height 17
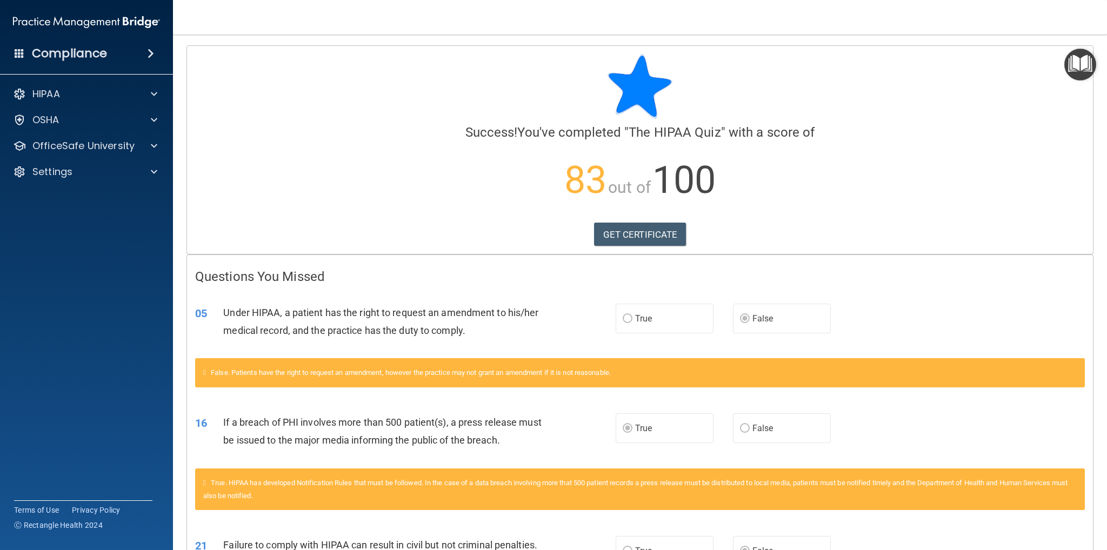
click at [150, 48] on span at bounding box center [151, 53] width 6 height 13
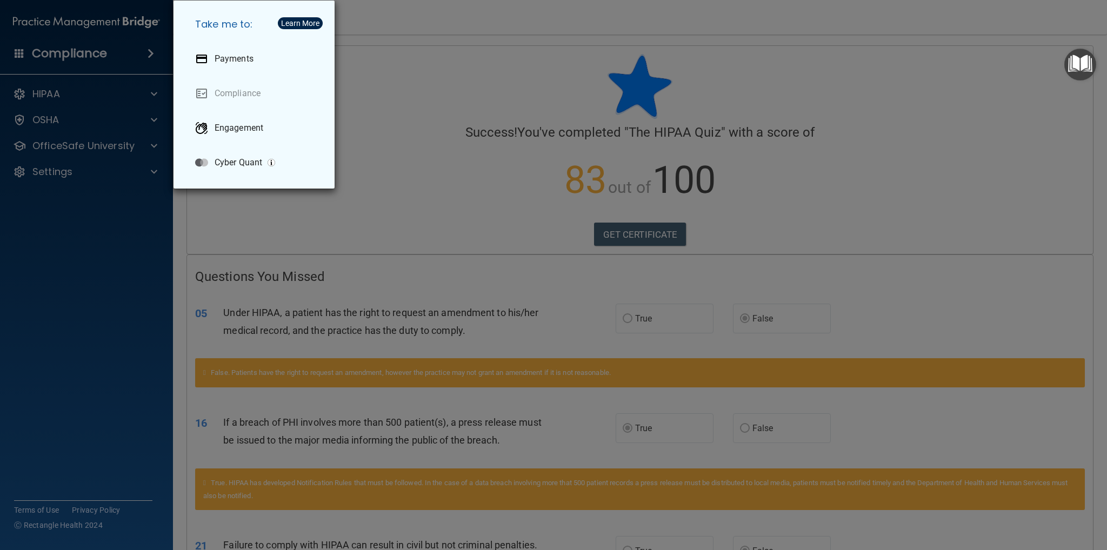
click at [150, 48] on div "Take me to: Payments Compliance Engagement Cyber Quant" at bounding box center [553, 275] width 1107 height 550
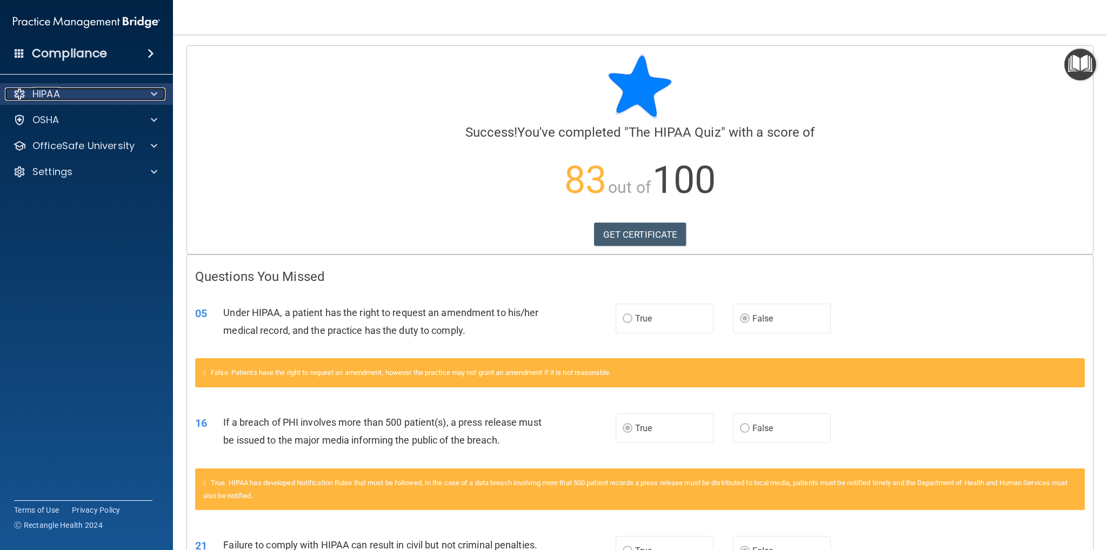
click at [160, 91] on div at bounding box center [152, 94] width 27 height 13
click at [367, 198] on p "83 out of 100" at bounding box center [640, 180] width 890 height 70
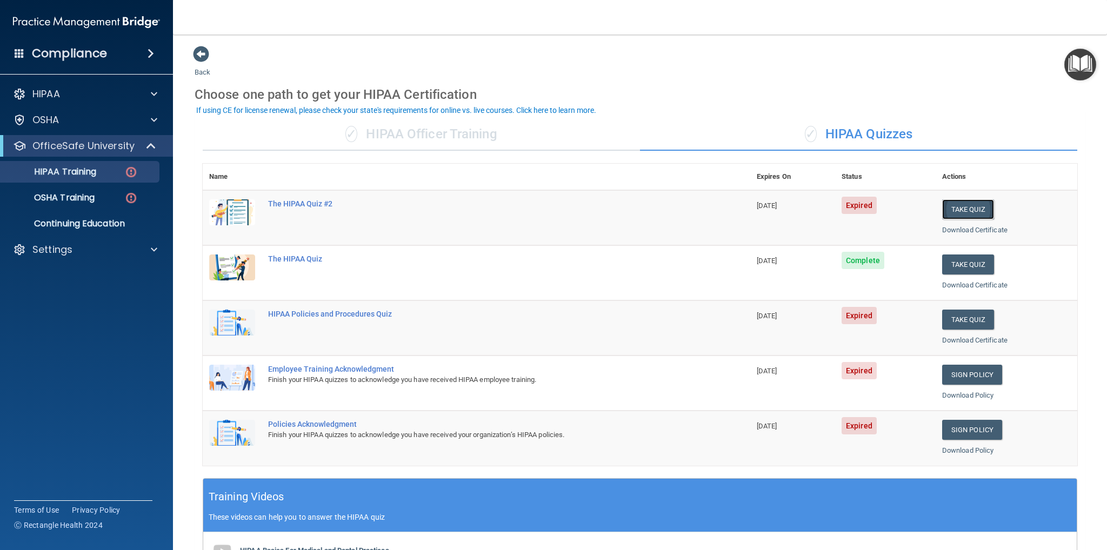
click at [966, 210] on button "Take Quiz" at bounding box center [968, 210] width 52 height 20
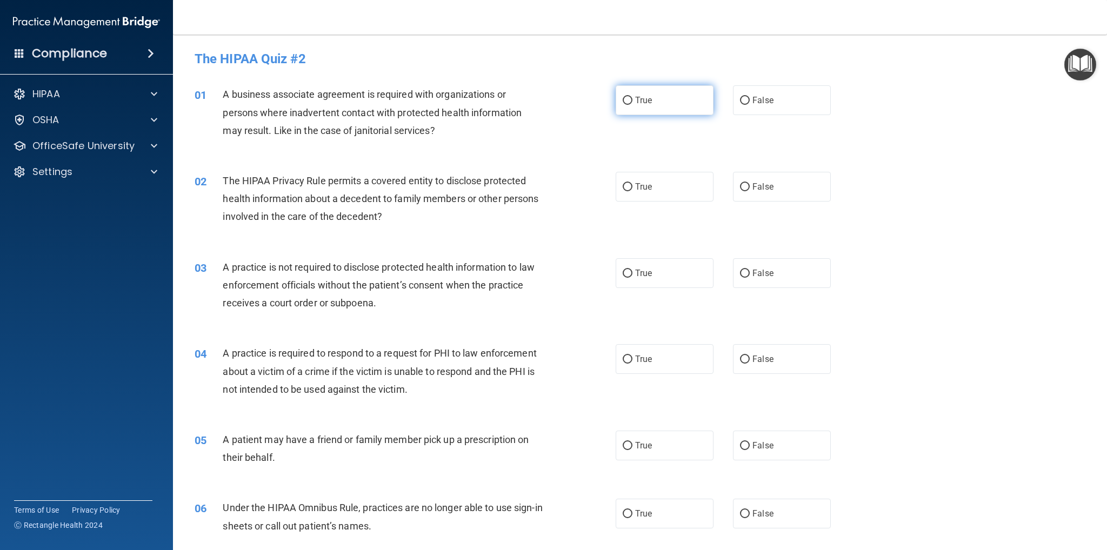
click at [623, 101] on input "True" at bounding box center [628, 101] width 10 height 8
radio input "true"
click at [624, 191] on input "True" at bounding box center [628, 187] width 10 height 8
radio input "true"
click at [740, 275] on input "False" at bounding box center [745, 274] width 10 height 8
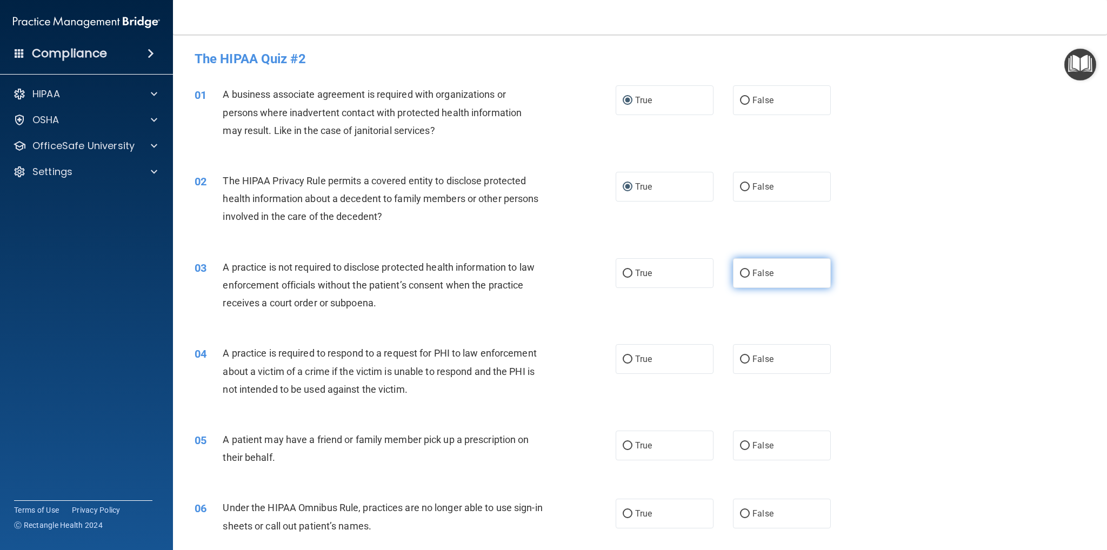
radio input "true"
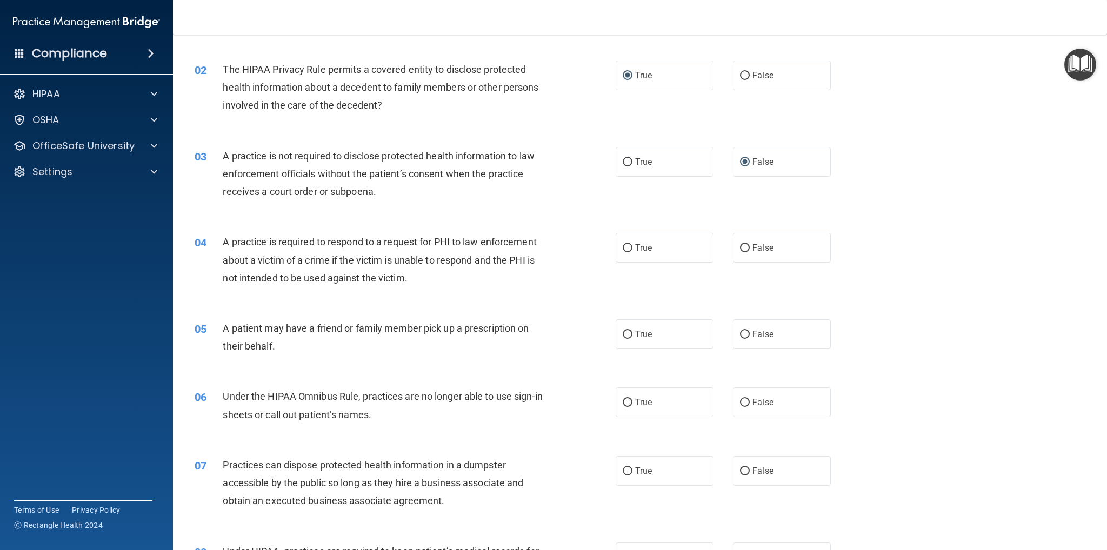
scroll to position [162, 0]
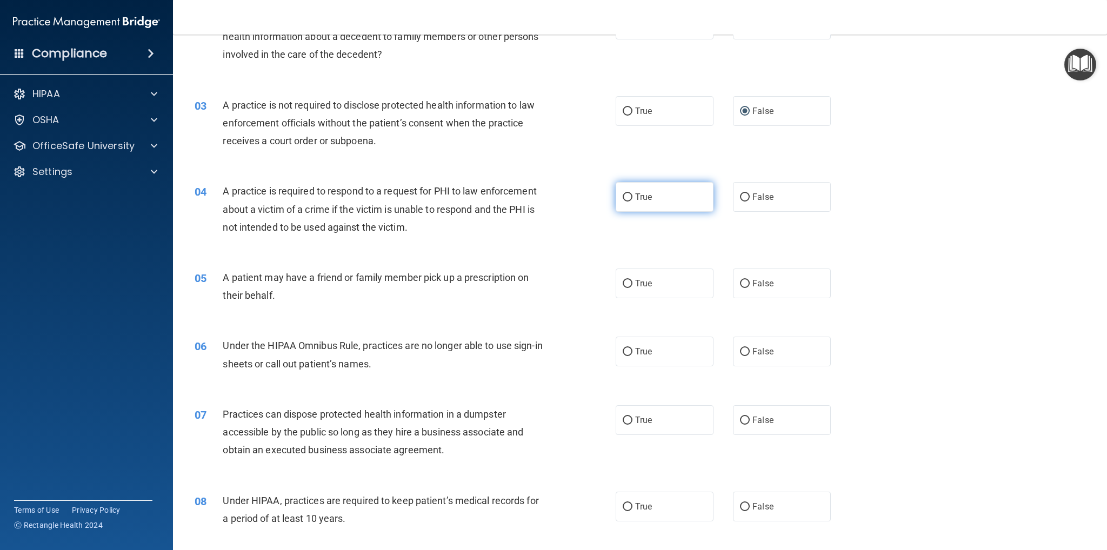
click at [623, 200] on input "True" at bounding box center [628, 198] width 10 height 8
radio input "true"
click at [625, 284] on input "True" at bounding box center [628, 284] width 10 height 8
radio input "true"
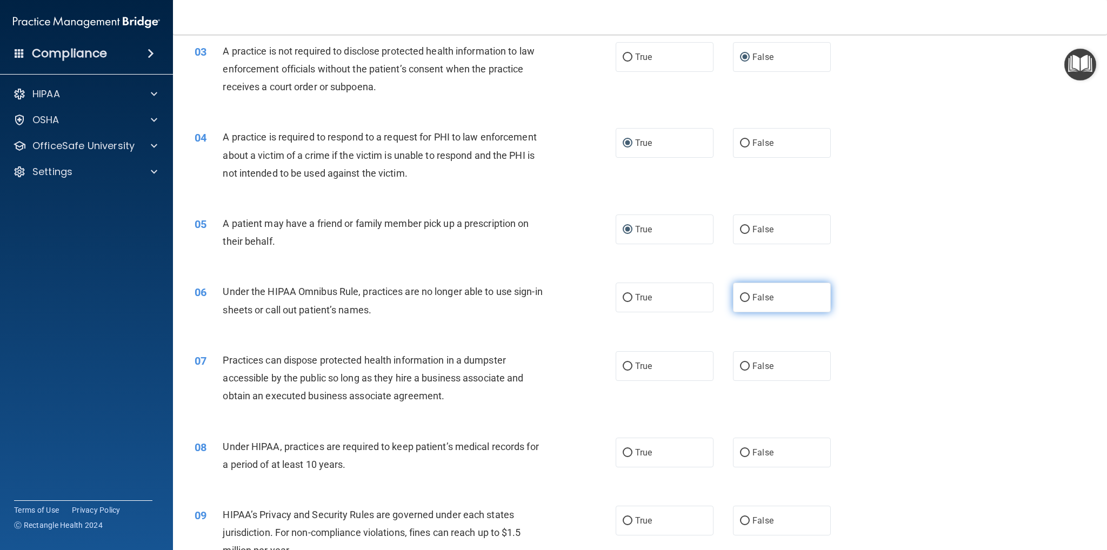
click at [742, 297] on input "False" at bounding box center [745, 298] width 10 height 8
radio input "true"
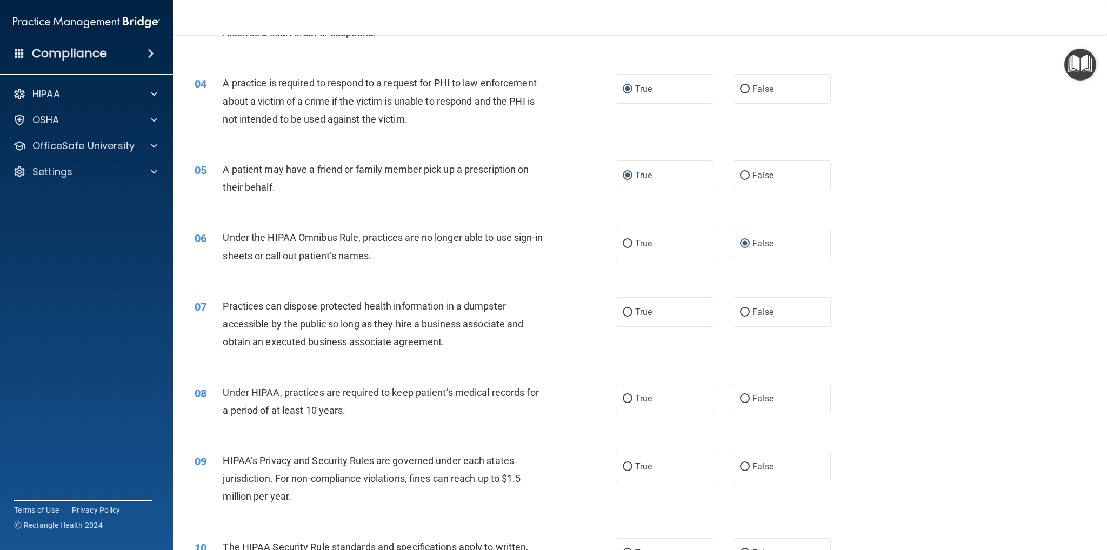
scroll to position [324, 0]
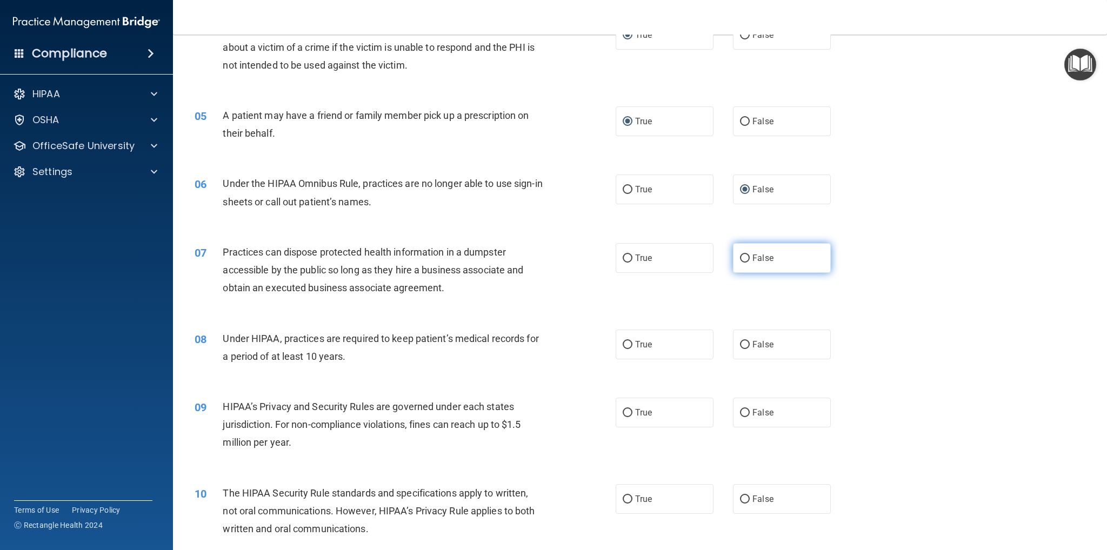
click at [740, 260] on input "False" at bounding box center [745, 259] width 10 height 8
radio input "true"
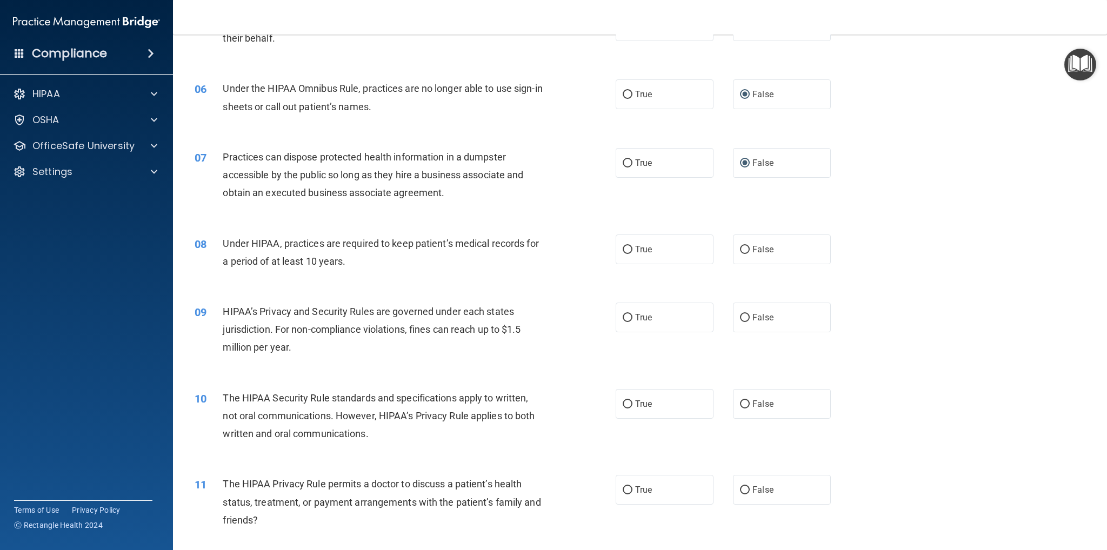
scroll to position [433, 0]
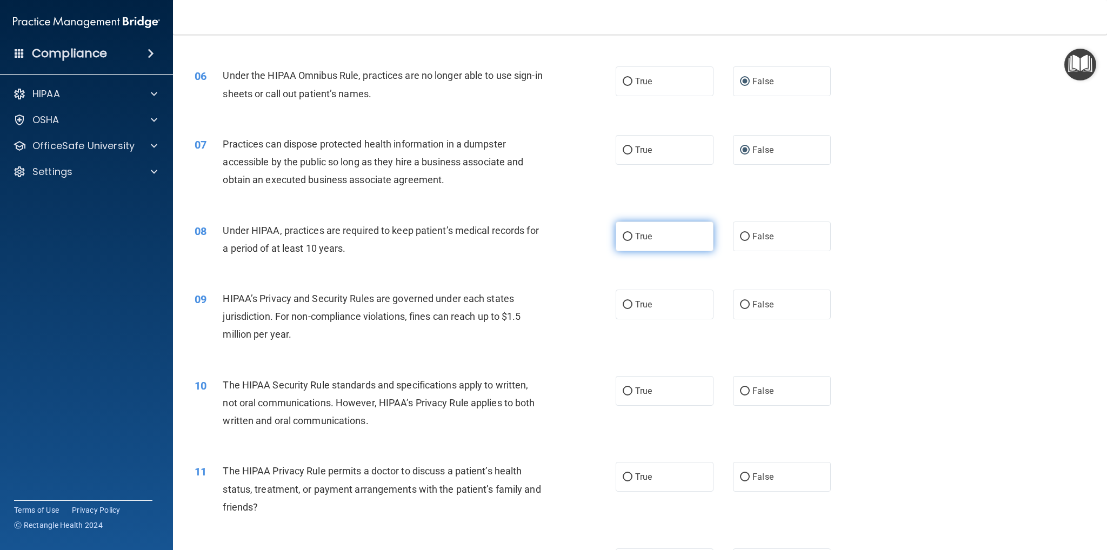
click at [624, 236] on input "True" at bounding box center [628, 237] width 10 height 8
radio input "true"
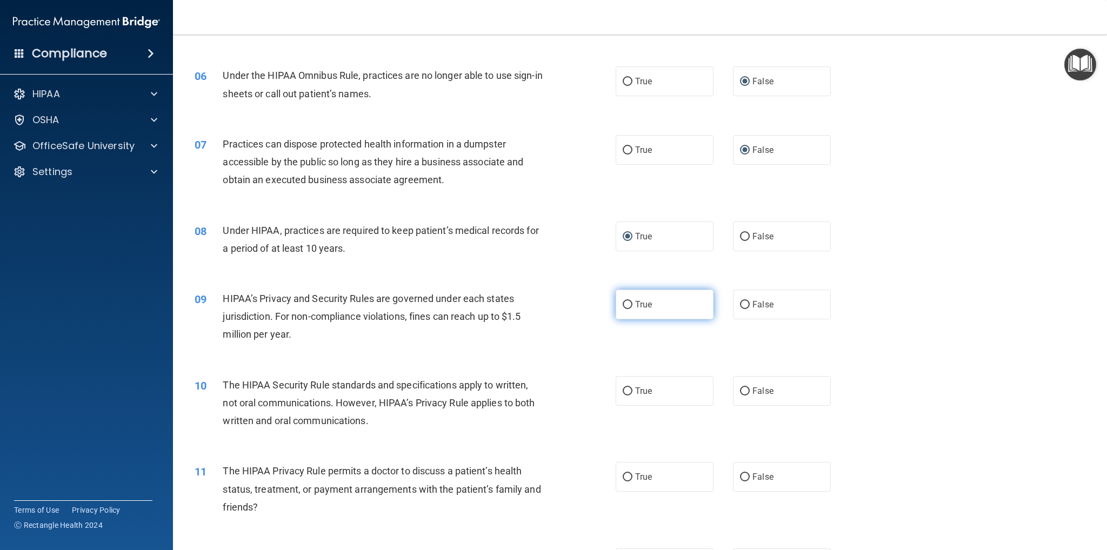
click at [623, 302] on input "True" at bounding box center [628, 305] width 10 height 8
radio input "true"
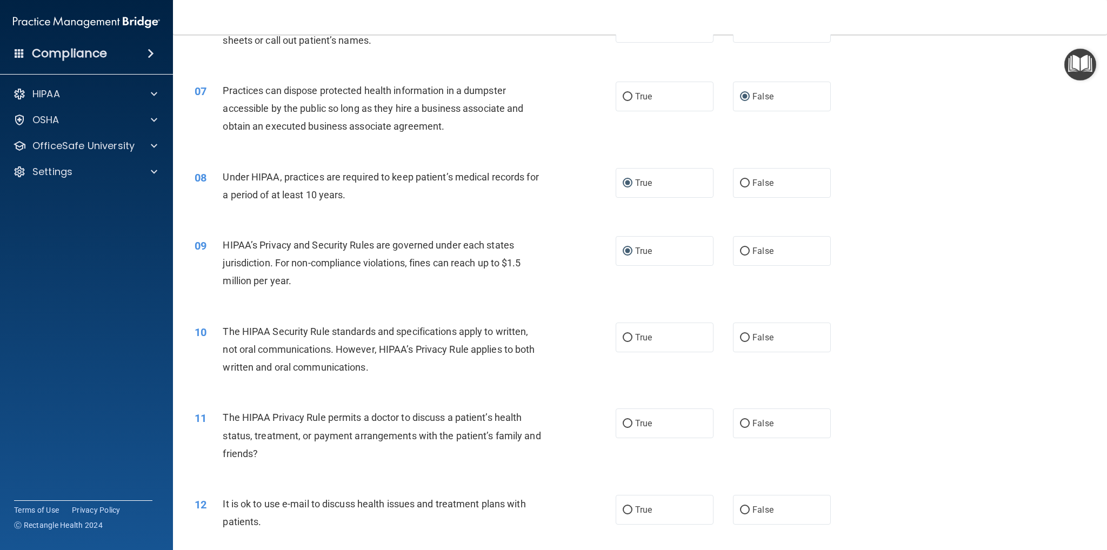
scroll to position [541, 0]
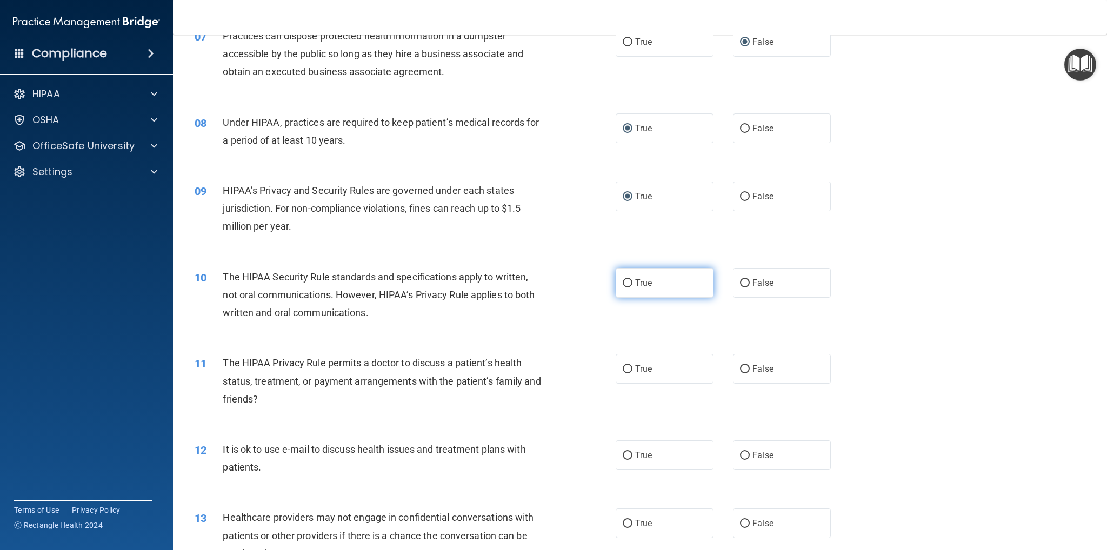
click at [623, 286] on input "True" at bounding box center [628, 284] width 10 height 8
radio input "true"
click at [623, 366] on input "True" at bounding box center [628, 370] width 10 height 8
radio input "true"
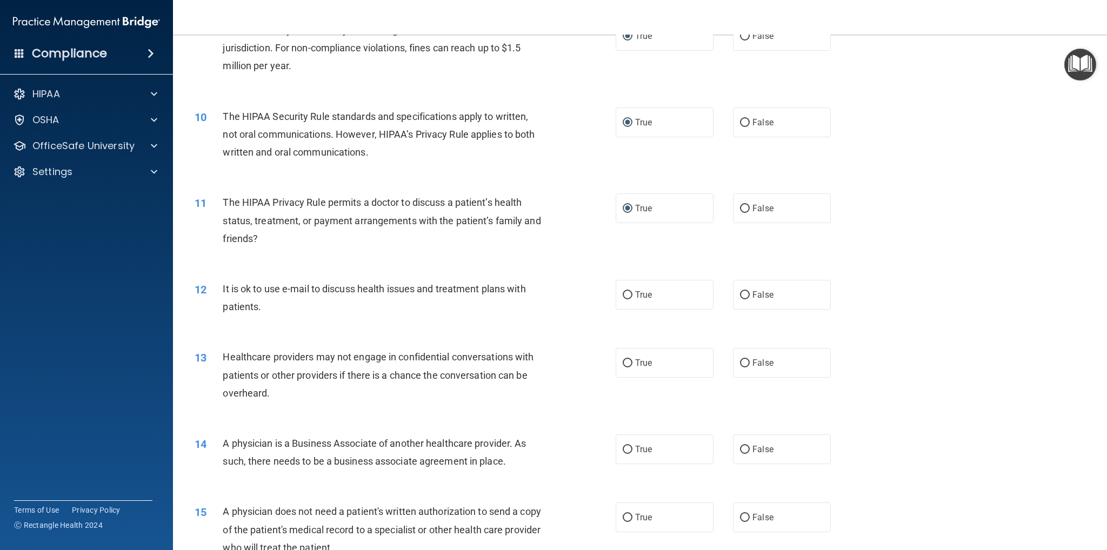
scroll to position [757, 0]
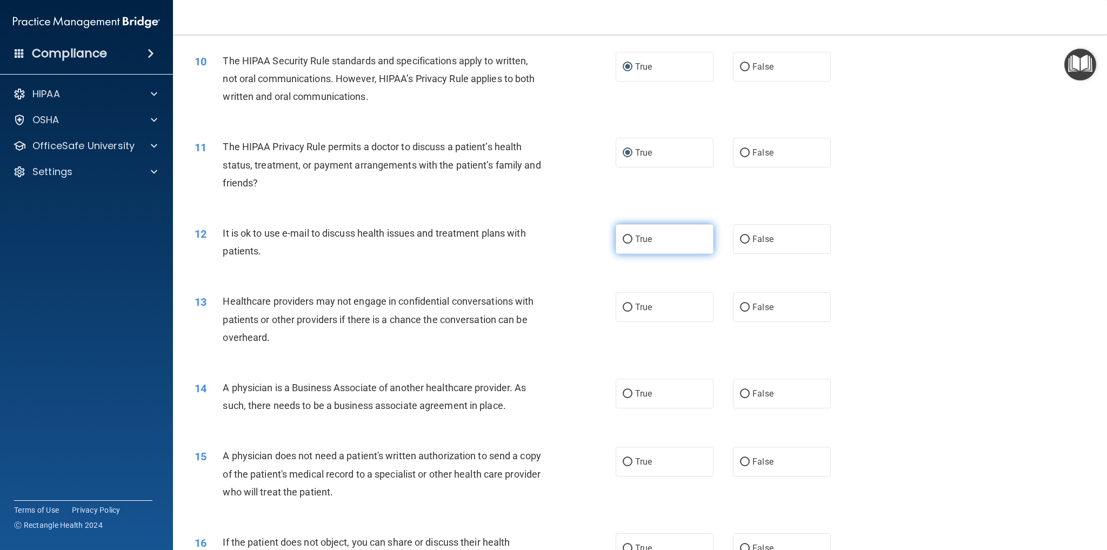
click at [625, 242] on input "True" at bounding box center [628, 240] width 10 height 8
radio input "true"
click at [623, 307] on input "True" at bounding box center [628, 308] width 10 height 8
radio input "true"
click at [625, 390] on input "True" at bounding box center [628, 394] width 10 height 8
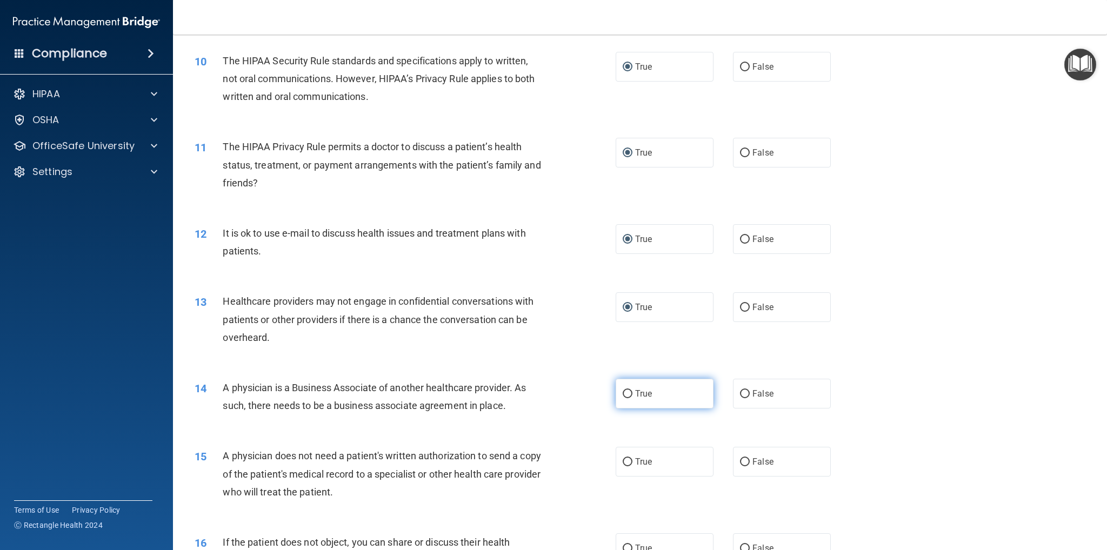
radio input "true"
click at [742, 460] on input "False" at bounding box center [745, 463] width 10 height 8
radio input "true"
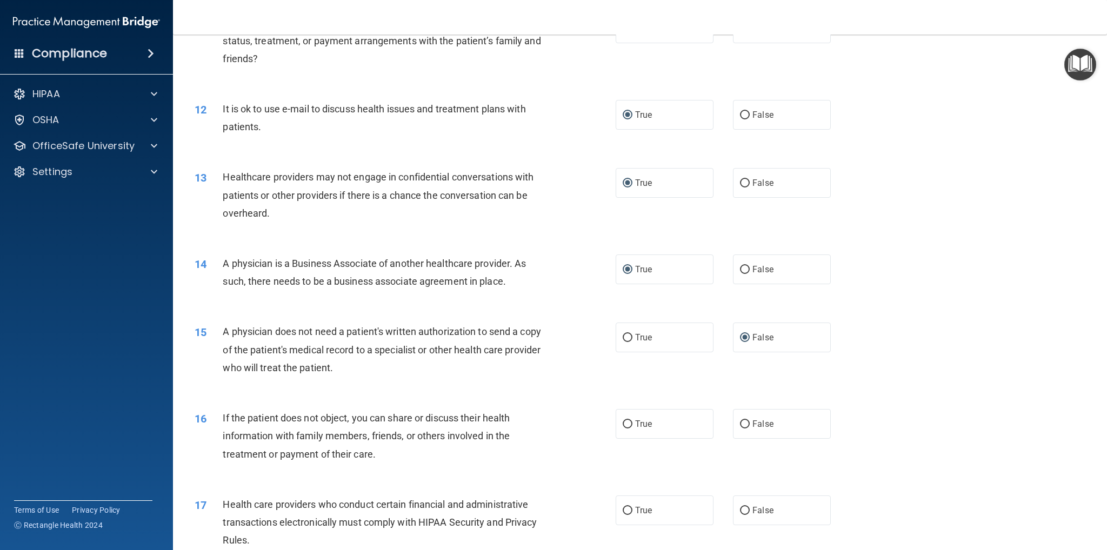
scroll to position [919, 0]
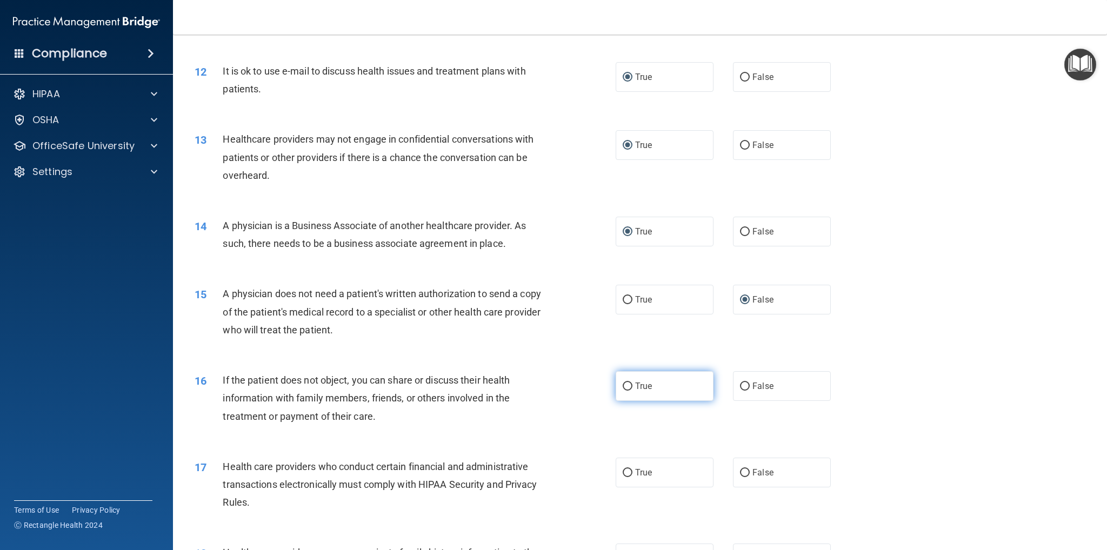
click at [625, 388] on input "True" at bounding box center [628, 387] width 10 height 8
radio input "true"
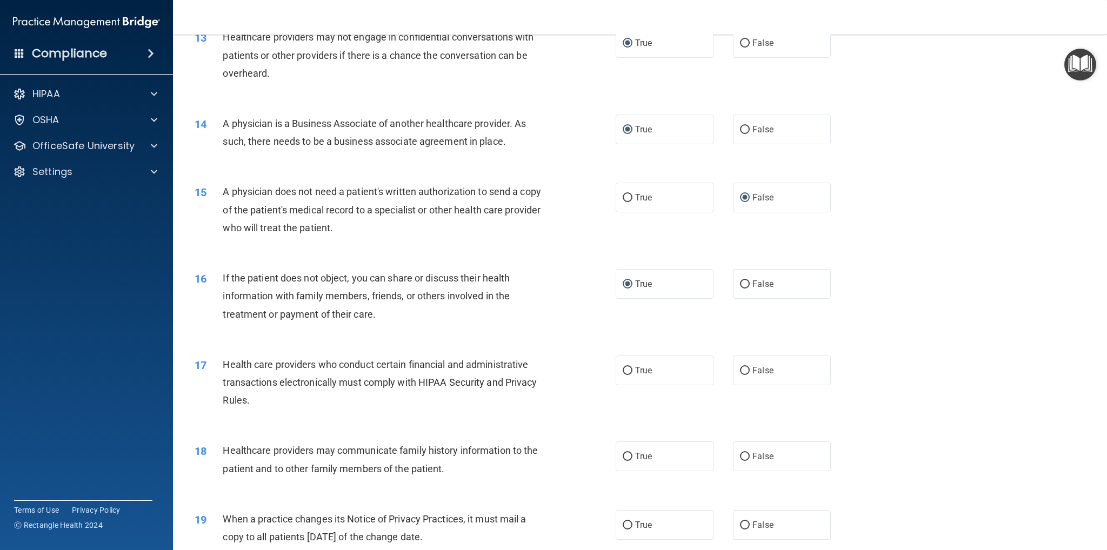
scroll to position [1027, 0]
